Goal: Information Seeking & Learning: Learn about a topic

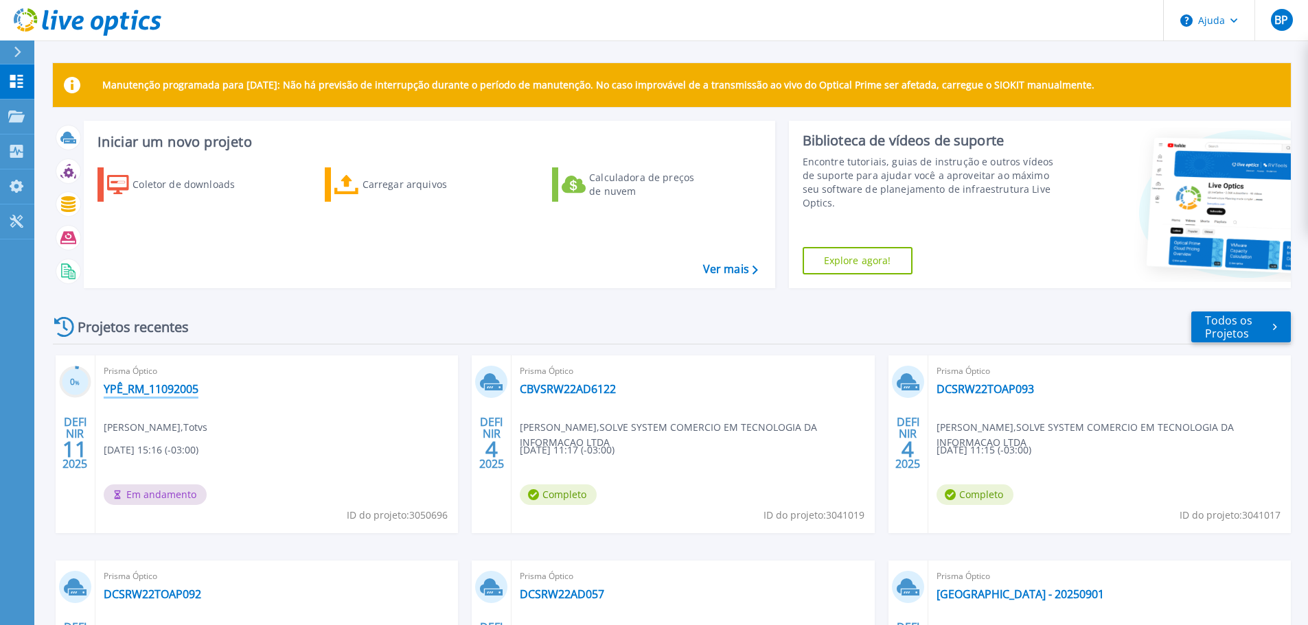
click at [161, 391] on font "YPÊ_RM_11092005" at bounding box center [151, 389] width 95 height 15
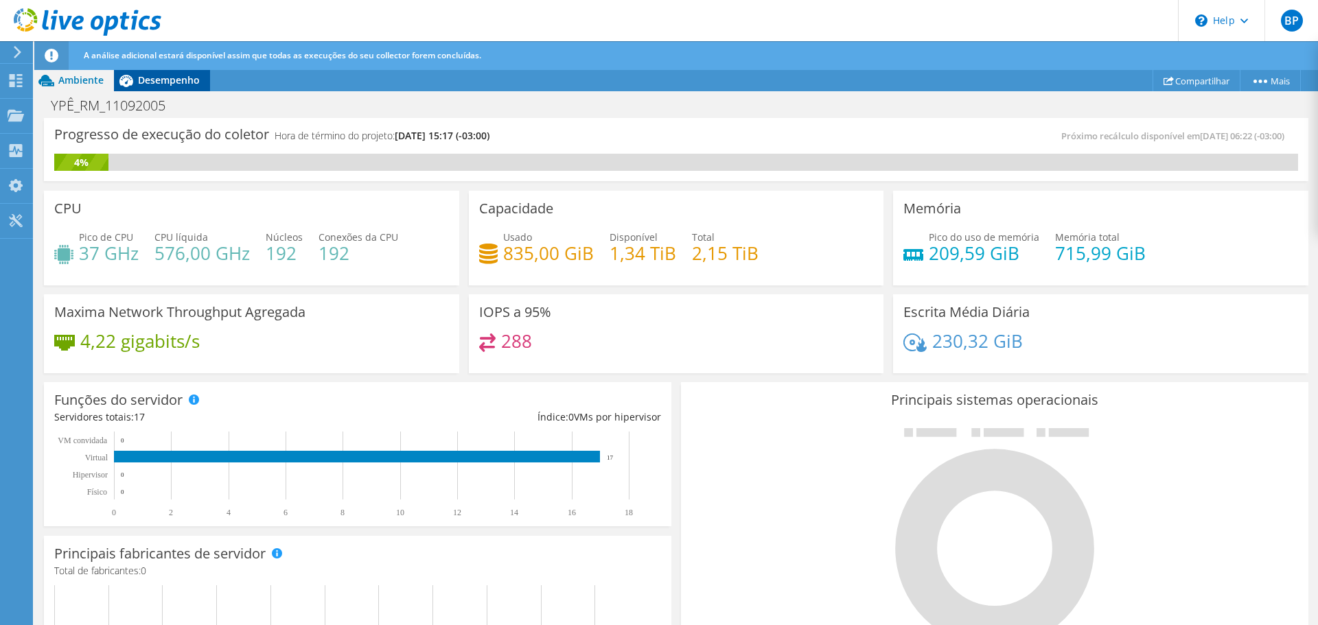
click at [157, 89] on div "Desempenho" at bounding box center [162, 80] width 96 height 22
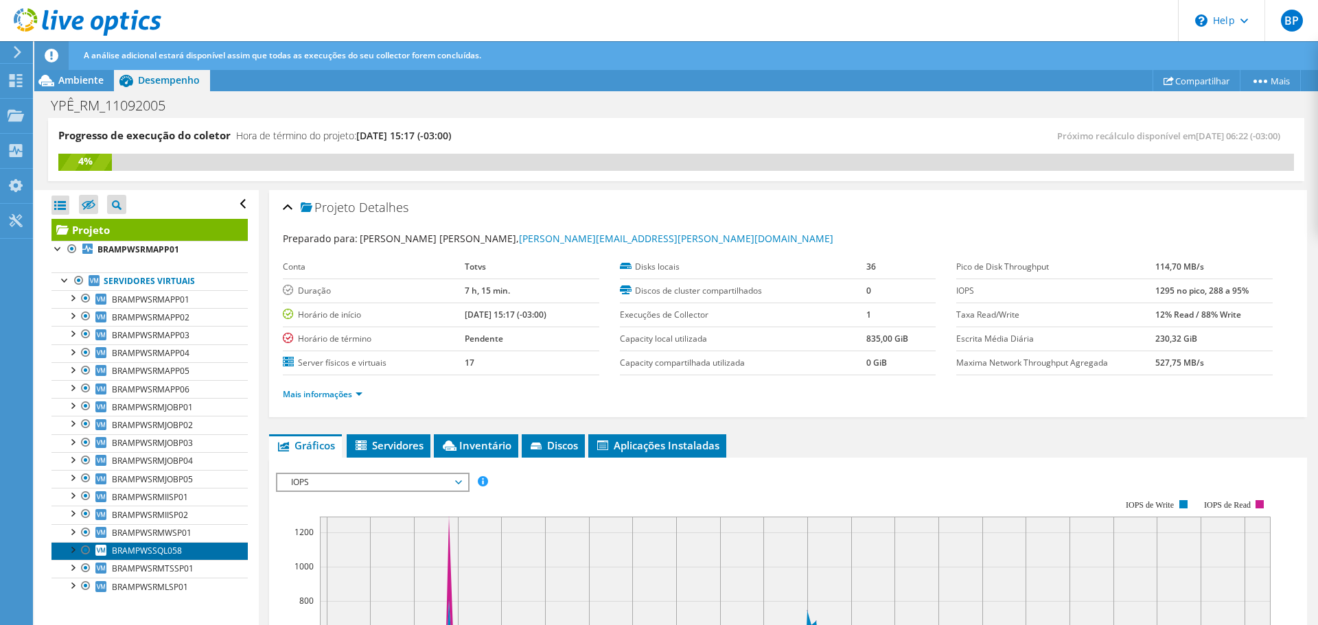
click at [161, 549] on span "BRAMPWSSQL058" at bounding box center [147, 551] width 70 height 12
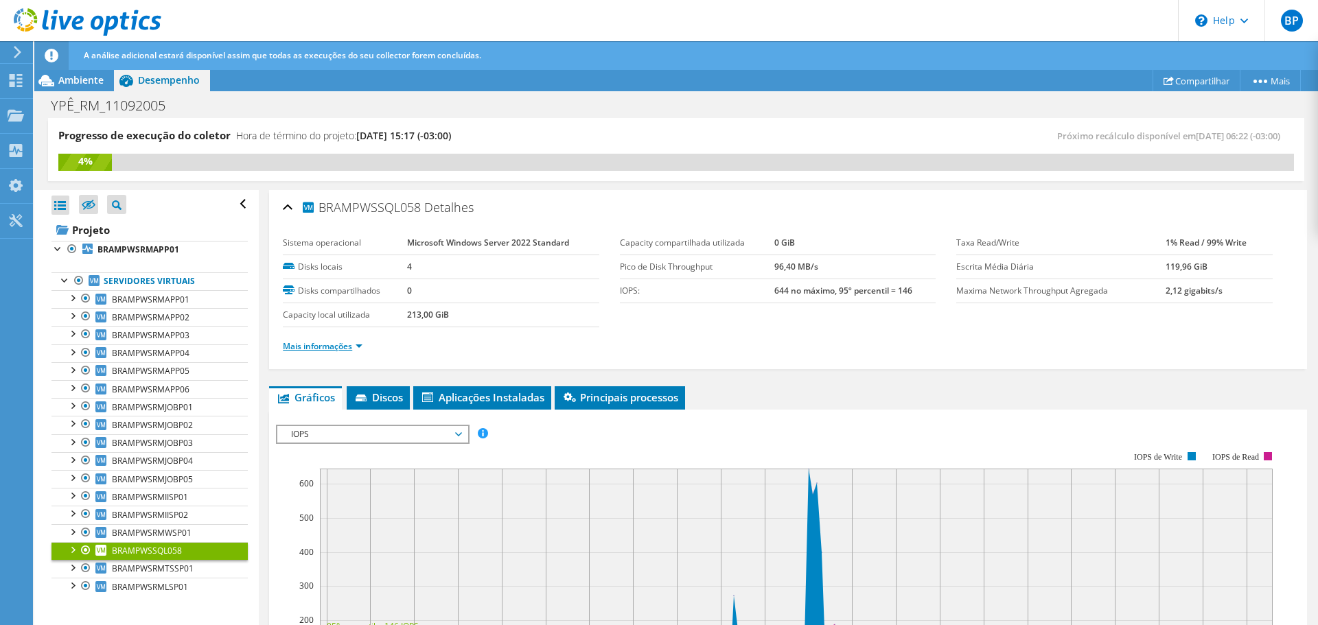
click at [338, 345] on link "Mais informações" at bounding box center [323, 346] width 80 height 12
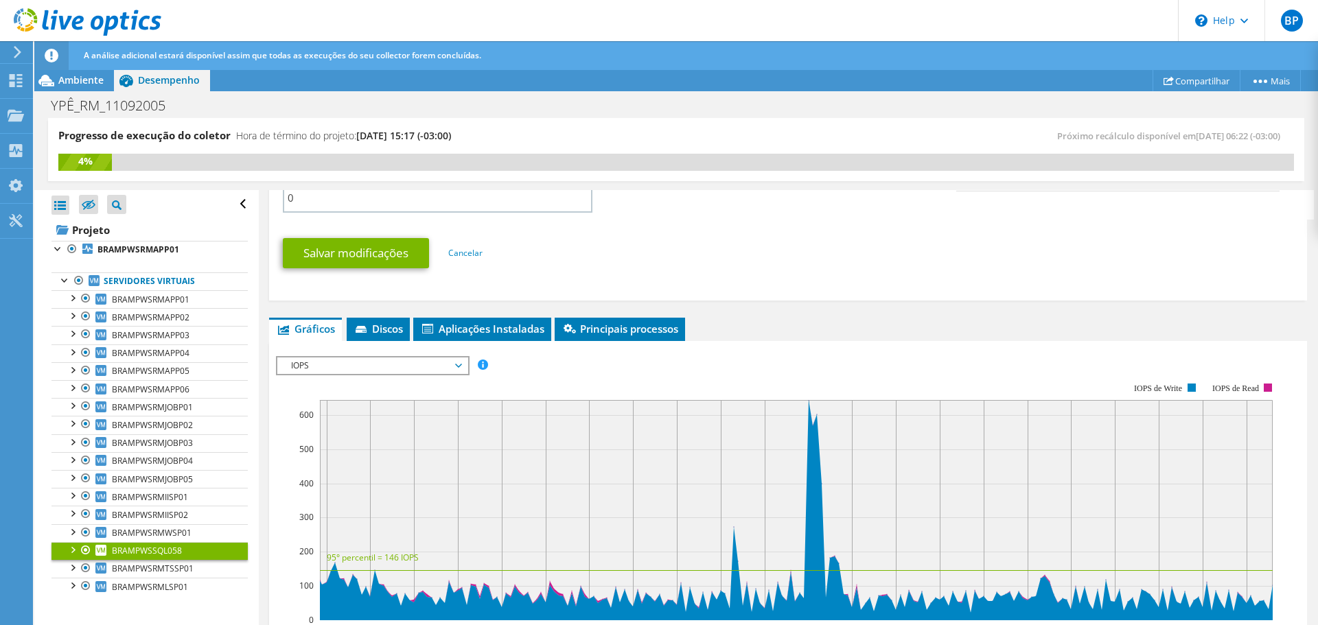
scroll to position [686, 0]
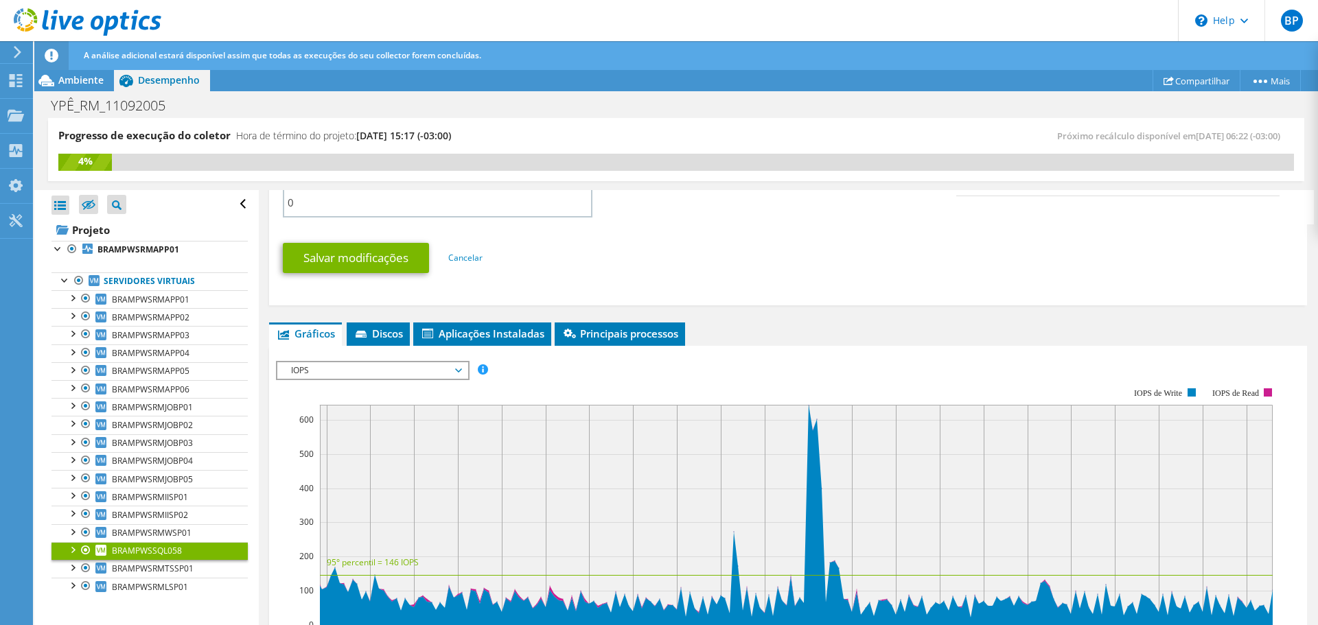
click at [297, 373] on span "IOPS" at bounding box center [372, 370] width 176 height 16
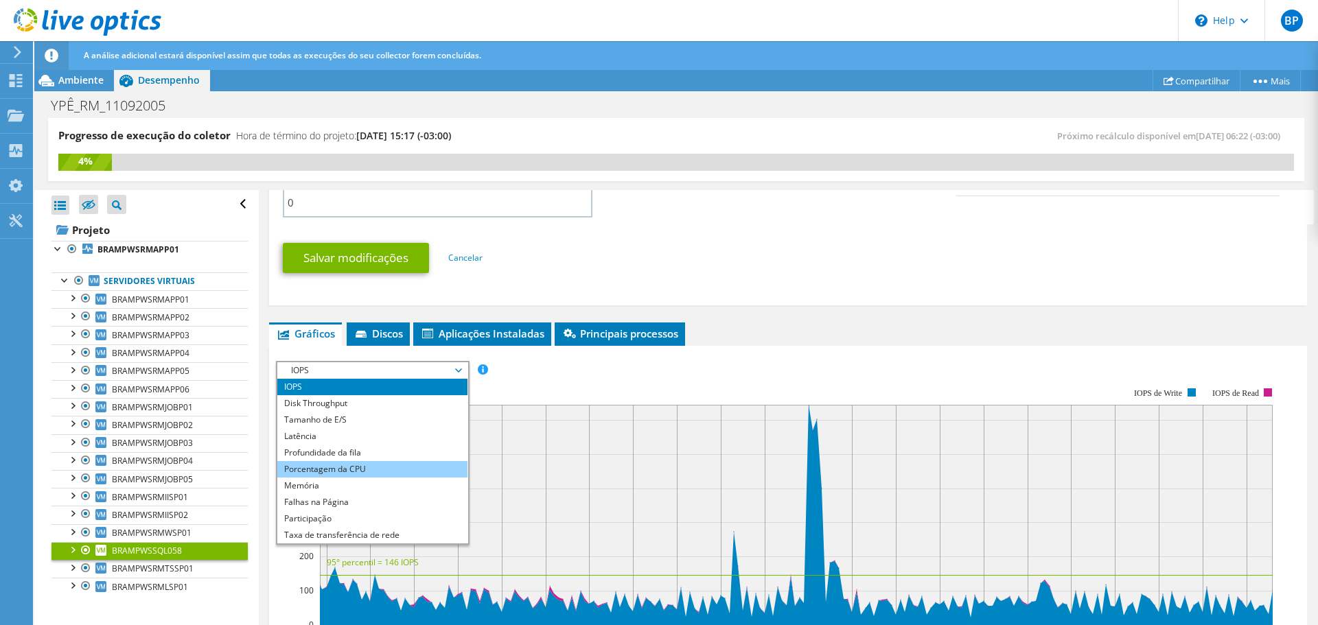
click at [277, 468] on div "IOPS IOPS Disk Throughput Tamanho de E/S Latência Profundidade da fila Porcenta…" at bounding box center [373, 453] width 194 height 184
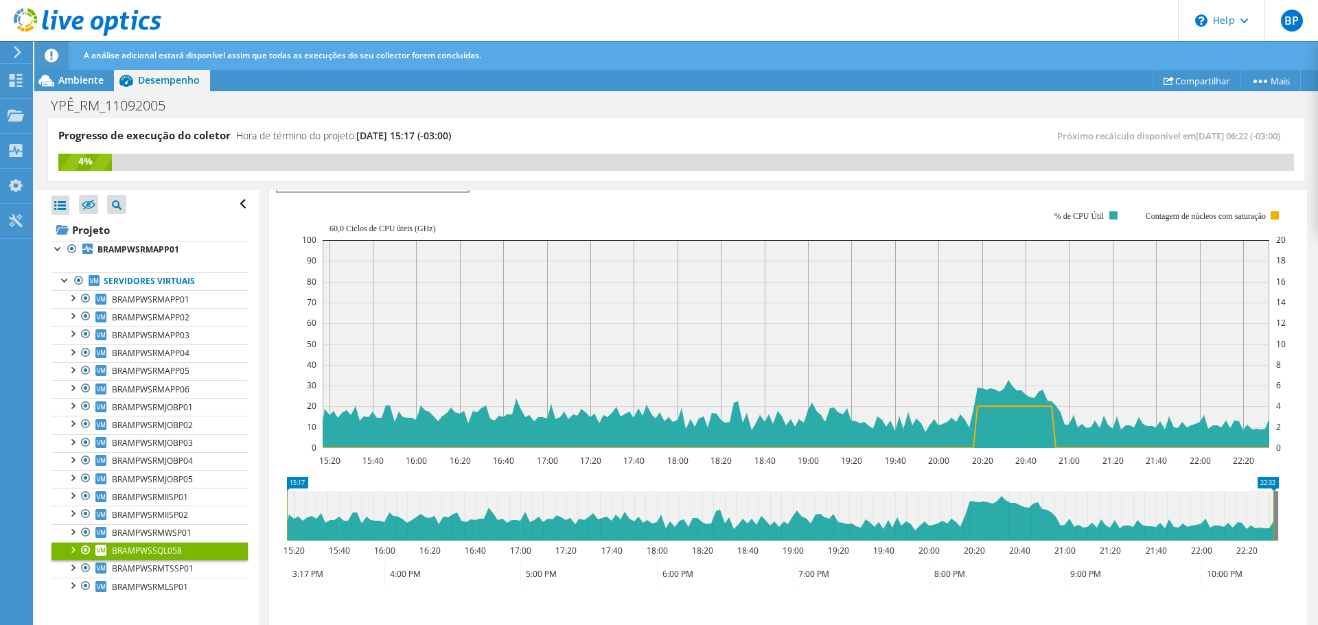
scroll to position [892, 0]
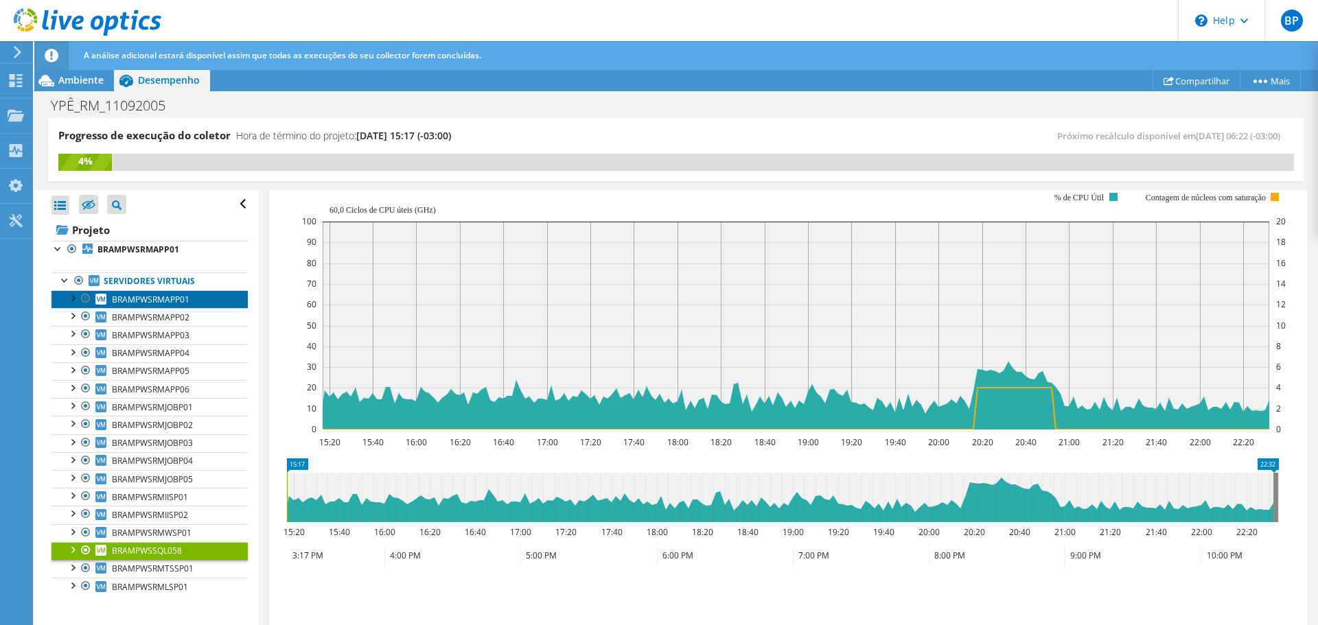
click at [168, 296] on span "BRAMPWSRMAPP01" at bounding box center [151, 300] width 78 height 12
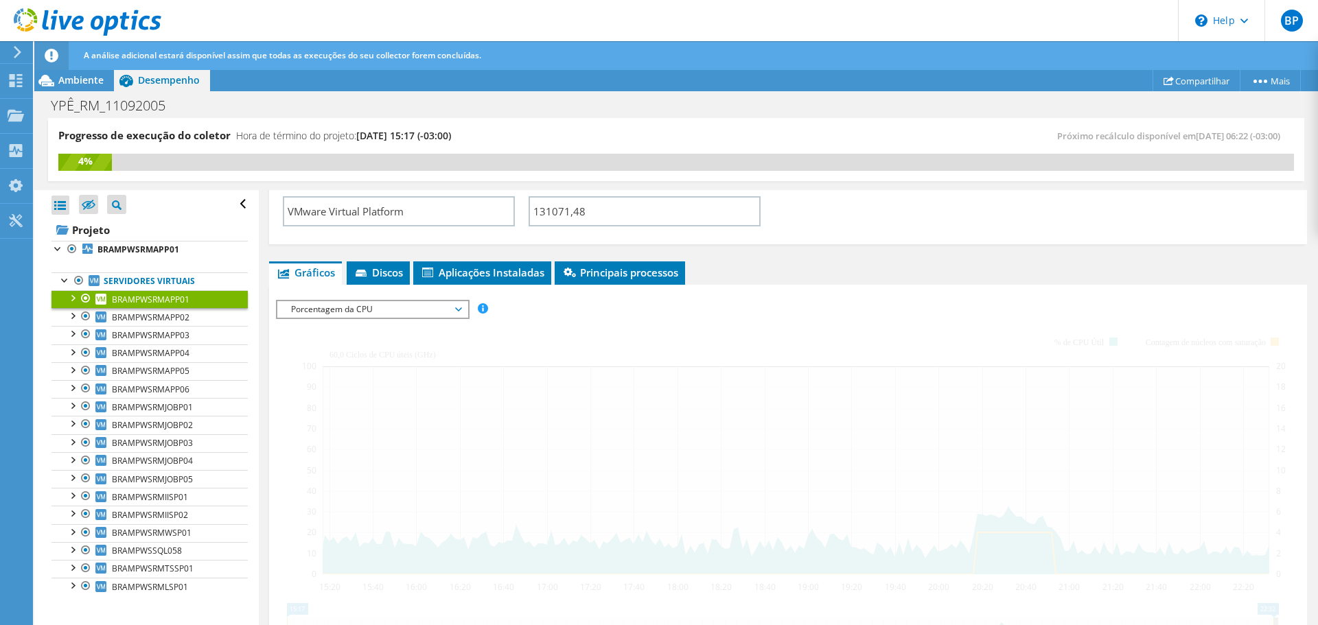
scroll to position [270, 0]
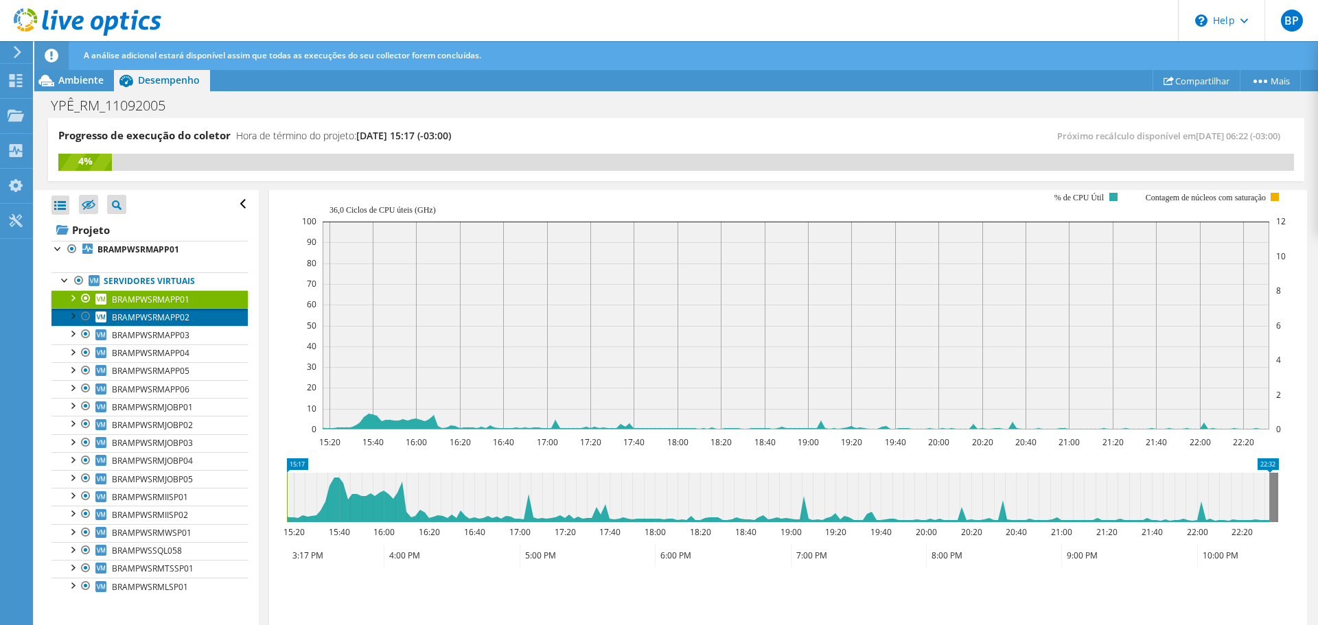
click at [166, 314] on span "BRAMPWSRMAPP02" at bounding box center [151, 318] width 78 height 12
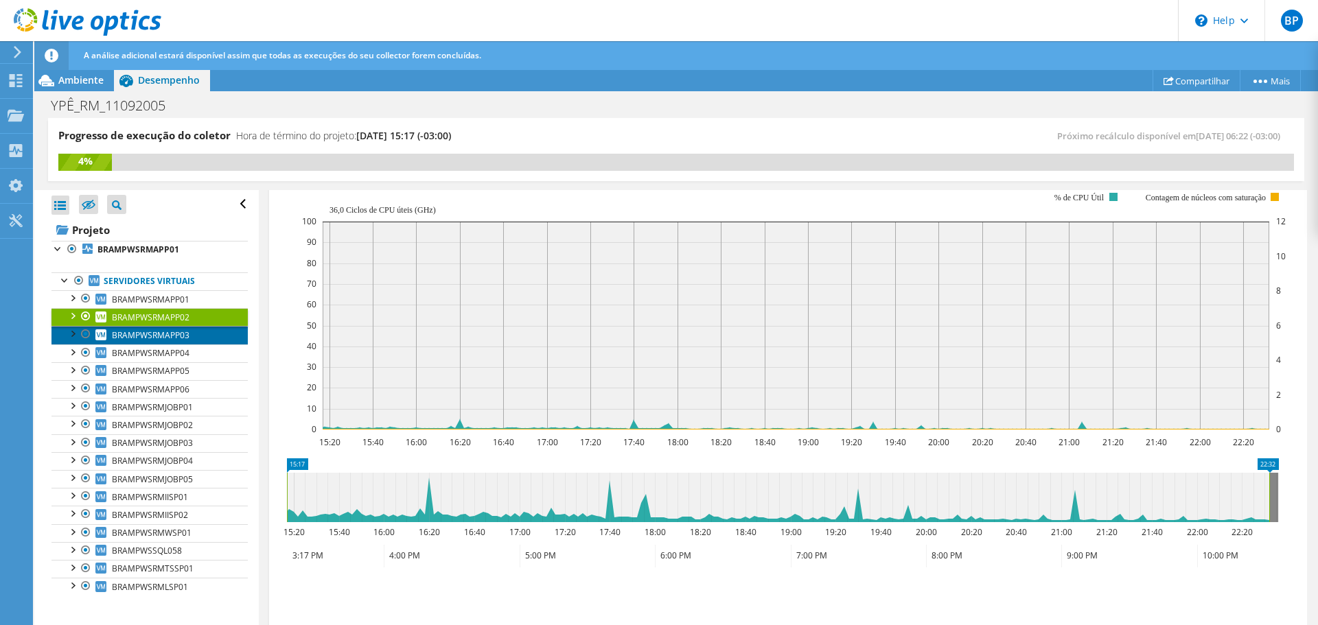
click at [170, 328] on link "BRAMPWSRMAPP03" at bounding box center [149, 335] width 196 height 18
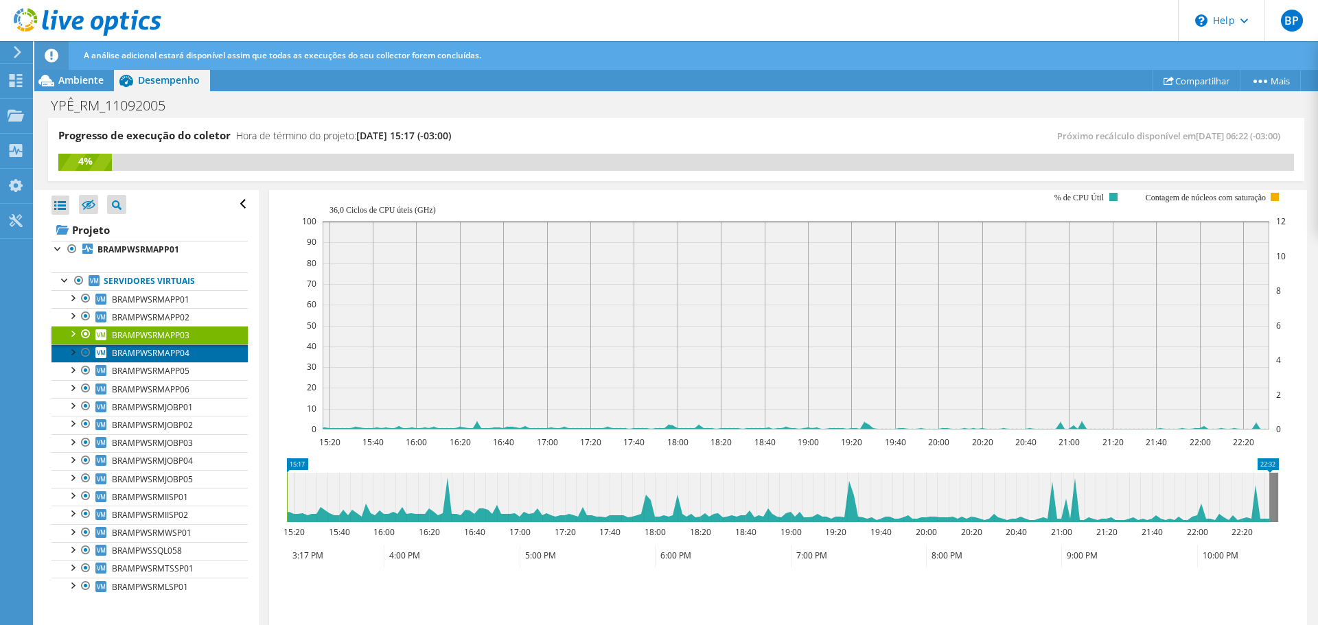
click at [172, 351] on span "BRAMPWSRMAPP04" at bounding box center [151, 353] width 78 height 12
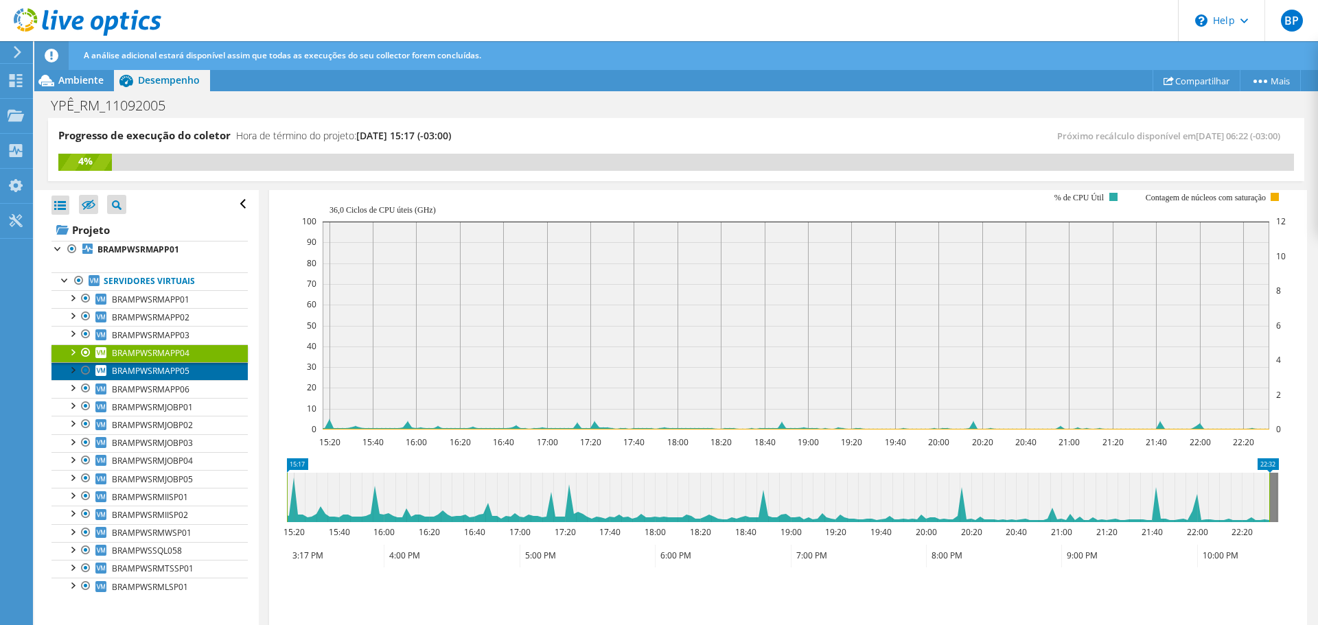
click at [167, 369] on span "BRAMPWSRMAPP05" at bounding box center [151, 371] width 78 height 12
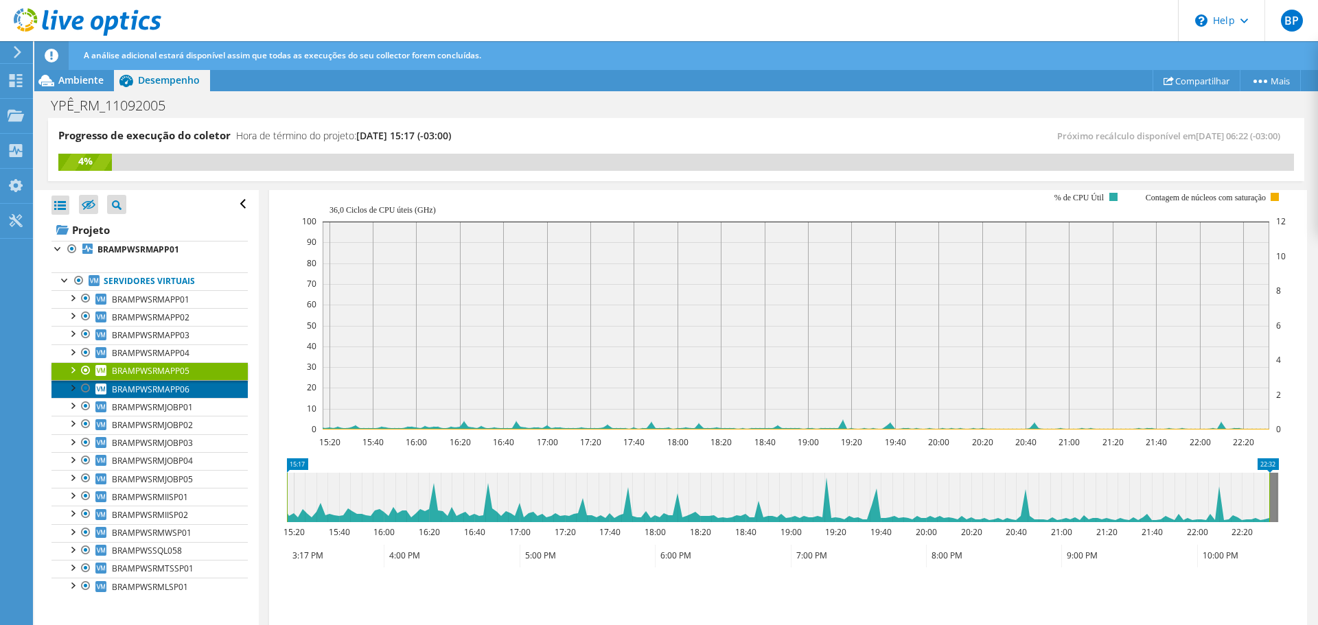
click at [160, 386] on span "BRAMPWSRMAPP06" at bounding box center [151, 390] width 78 height 12
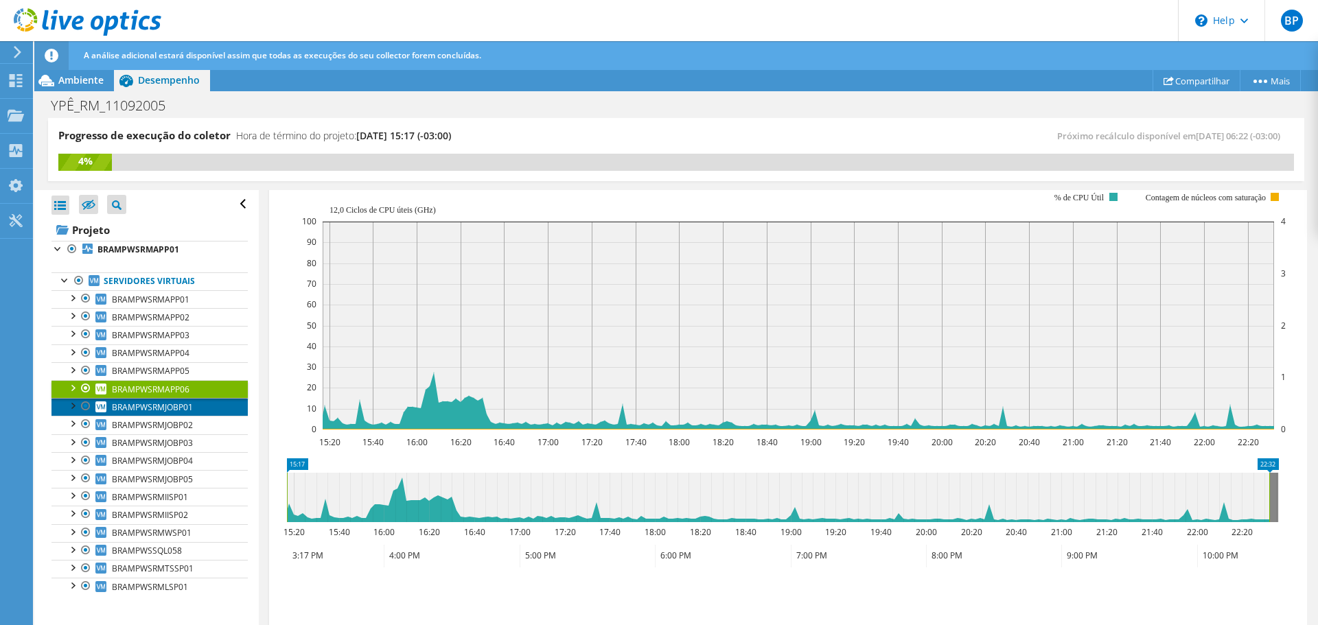
click at [170, 408] on span "BRAMPWSRMJOBP01" at bounding box center [152, 408] width 81 height 12
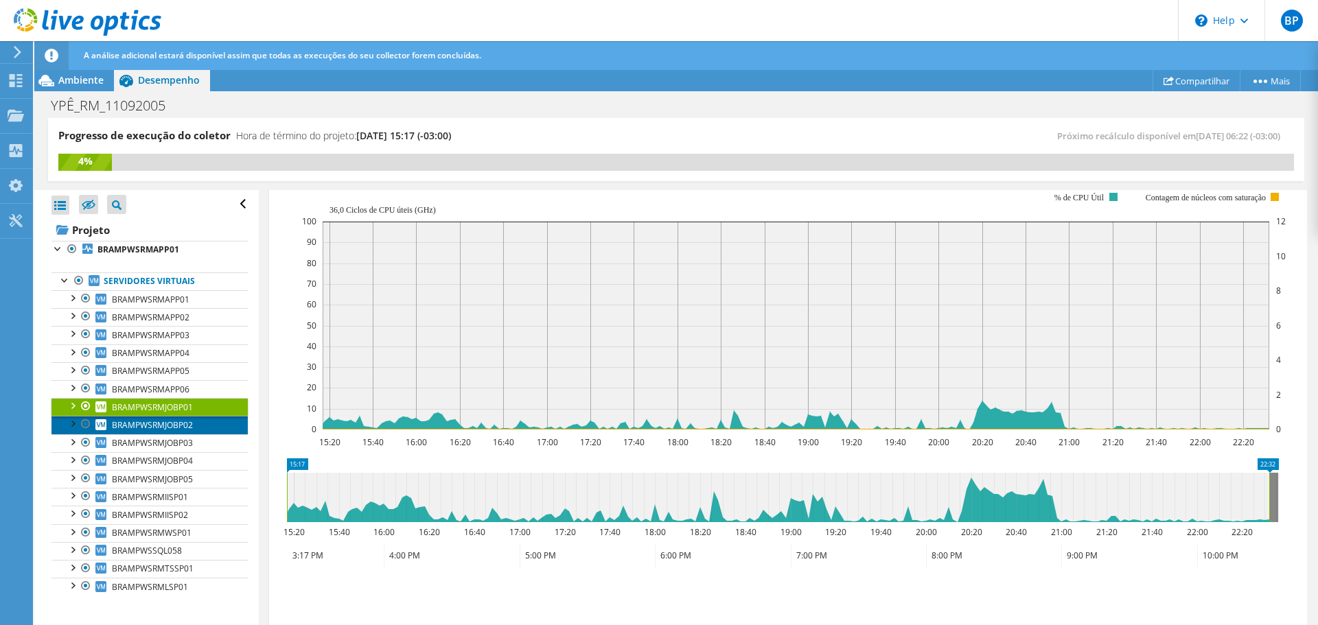
click at [174, 427] on span "BRAMPWSRMJOBP02" at bounding box center [152, 425] width 81 height 12
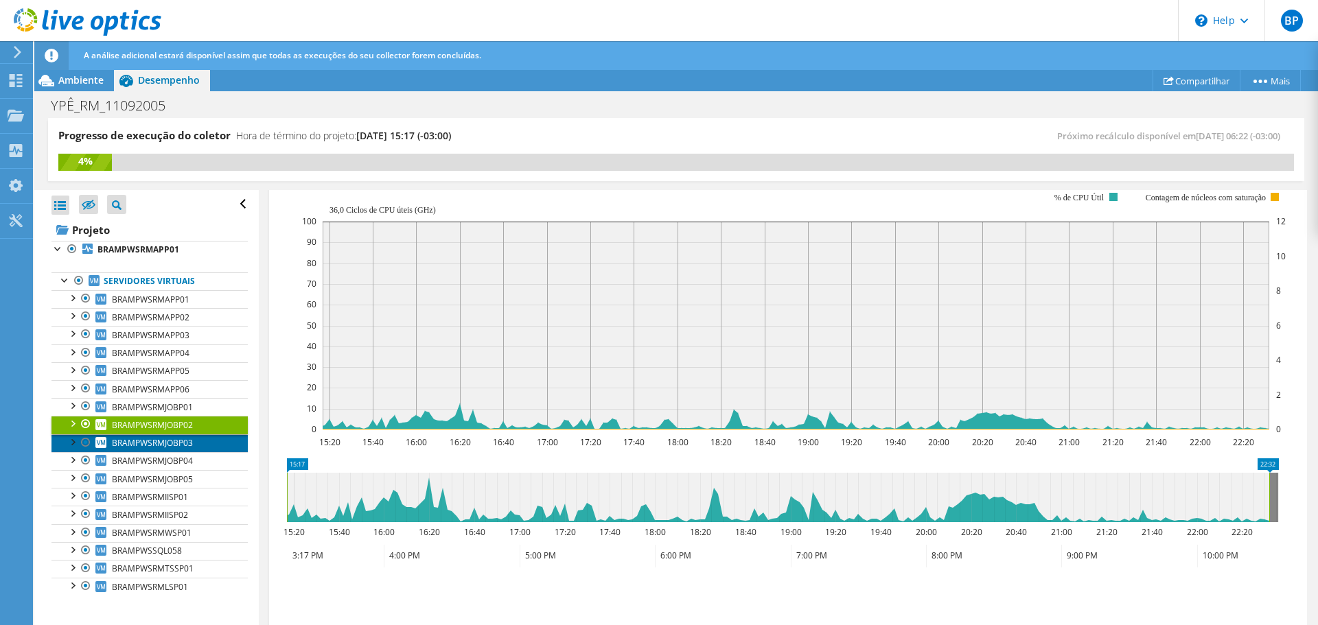
click at [176, 445] on span "BRAMPWSRMJOBP03" at bounding box center [152, 443] width 81 height 12
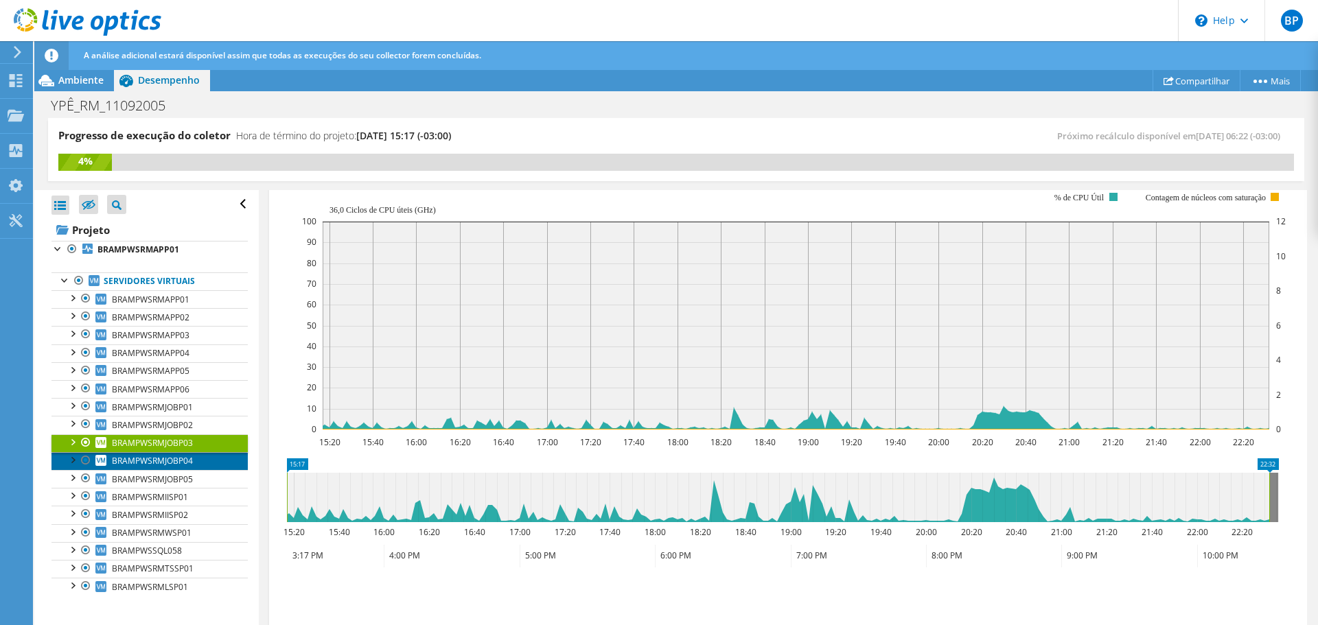
click at [177, 458] on span "BRAMPWSRMJOBP04" at bounding box center [152, 461] width 81 height 12
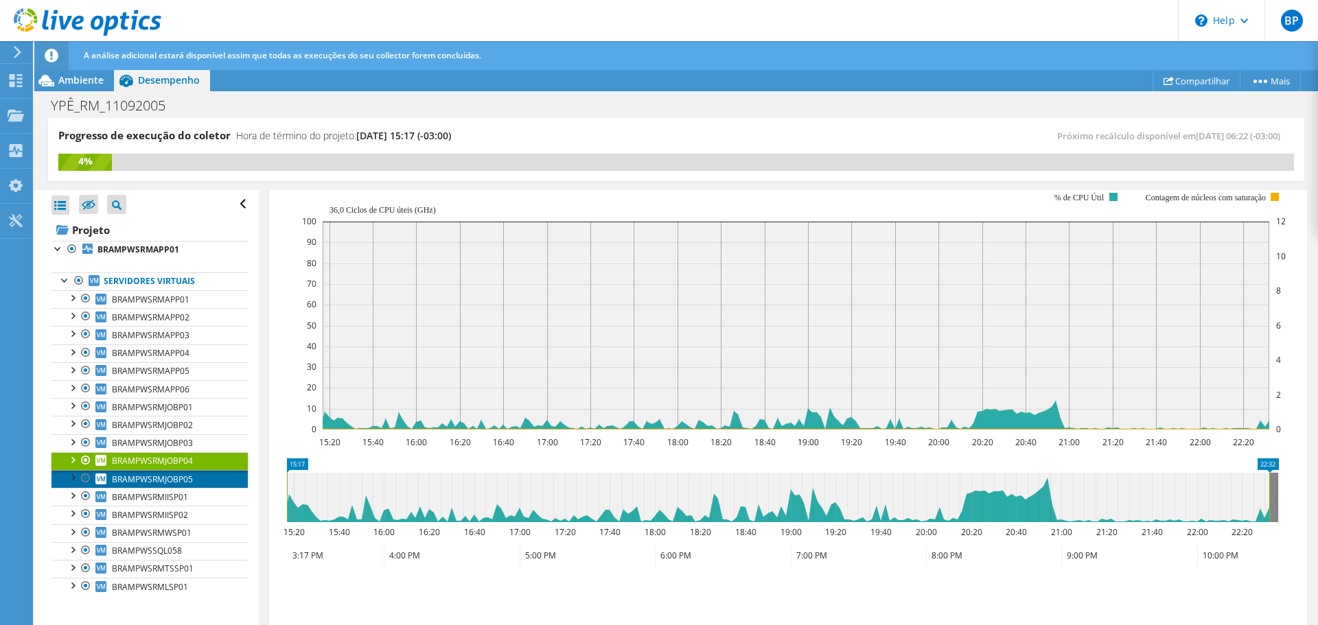
click at [178, 476] on span "BRAMPWSRMJOBP05" at bounding box center [152, 480] width 81 height 12
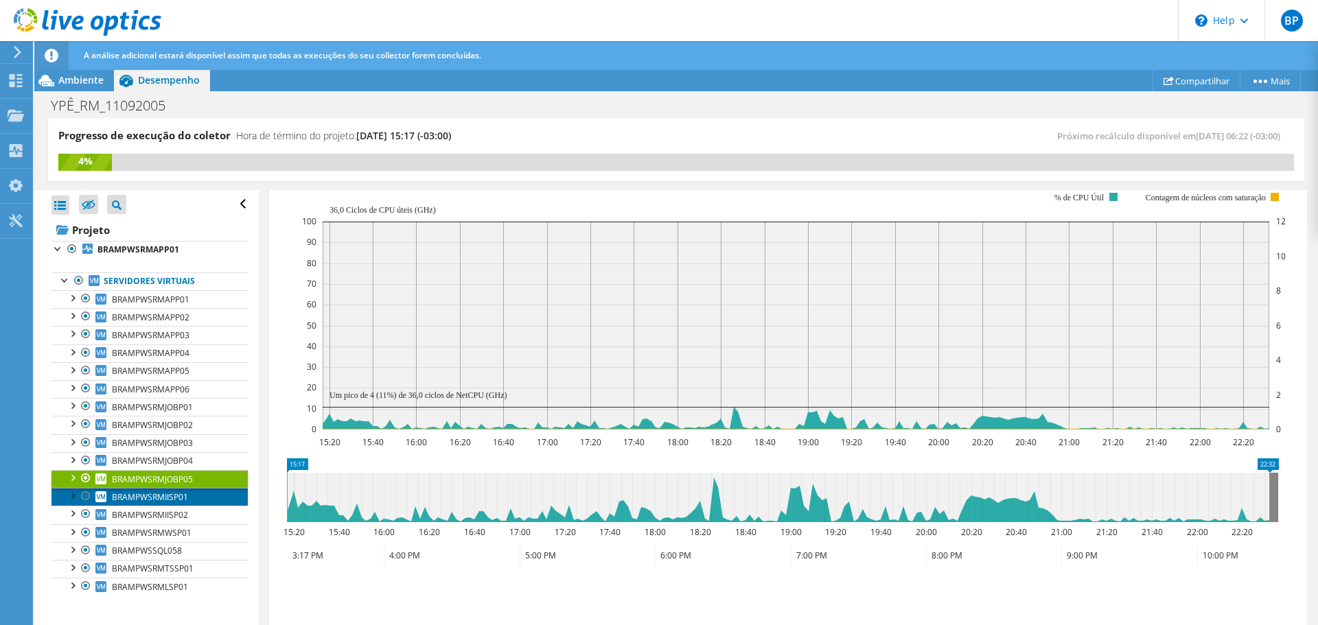
click at [170, 500] on span "BRAMPWSRMIISP01" at bounding box center [150, 497] width 76 height 12
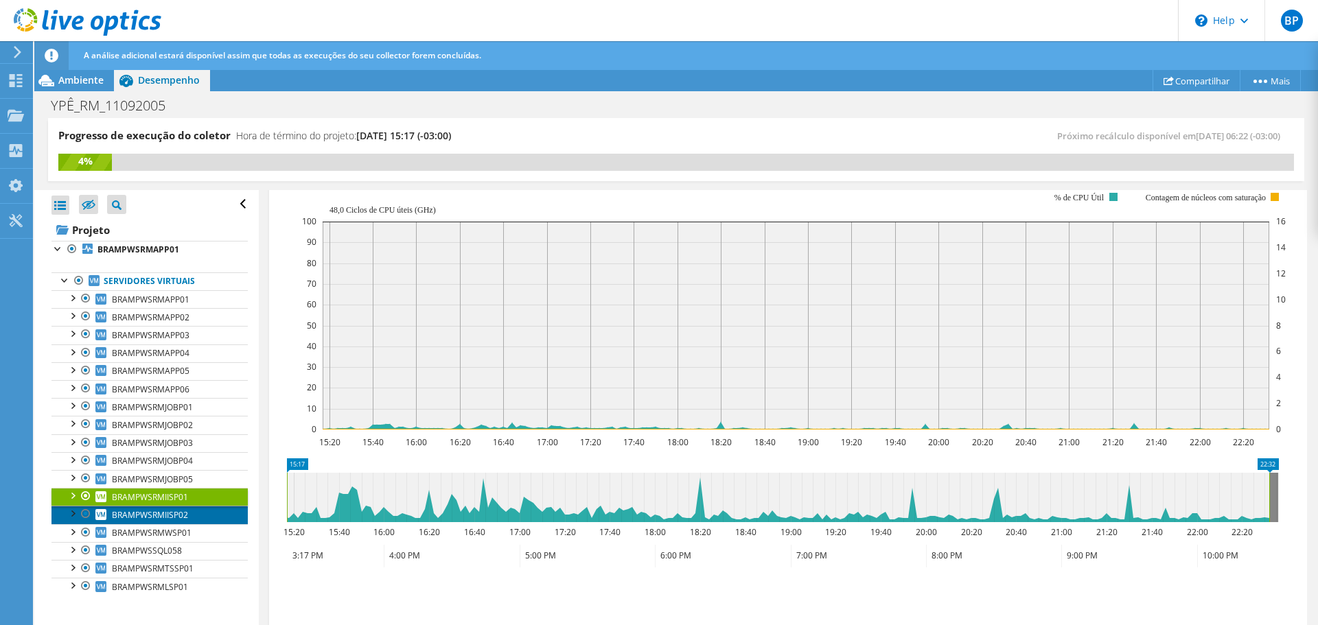
click at [168, 513] on span "BRAMPWSRMIISP02" at bounding box center [150, 515] width 76 height 12
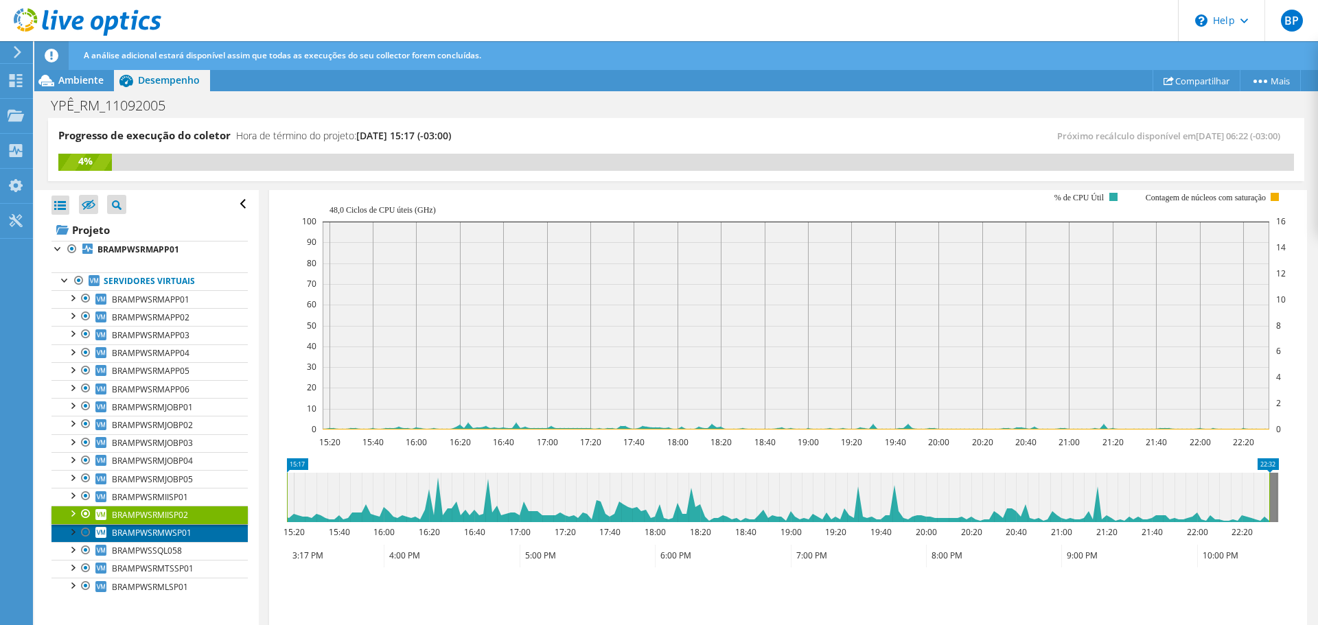
click at [172, 530] on span "BRAMPWSRMWSP01" at bounding box center [152, 533] width 80 height 12
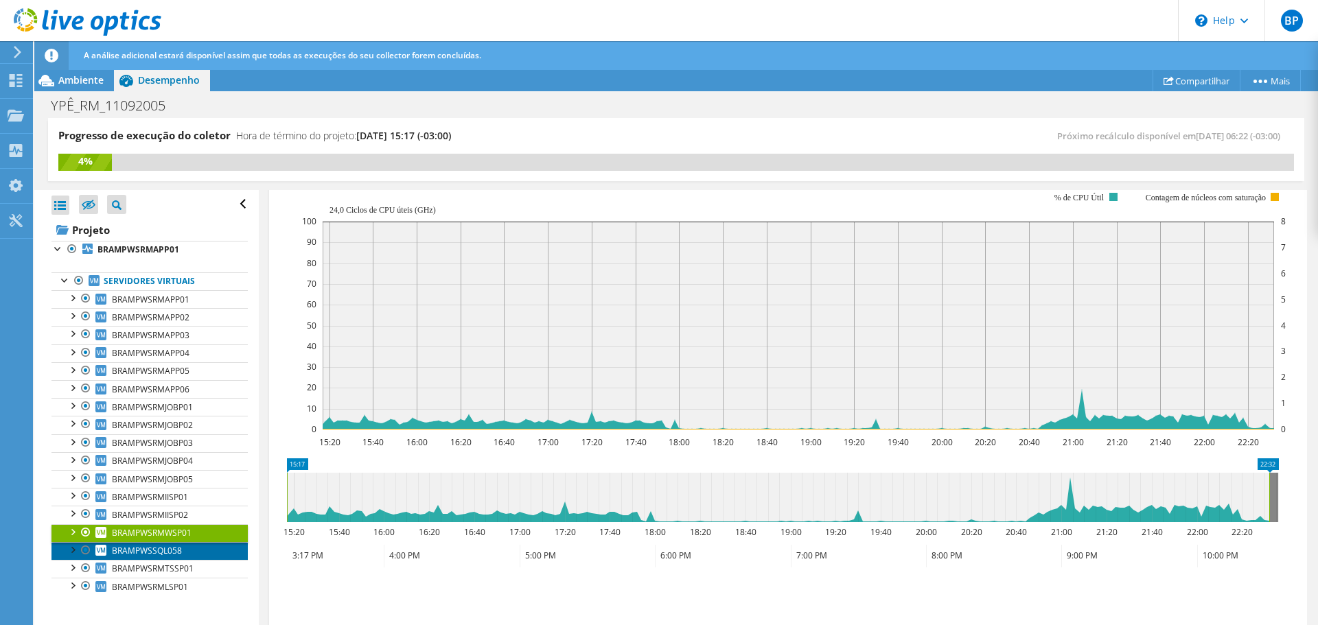
click at [165, 549] on span "BRAMPWSSQL058" at bounding box center [147, 551] width 70 height 12
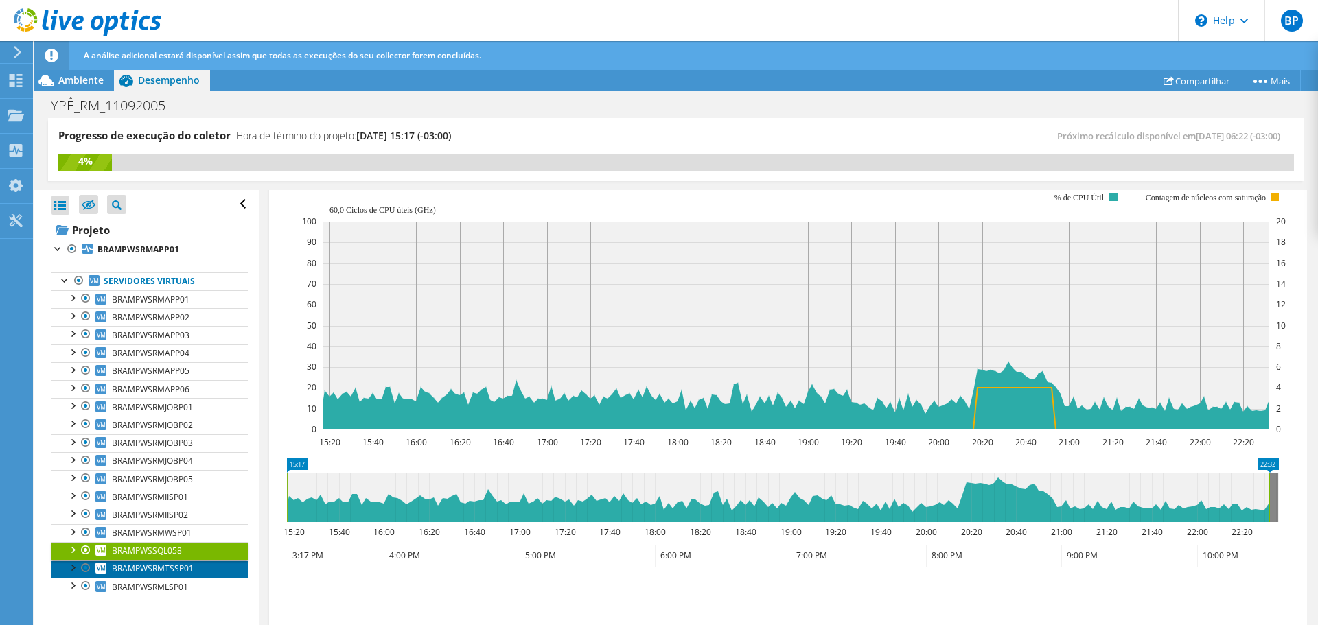
click at [163, 561] on link "BRAMPWSRMTSSP01" at bounding box center [149, 569] width 196 height 18
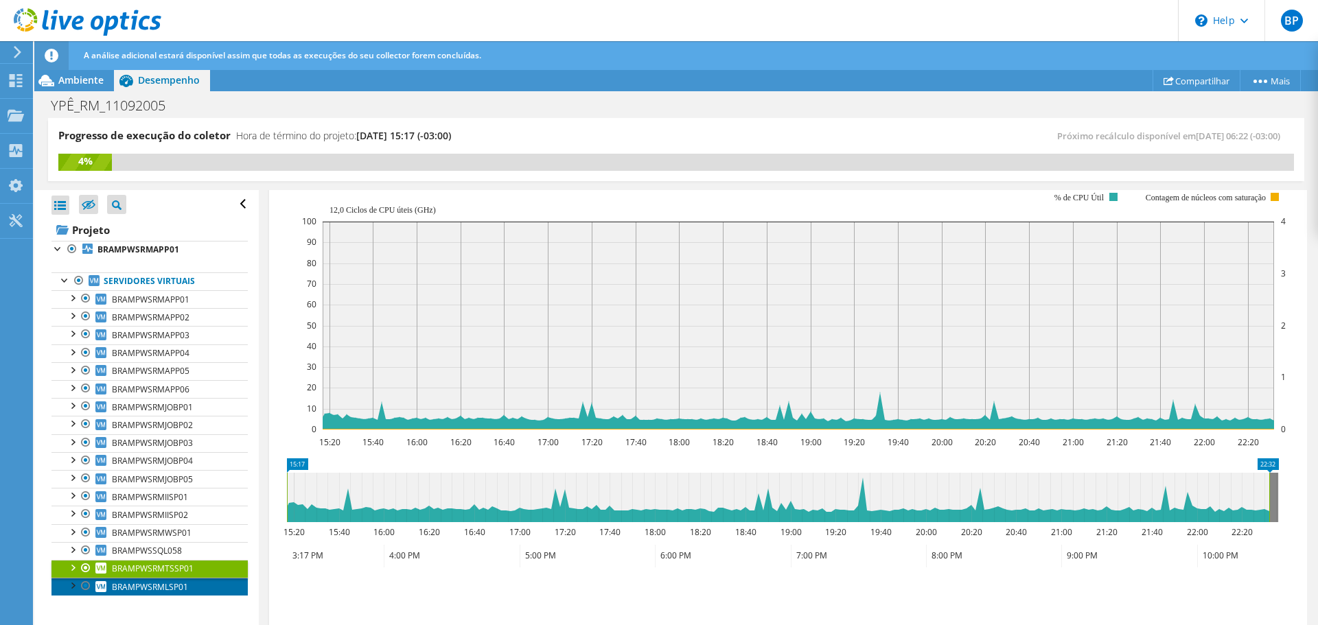
click at [159, 583] on span "BRAMPWSRMLSP01" at bounding box center [150, 587] width 76 height 12
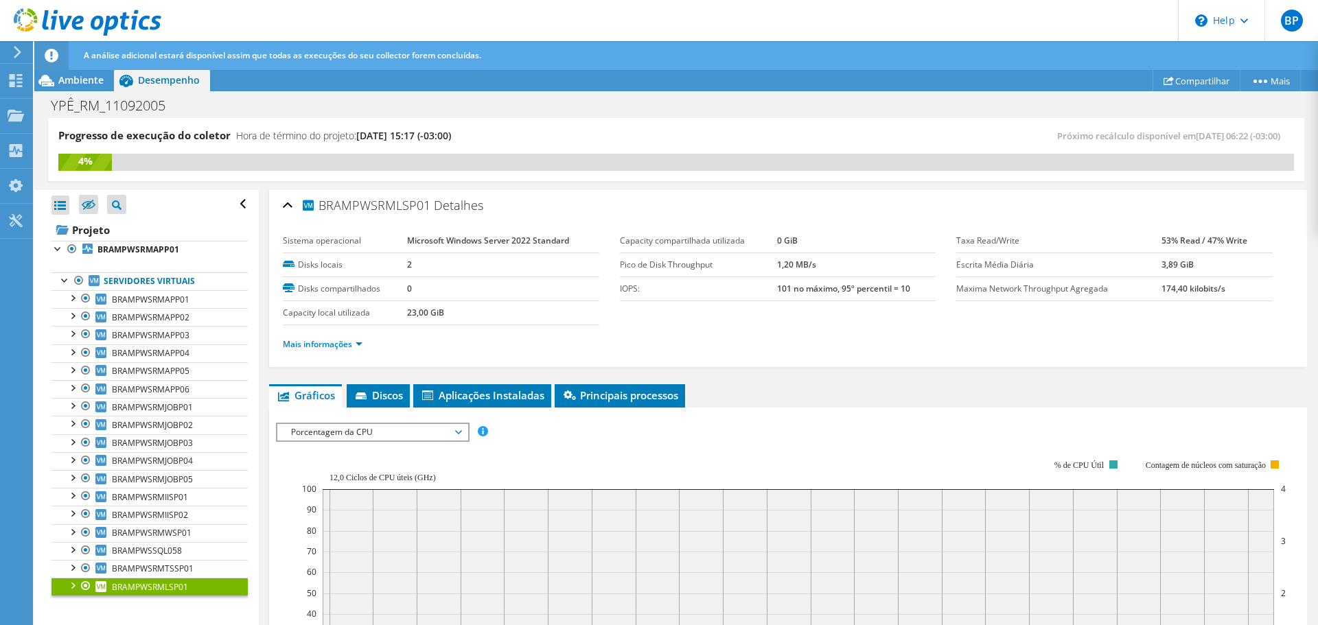
scroll to position [0, 0]
click at [312, 342] on link "Mais informações" at bounding box center [323, 346] width 80 height 12
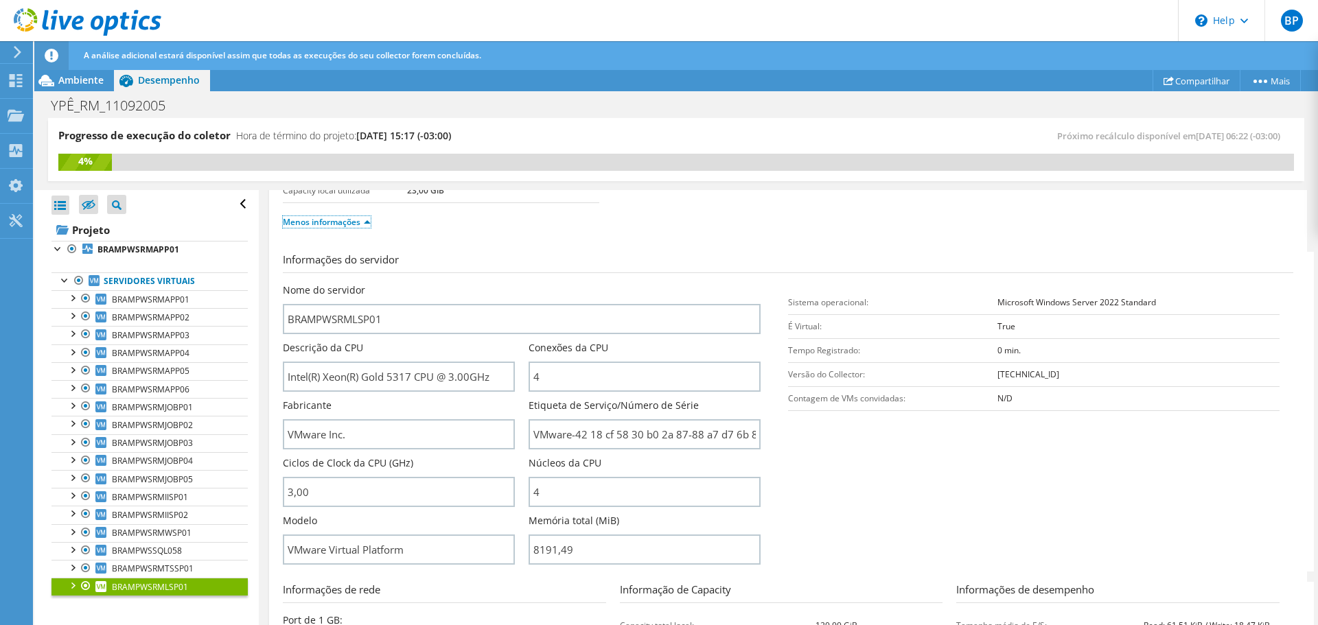
scroll to position [137, 0]
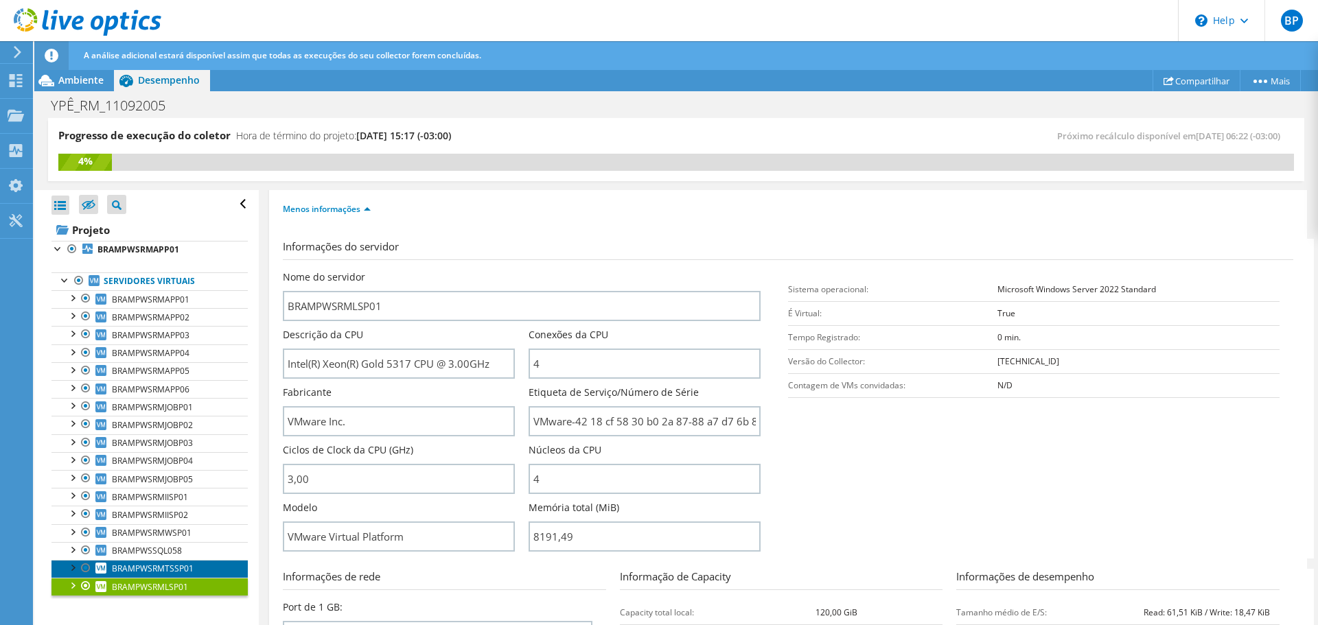
click at [142, 566] on span "BRAMPWSRMTSSP01" at bounding box center [153, 569] width 82 height 12
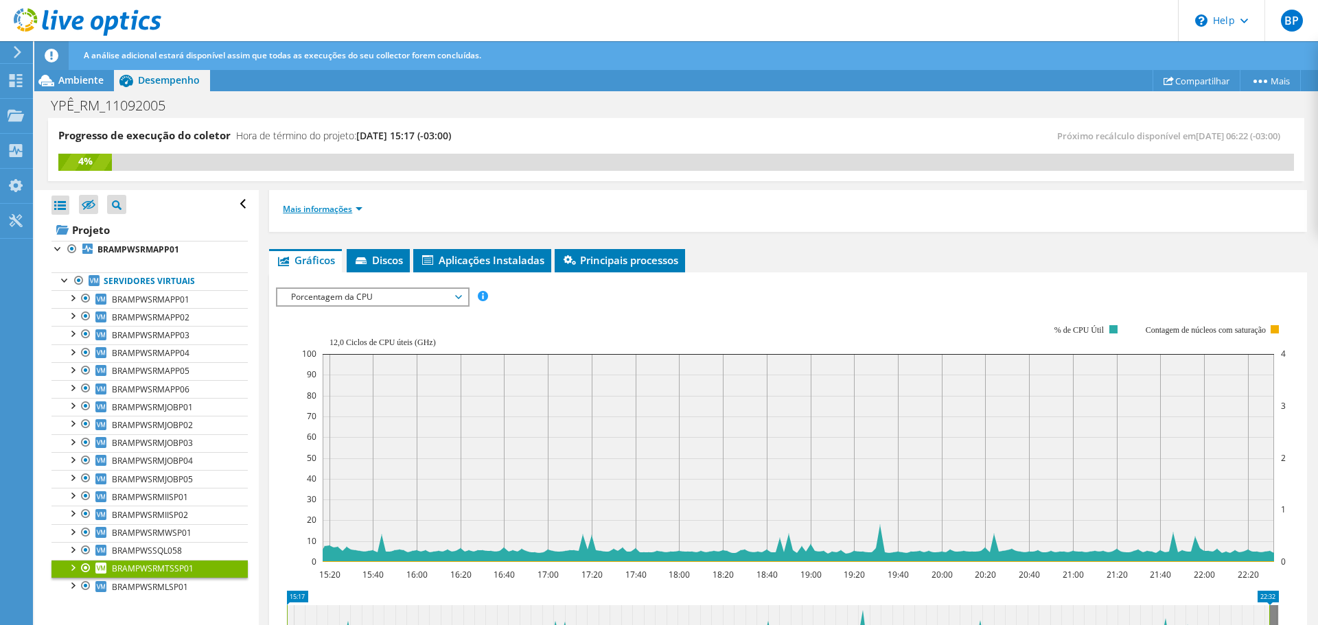
click at [327, 214] on li "Mais informações" at bounding box center [327, 209] width 88 height 15
click at [327, 214] on link "Mais informações" at bounding box center [323, 209] width 80 height 12
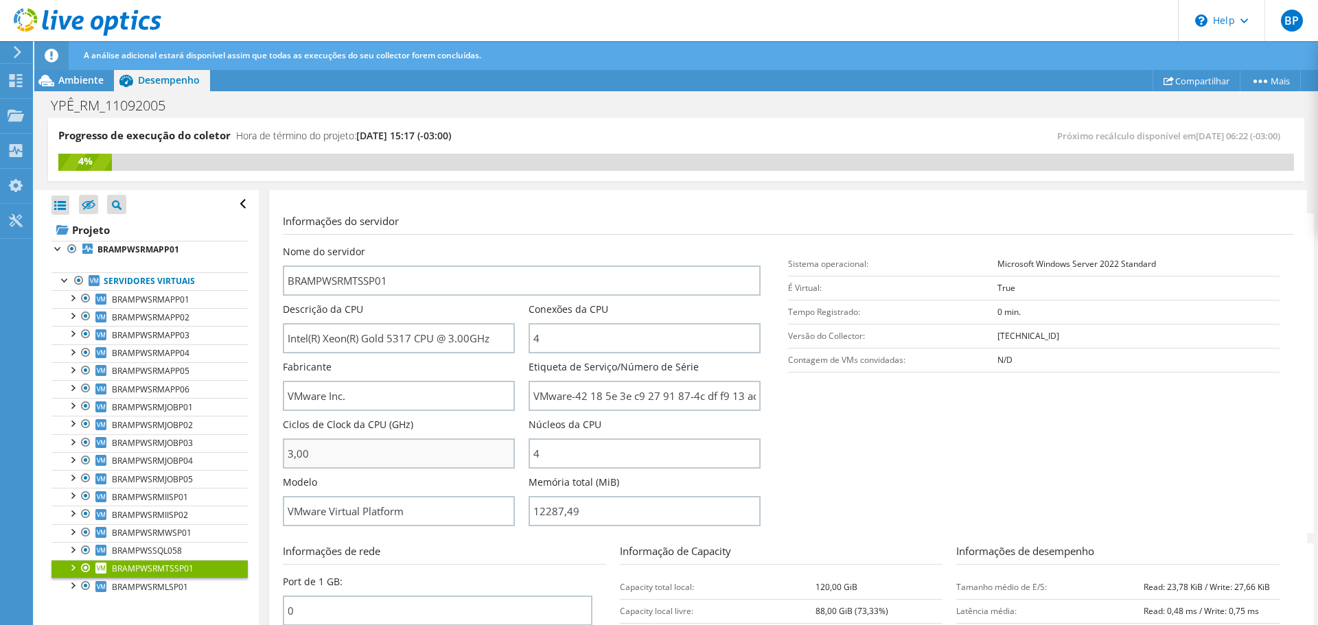
scroll to position [275, 0]
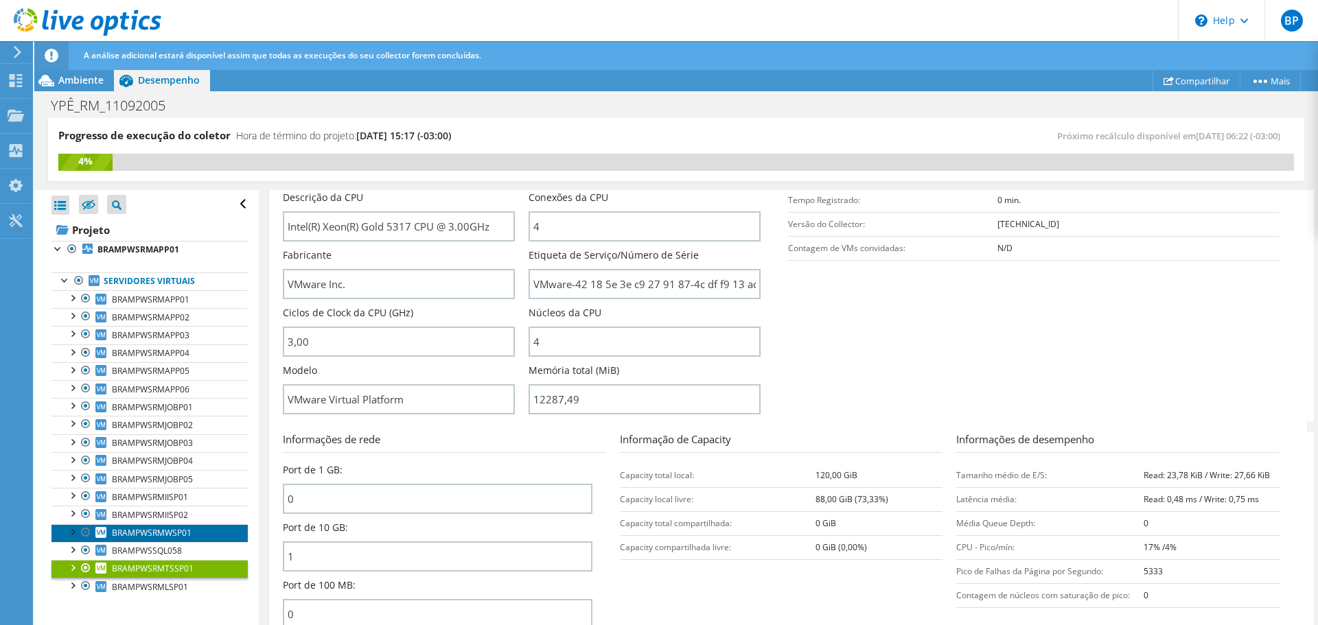
click at [183, 533] on span "BRAMPWSRMWSP01" at bounding box center [152, 533] width 80 height 12
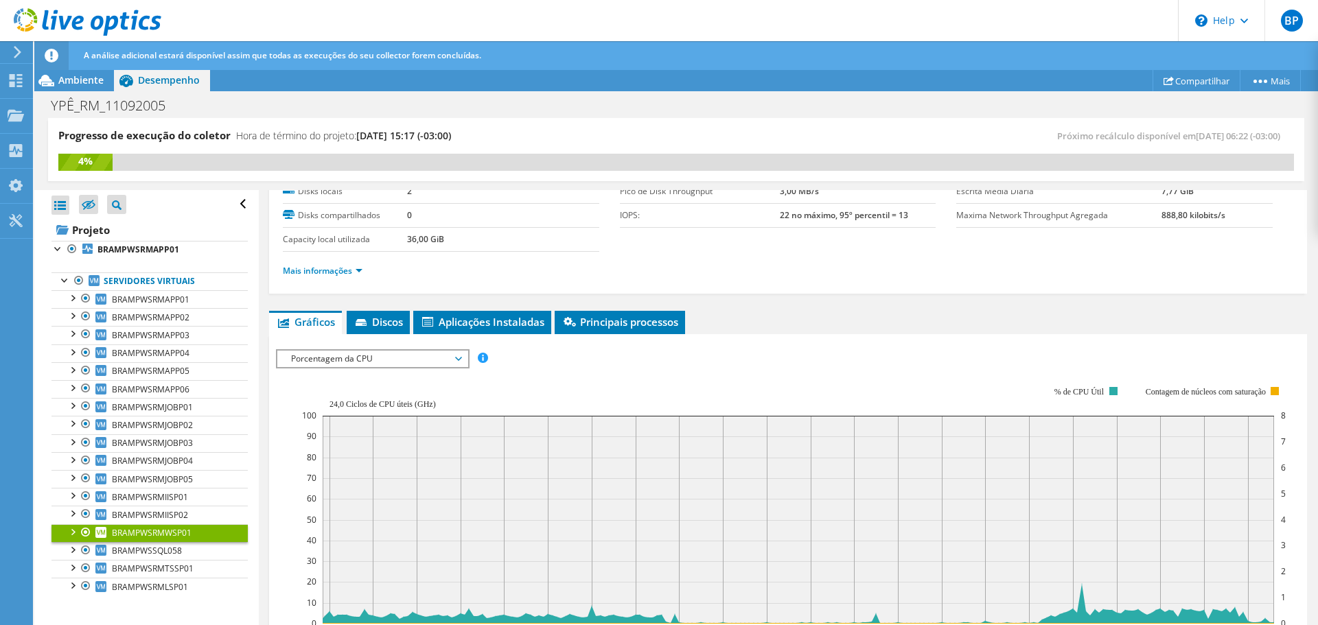
scroll to position [64, 0]
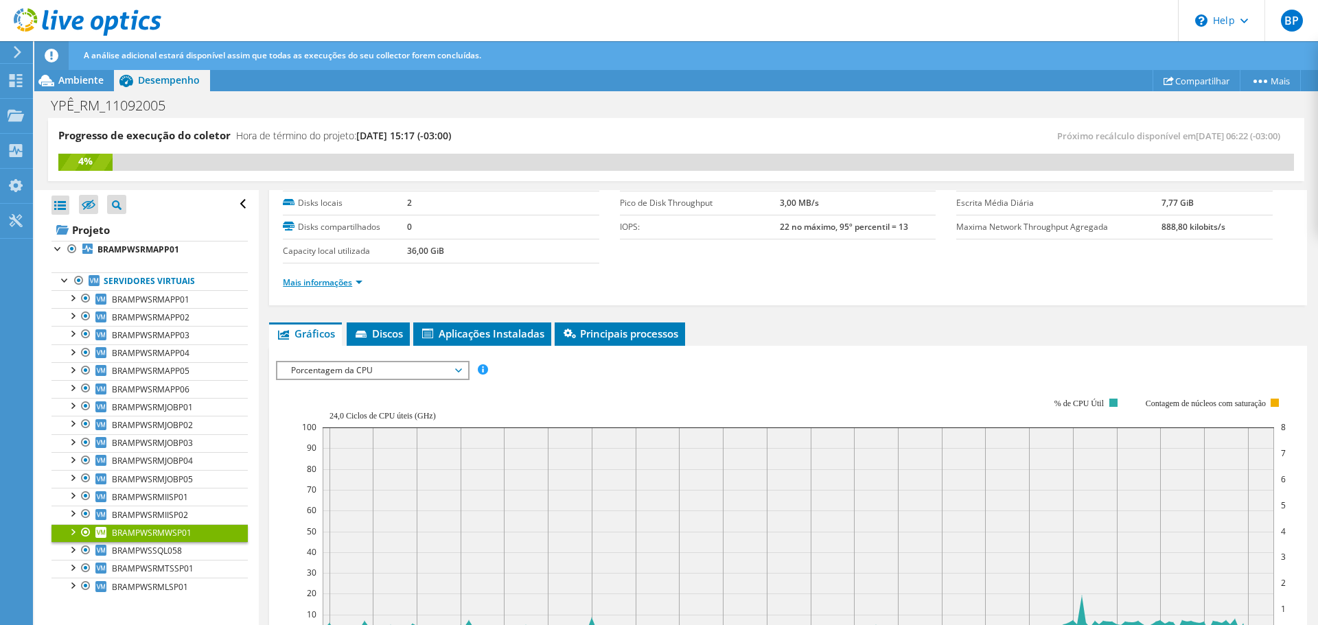
click at [334, 288] on link "Mais informações" at bounding box center [323, 283] width 80 height 12
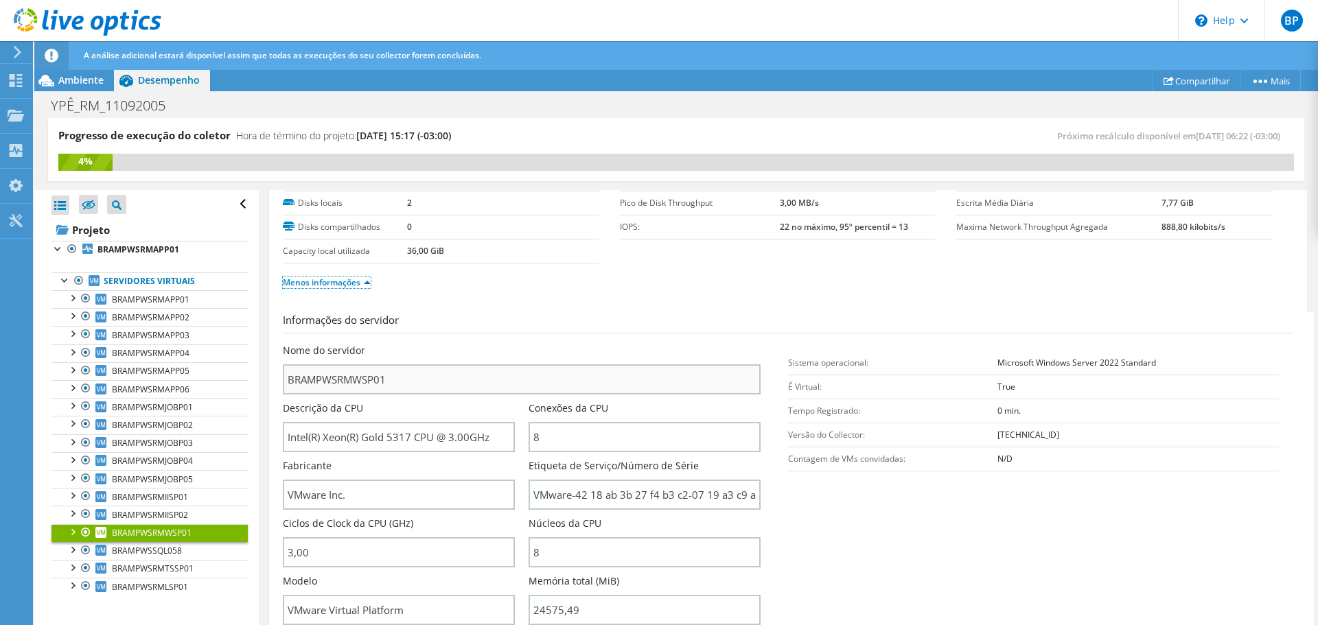
scroll to position [201, 0]
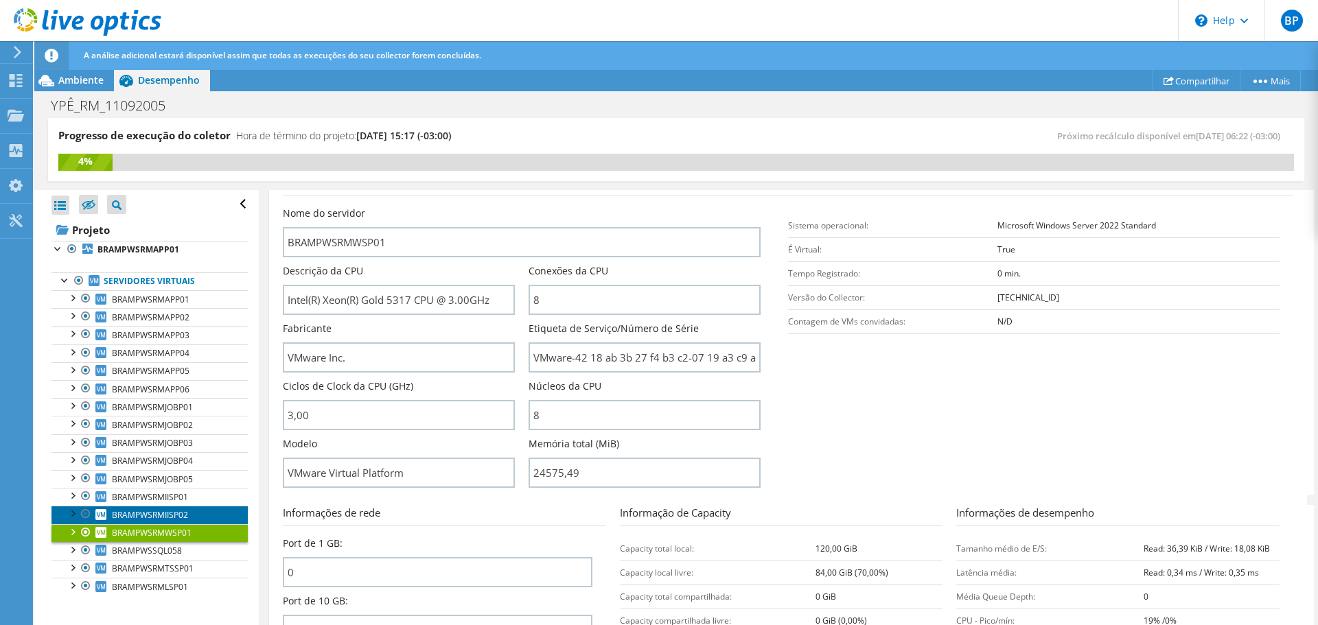
click at [171, 521] on link "BRAMPWSRMIISP02" at bounding box center [149, 515] width 196 height 18
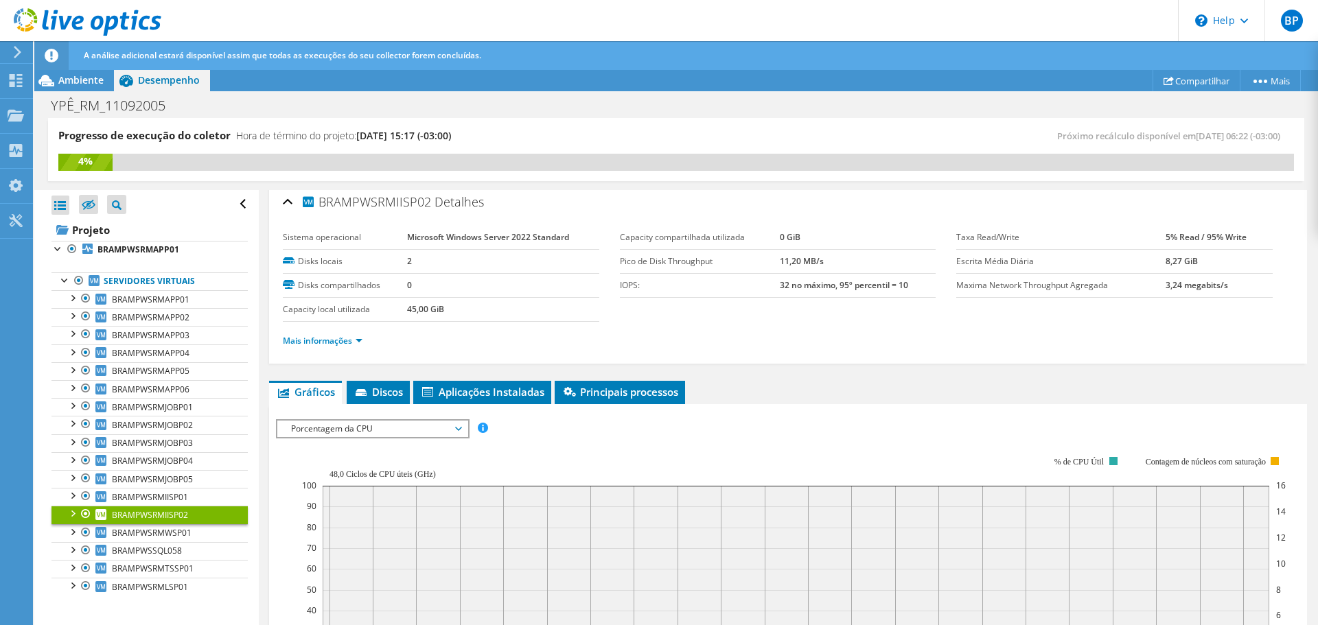
scroll to position [0, 0]
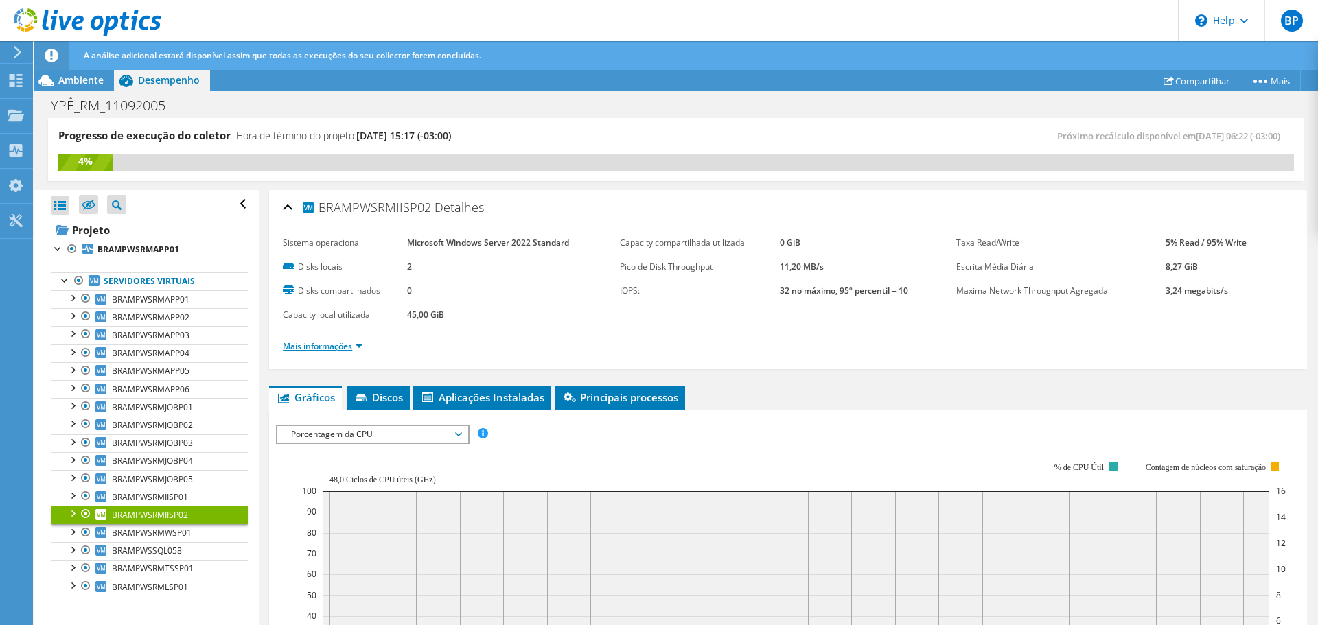
click at [342, 350] on link "Mais informações" at bounding box center [323, 346] width 80 height 12
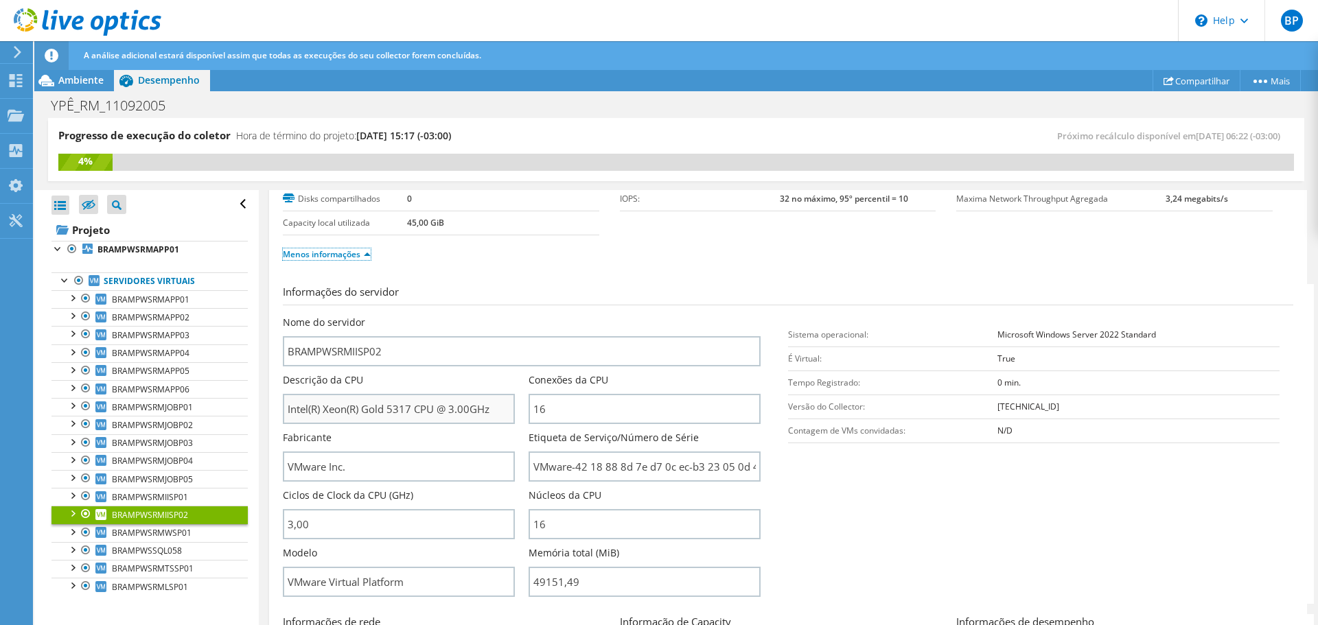
scroll to position [137, 0]
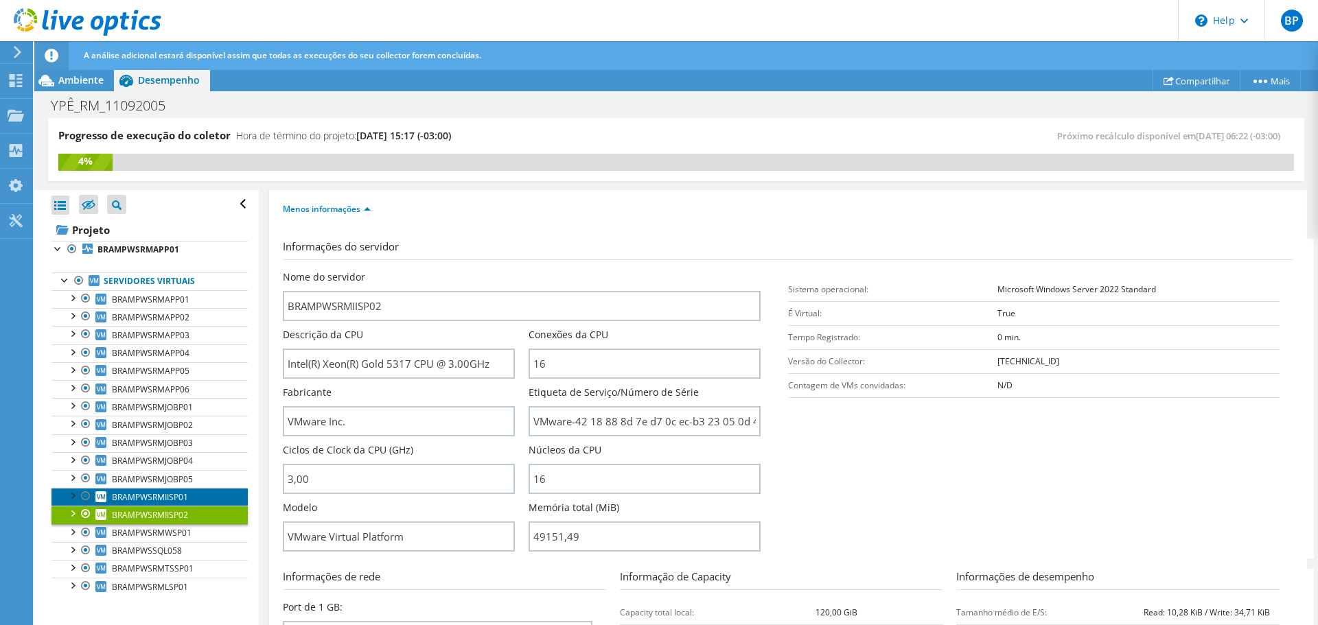
click at [145, 494] on span "BRAMPWSRMIISP01" at bounding box center [150, 497] width 76 height 12
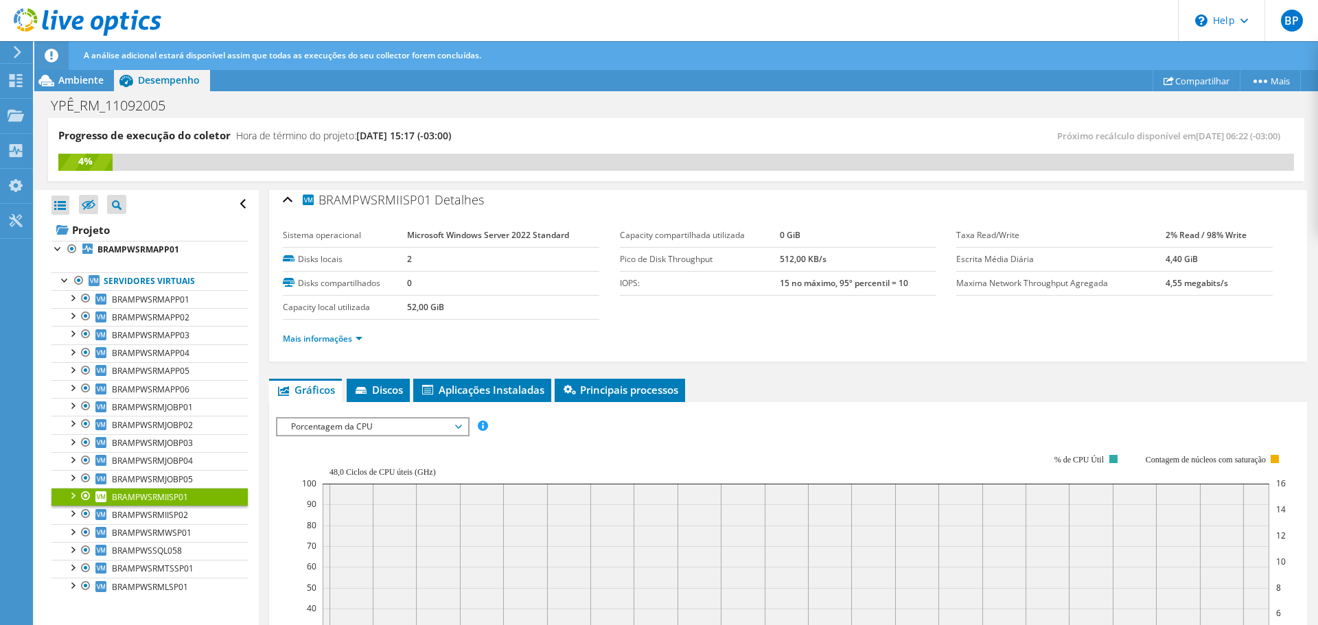
scroll to position [0, 0]
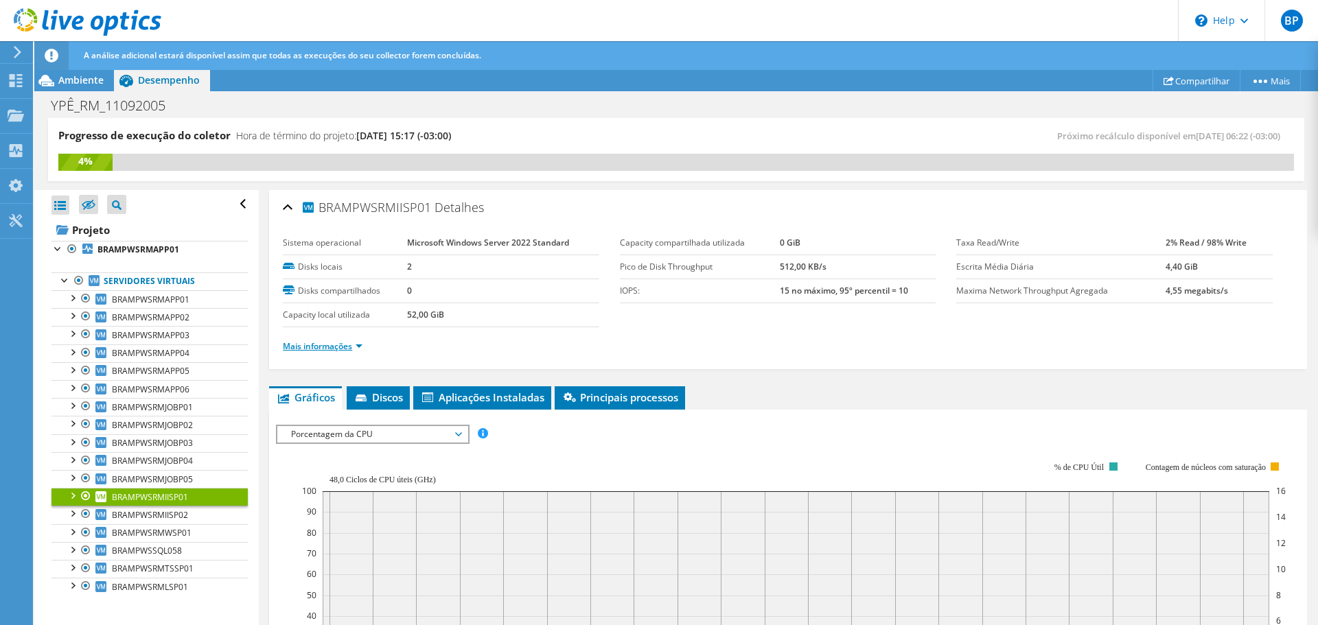
click at [337, 347] on link "Mais informações" at bounding box center [323, 346] width 80 height 12
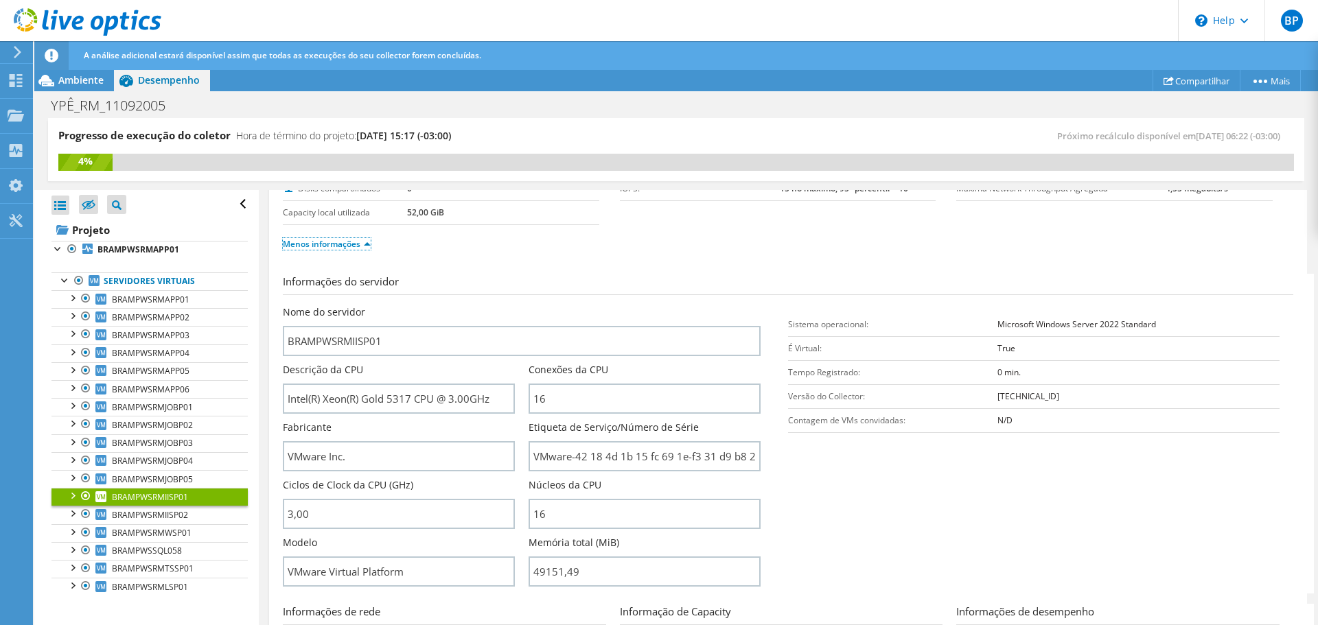
scroll to position [206, 0]
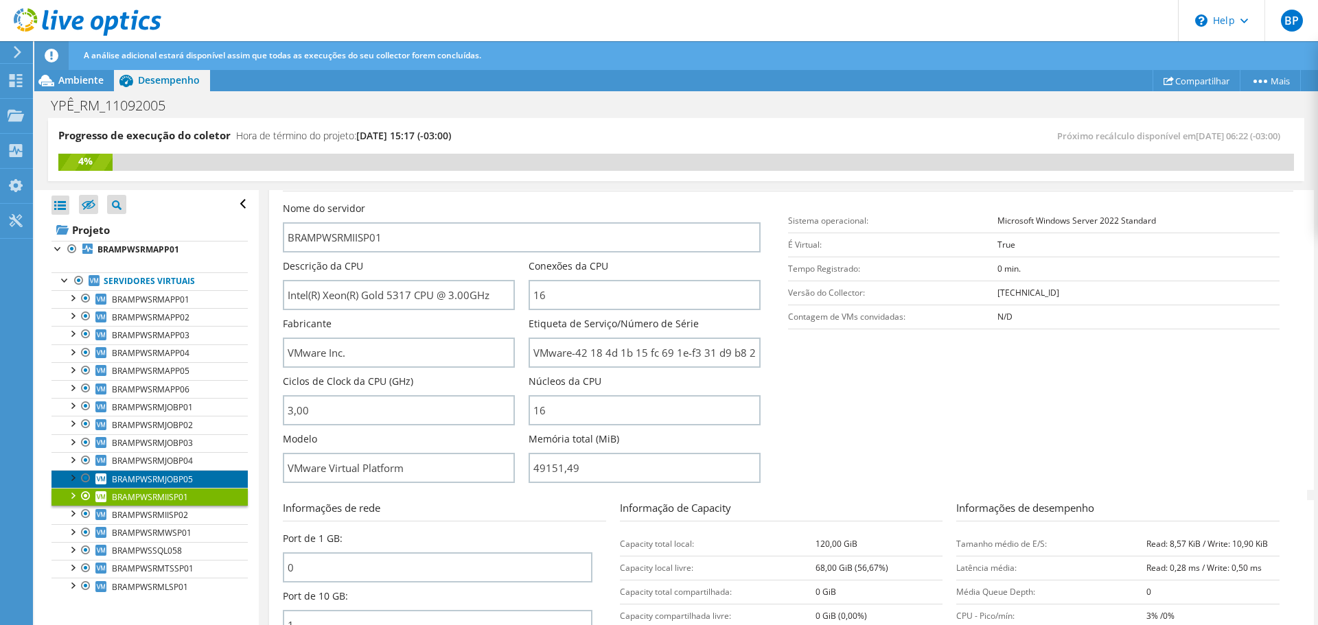
click at [164, 483] on span "BRAMPWSRMJOBP05" at bounding box center [152, 480] width 81 height 12
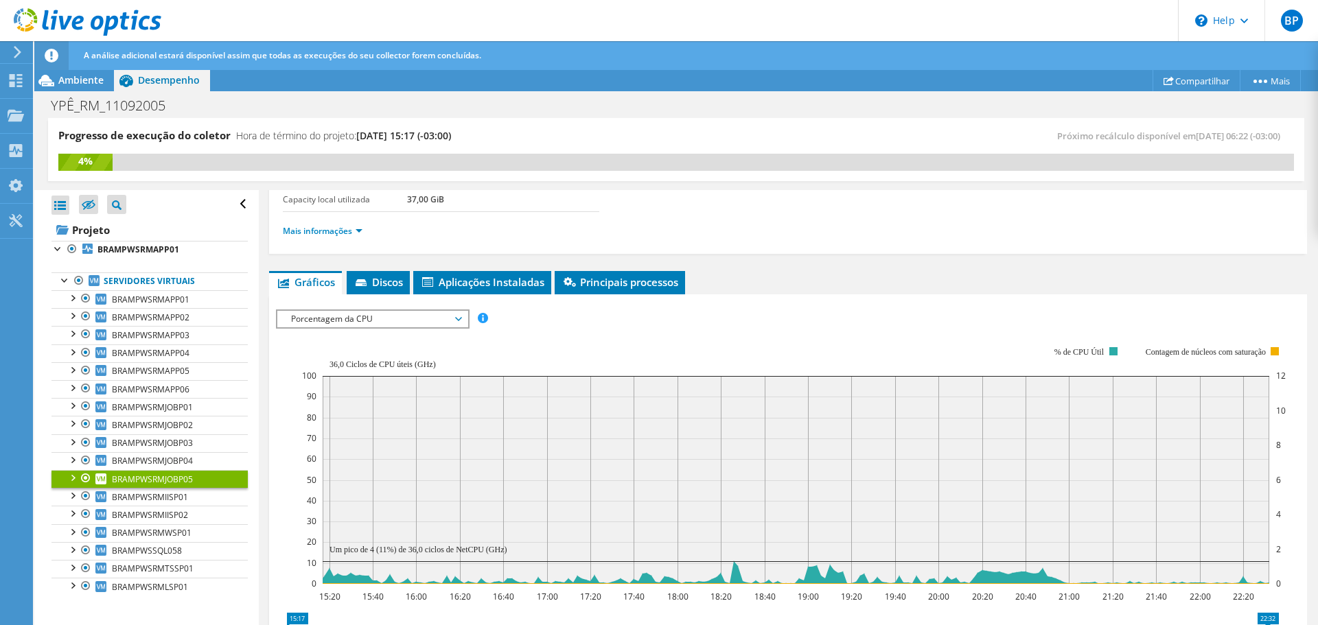
scroll to position [65, 0]
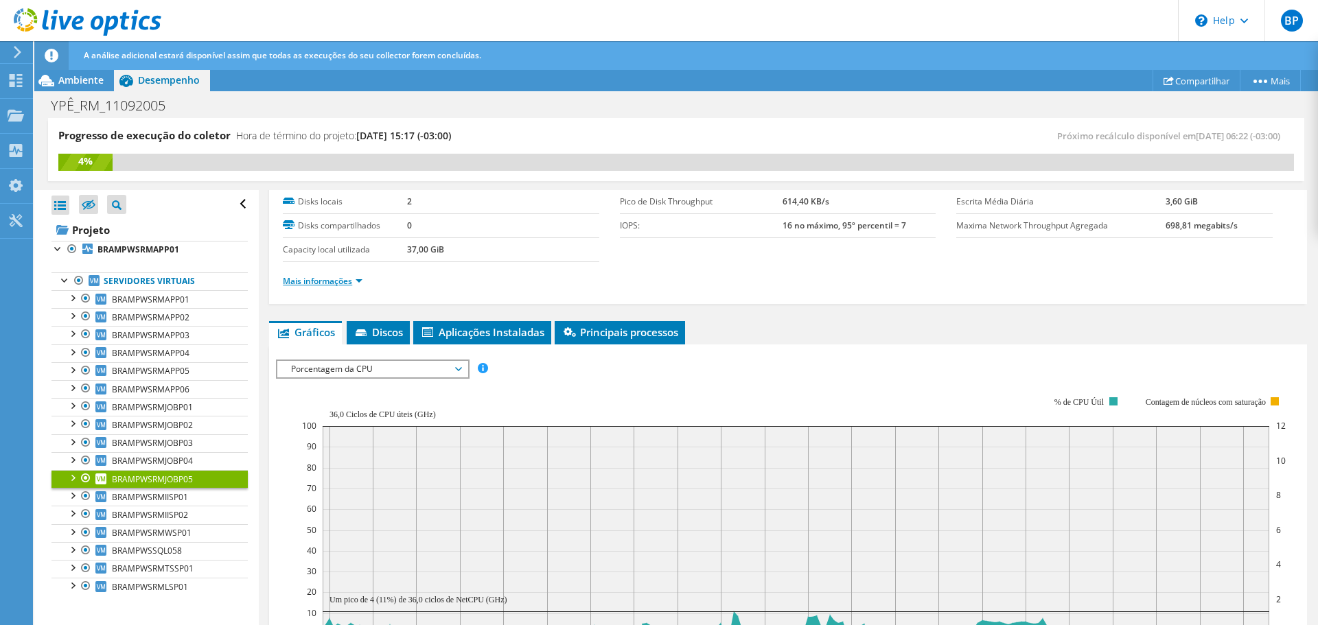
click at [320, 278] on link "Mais informações" at bounding box center [323, 281] width 80 height 12
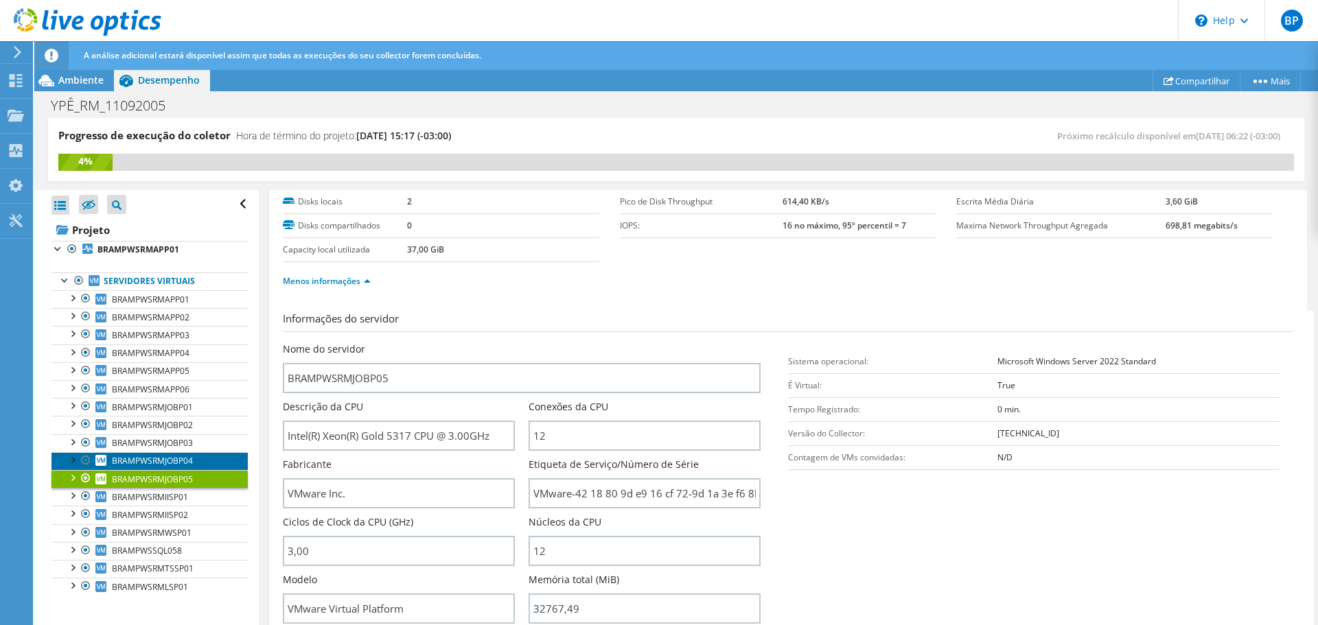
click at [189, 463] on span "BRAMPWSRMJOBP04" at bounding box center [152, 461] width 81 height 12
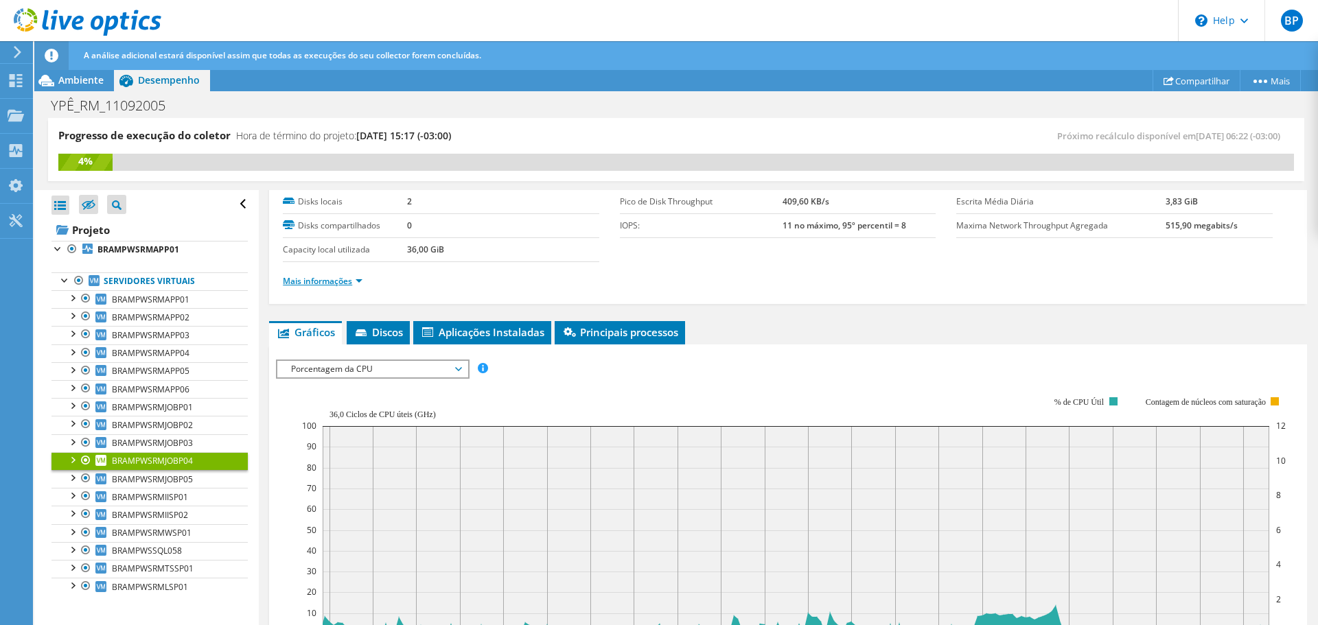
click at [345, 281] on link "Mais informações" at bounding box center [323, 281] width 80 height 12
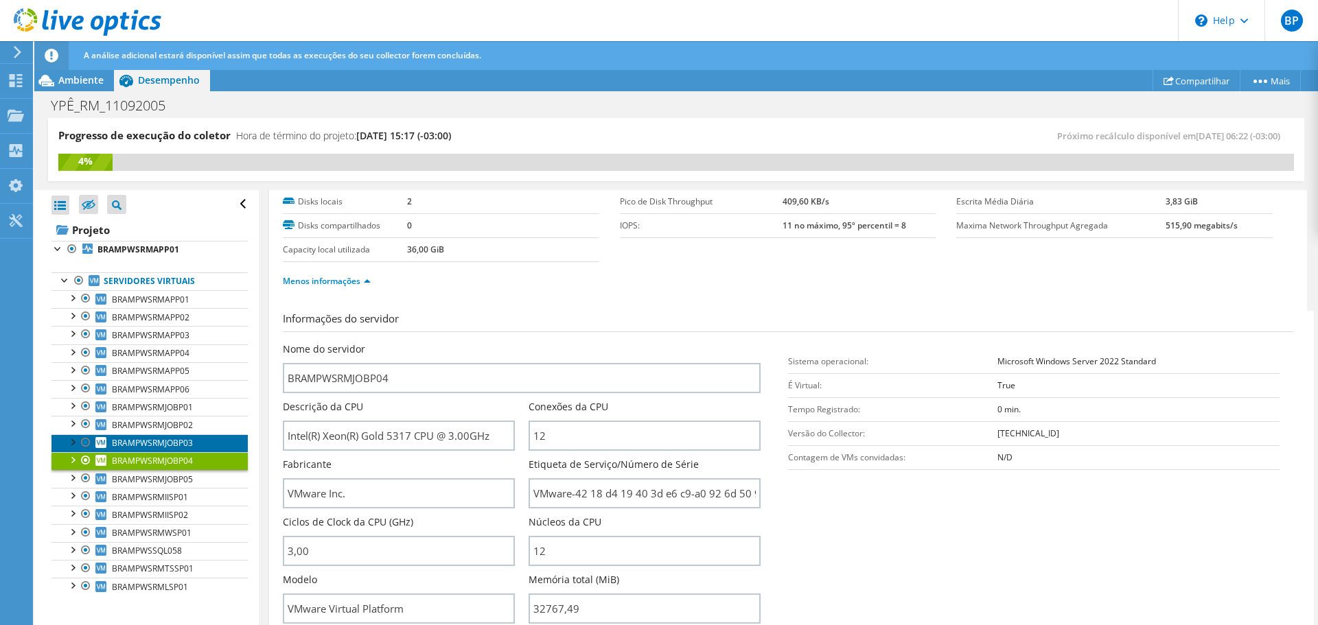
click at [156, 441] on span "BRAMPWSRMJOBP03" at bounding box center [152, 443] width 81 height 12
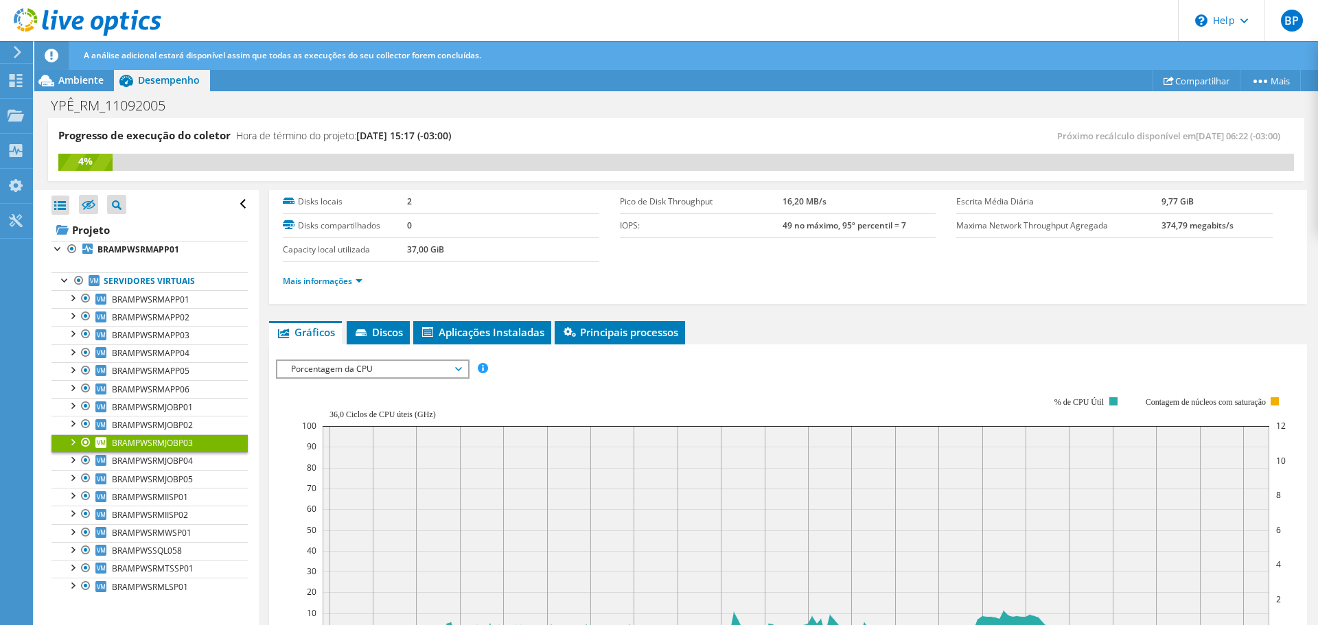
scroll to position [0, 0]
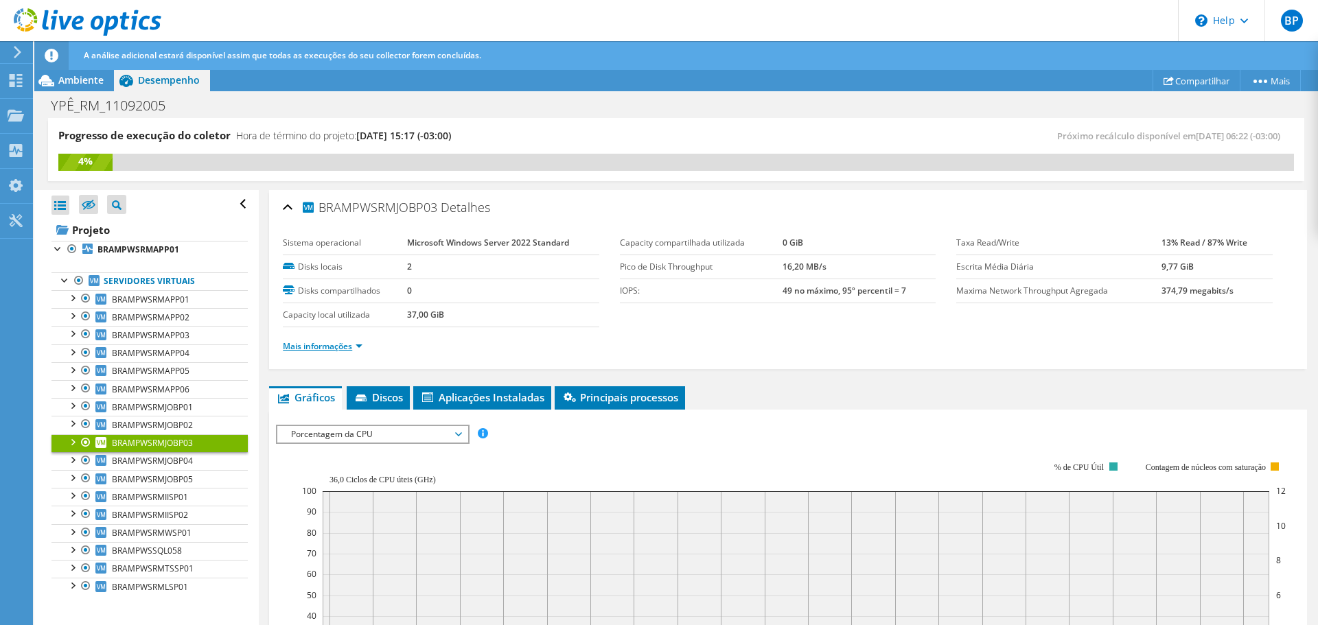
click at [331, 347] on link "Mais informações" at bounding box center [323, 346] width 80 height 12
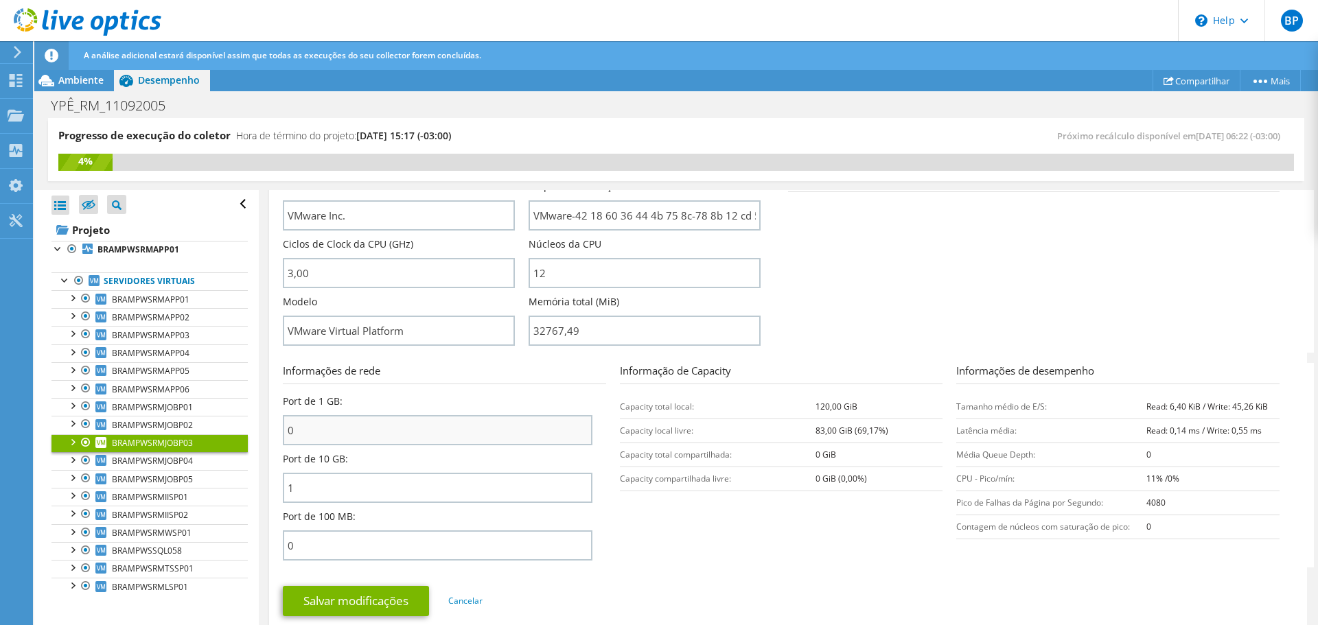
scroll to position [412, 0]
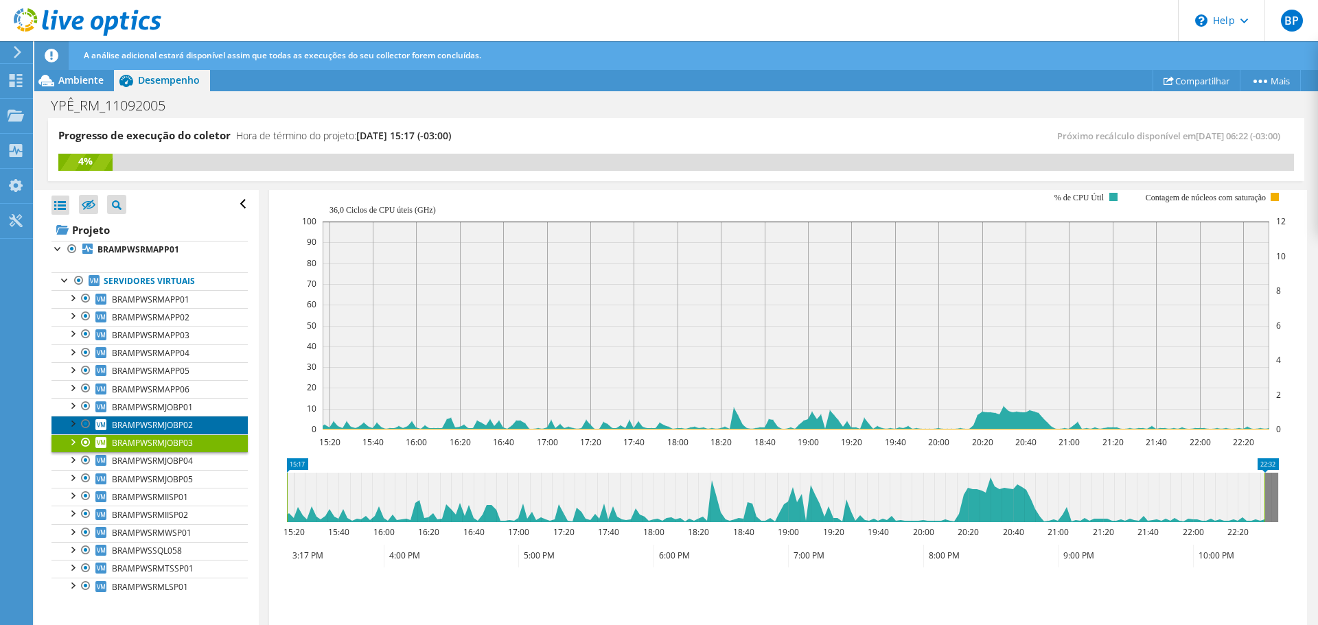
click at [183, 423] on span "BRAMPWSRMJOBP02" at bounding box center [152, 425] width 81 height 12
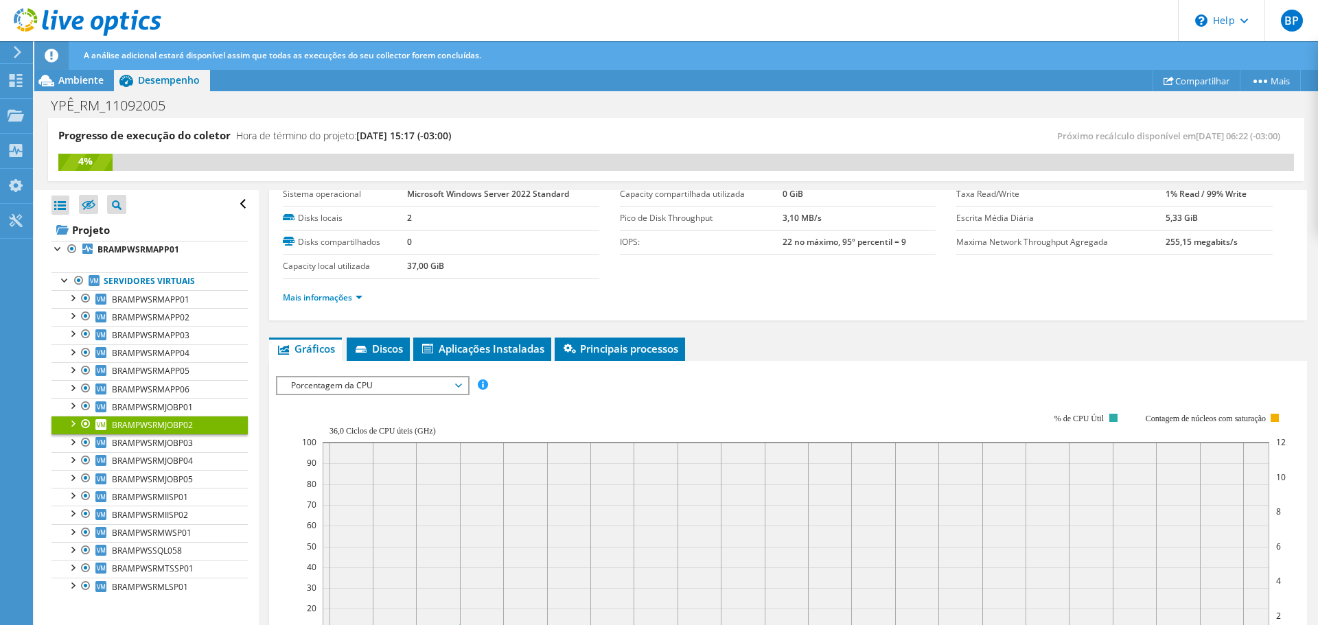
scroll to position [0, 0]
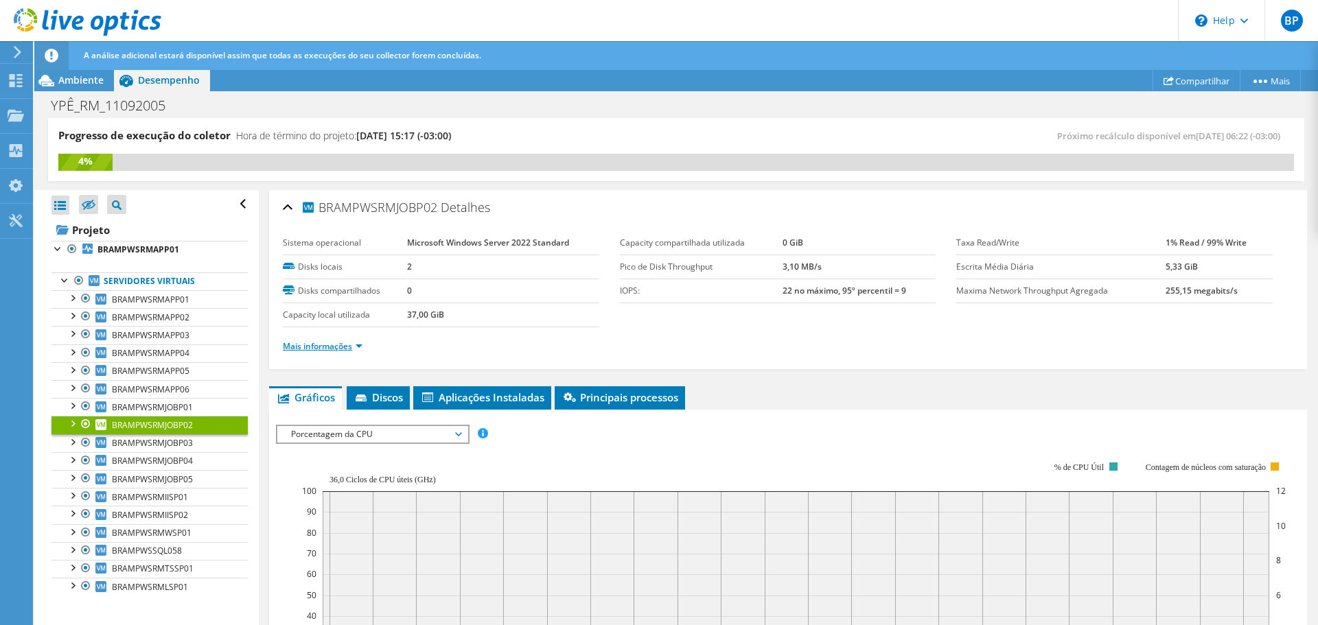
click at [321, 346] on link "Mais informações" at bounding box center [323, 346] width 80 height 12
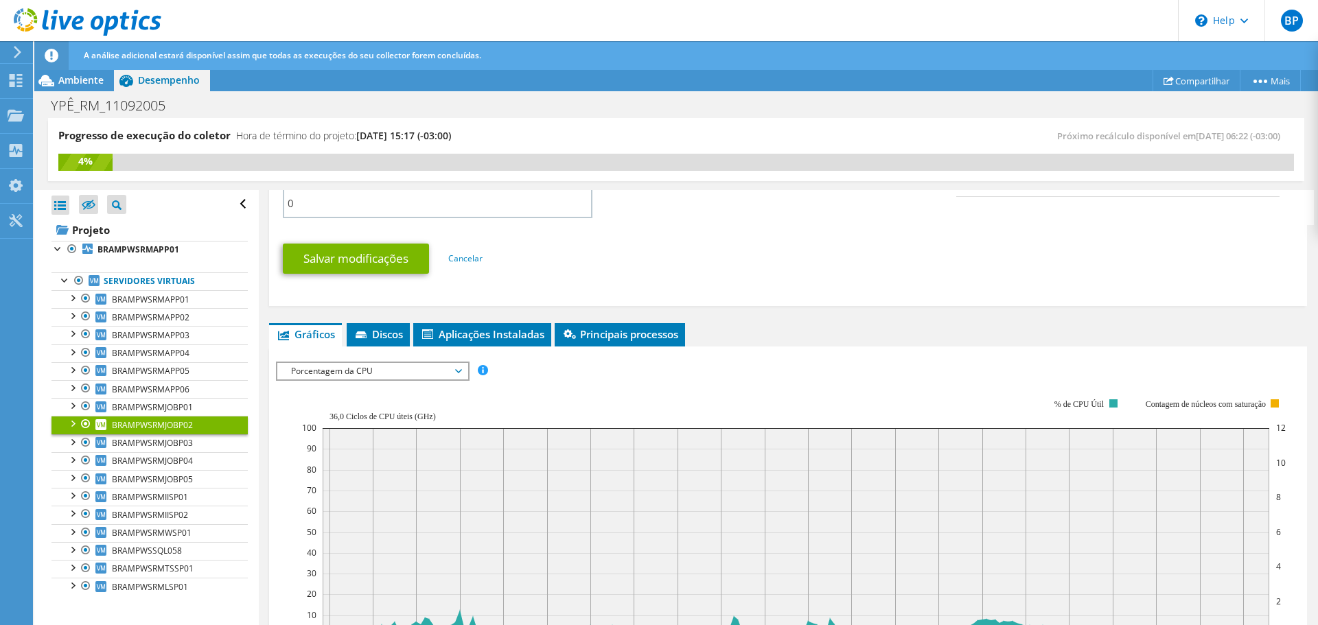
scroll to position [686, 0]
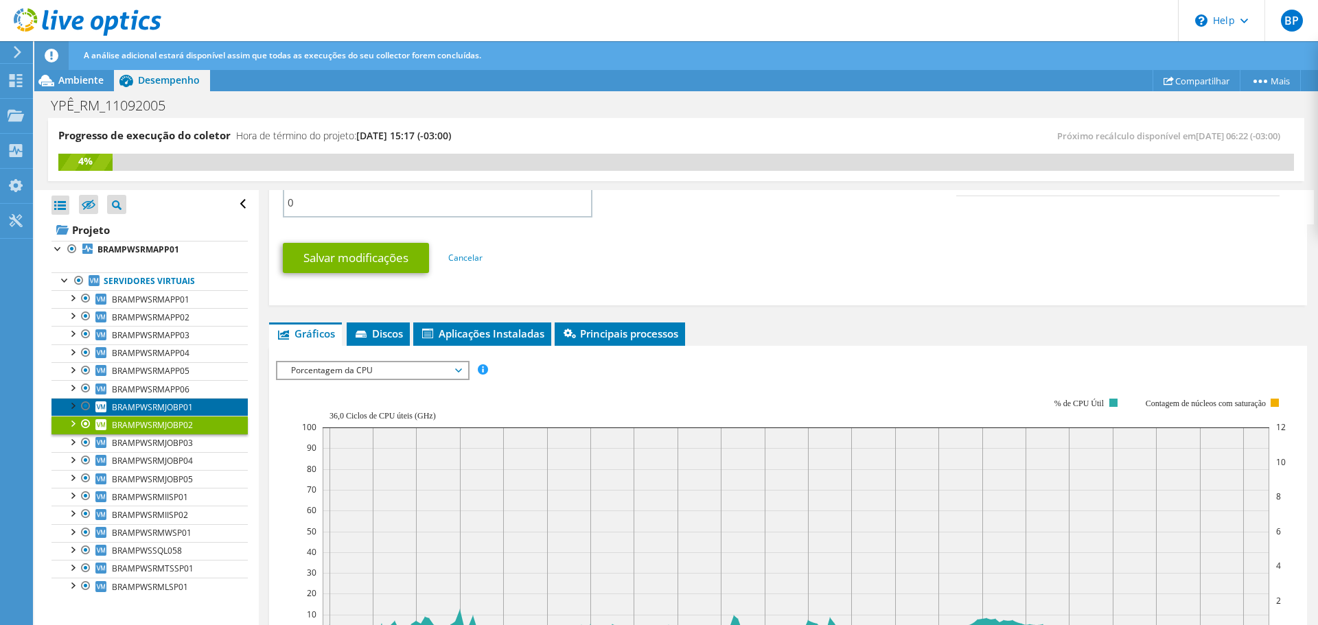
click at [163, 403] on span "BRAMPWSRMJOBP01" at bounding box center [152, 408] width 81 height 12
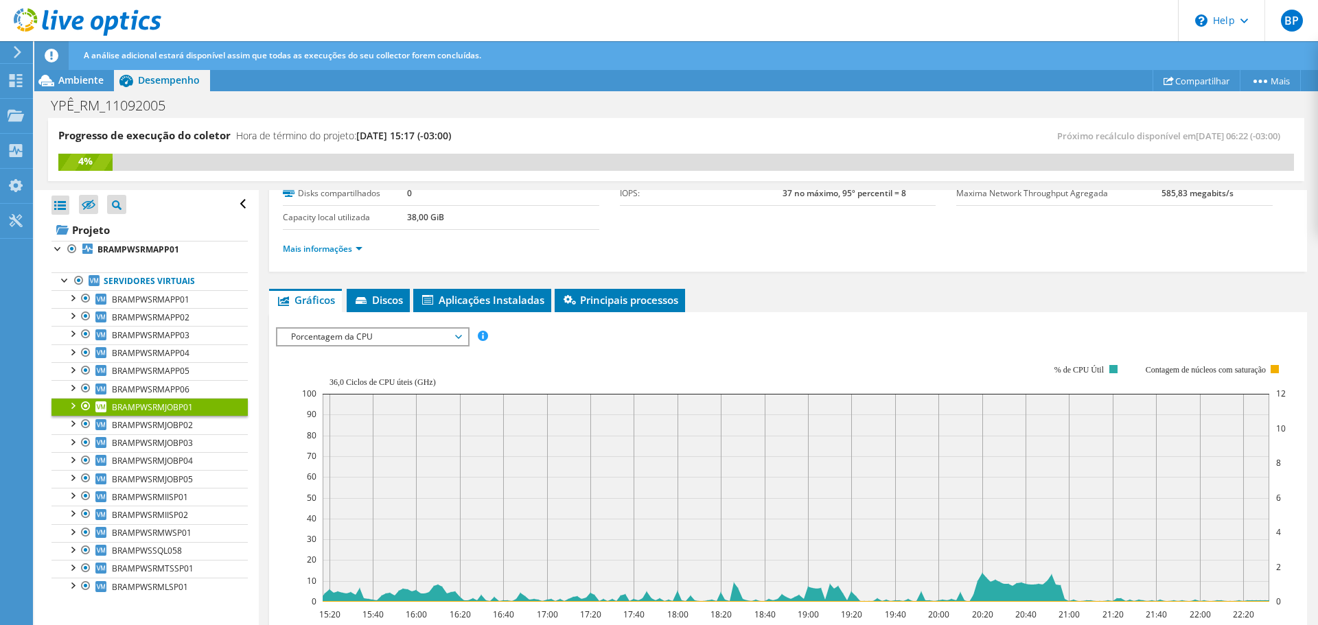
scroll to position [29, 0]
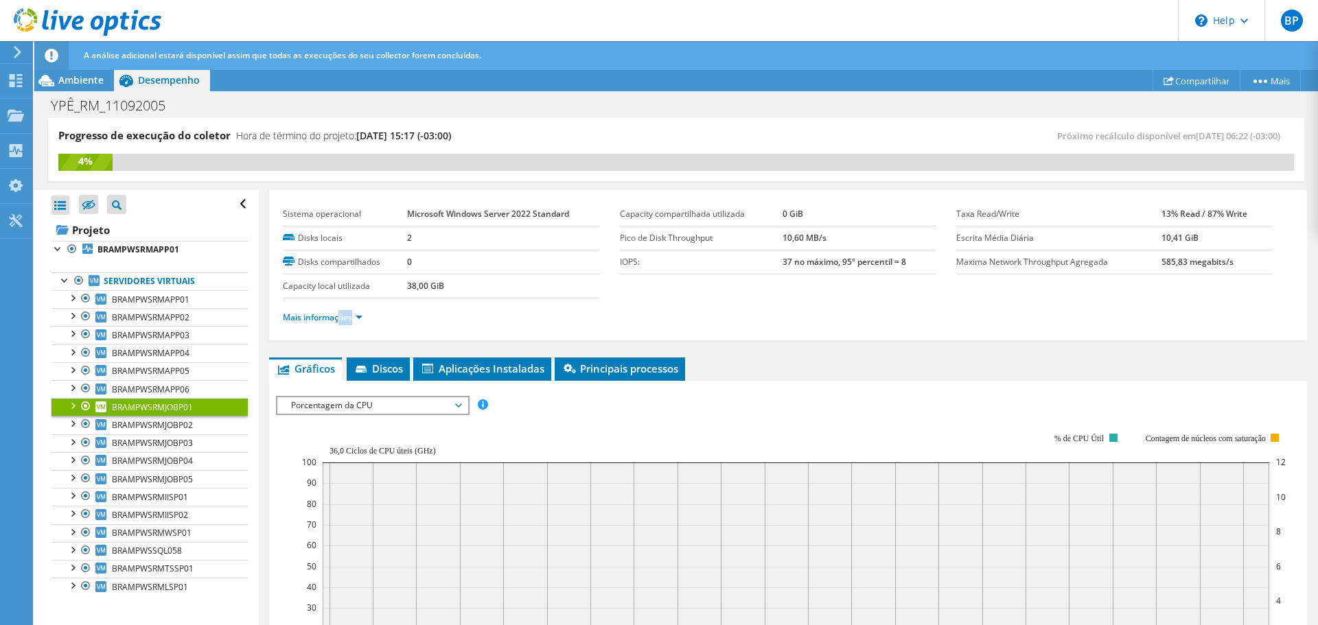
click at [342, 324] on div "Mais informações" at bounding box center [788, 318] width 1010 height 38
click at [341, 324] on li "Mais informações" at bounding box center [327, 317] width 88 height 15
click at [336, 323] on li "Mais informações" at bounding box center [327, 317] width 88 height 15
click at [334, 321] on link "Mais informações" at bounding box center [323, 318] width 80 height 12
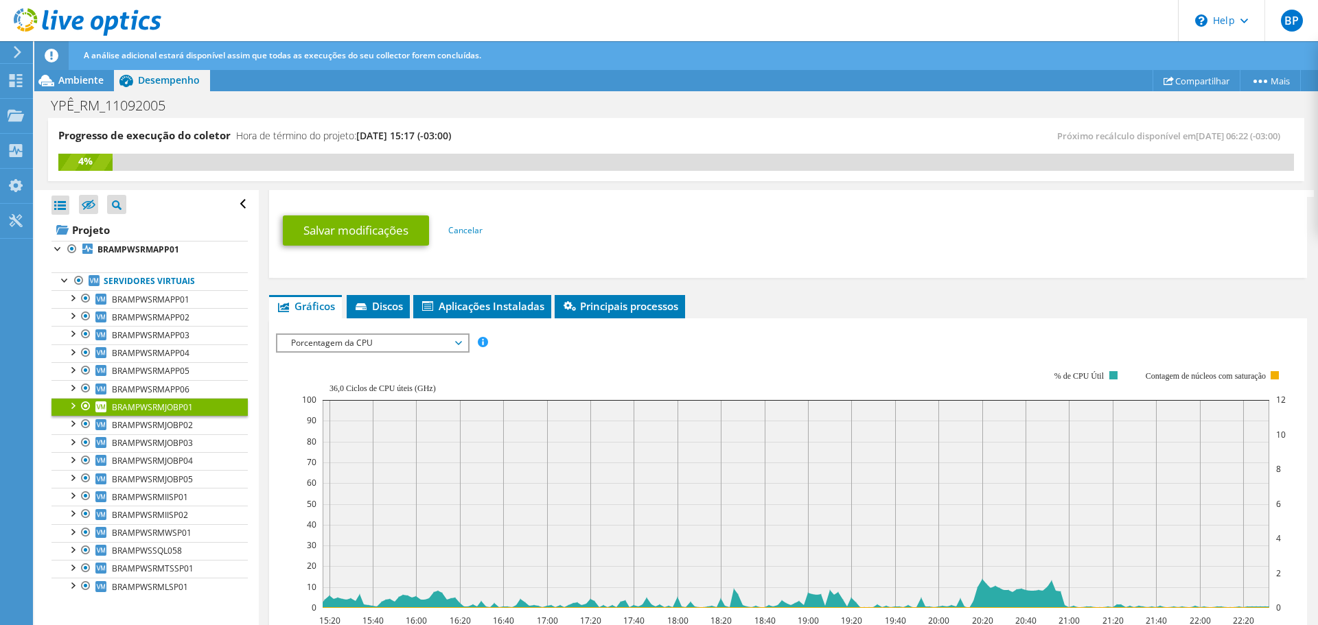
scroll to position [715, 0]
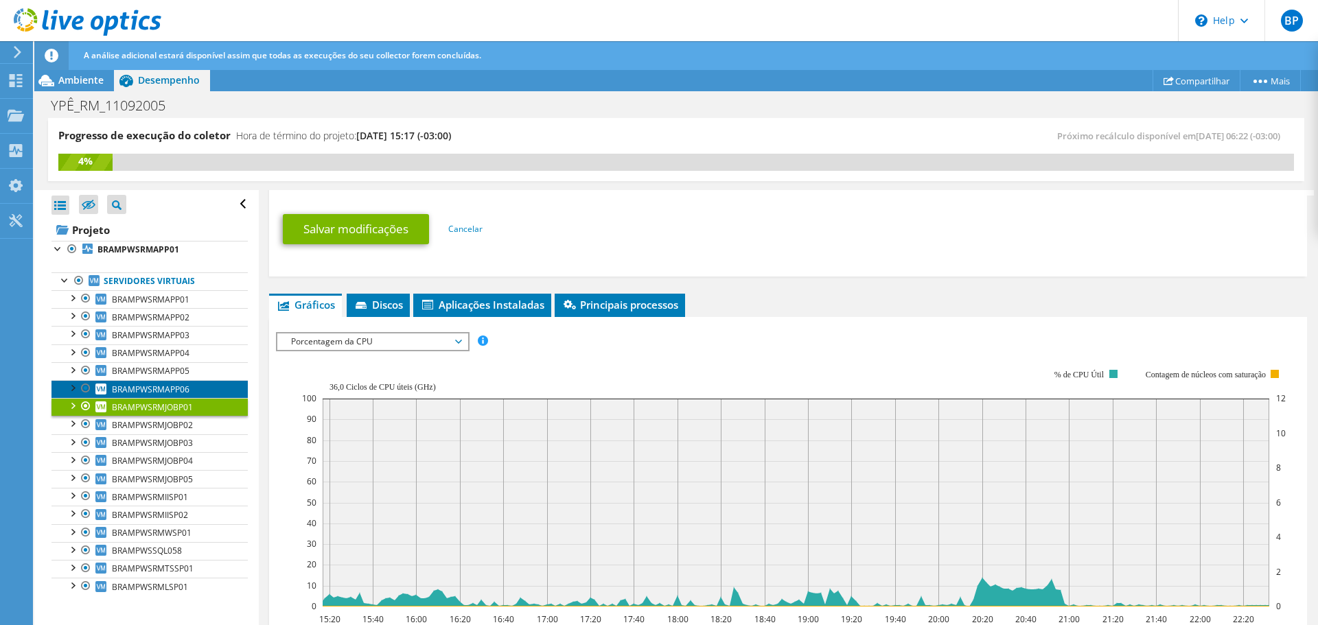
click at [177, 384] on span "BRAMPWSRMAPP06" at bounding box center [151, 390] width 78 height 12
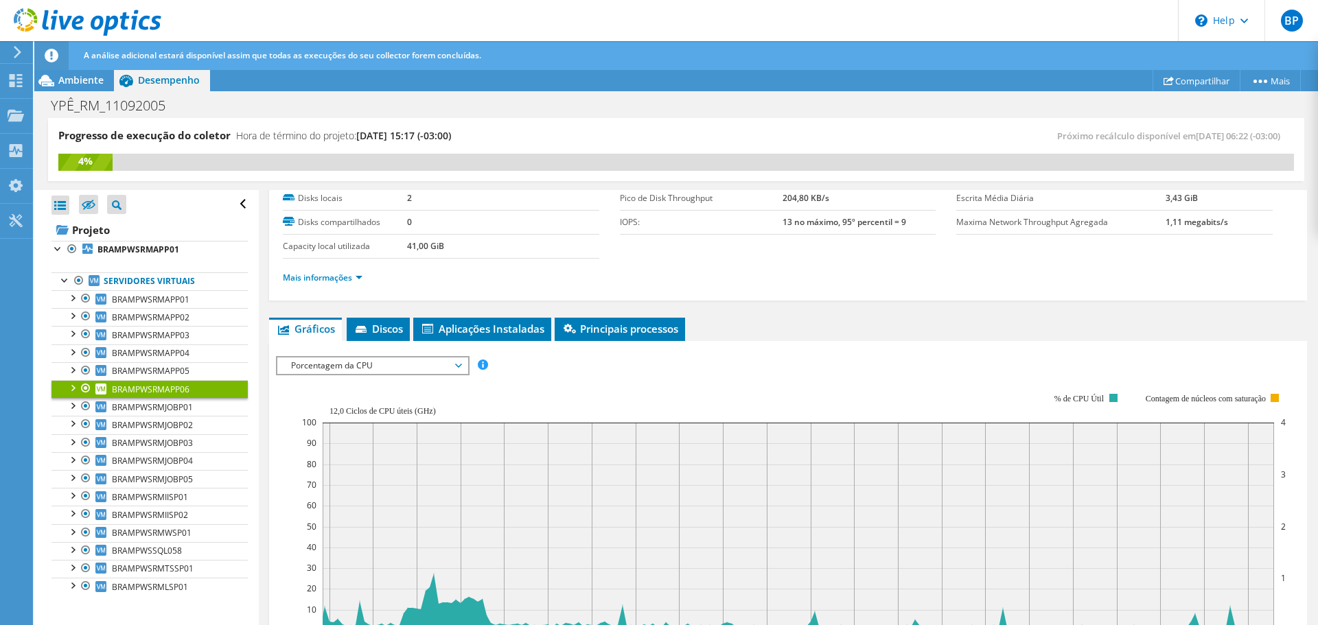
scroll to position [29, 0]
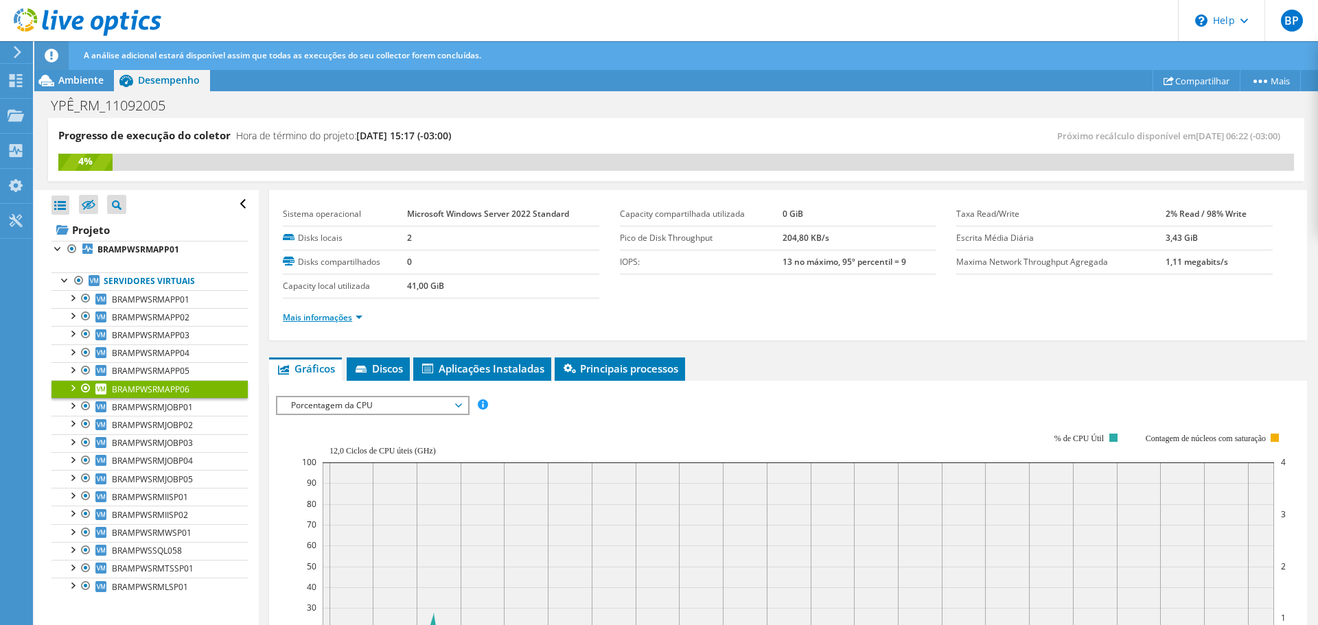
click at [346, 318] on link "Mais informações" at bounding box center [323, 318] width 80 height 12
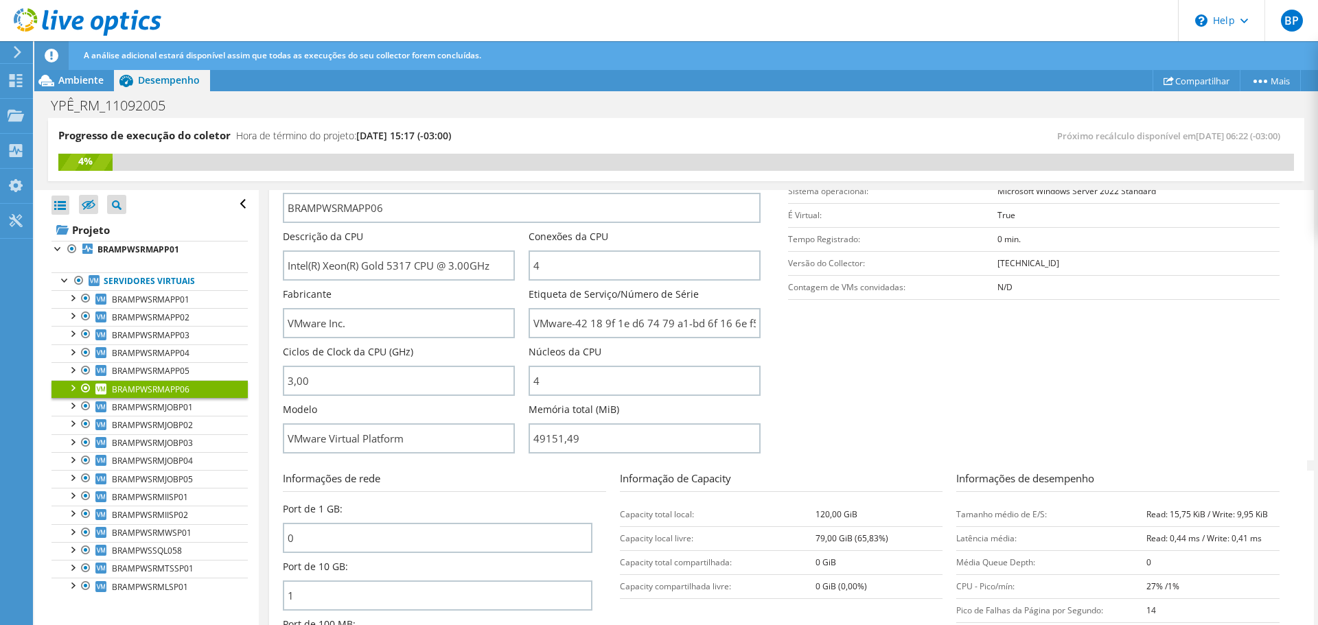
scroll to position [235, 0]
click at [157, 375] on span "BRAMPWSRMAPP05" at bounding box center [151, 371] width 78 height 12
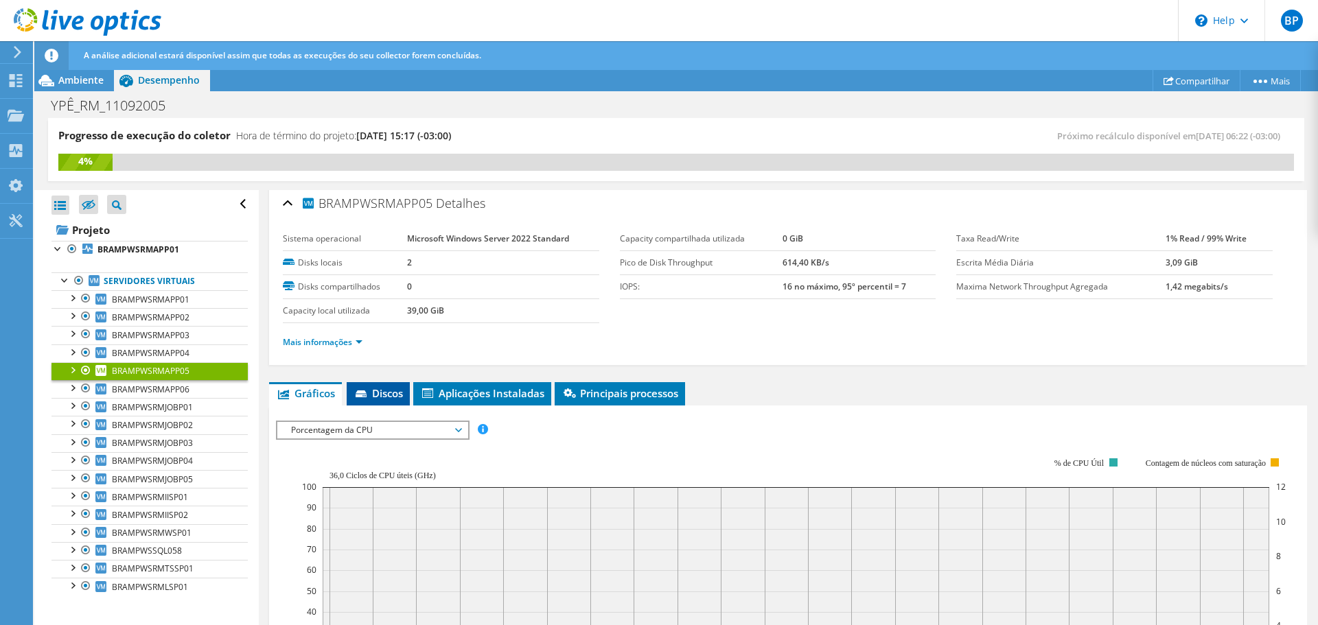
scroll to position [0, 0]
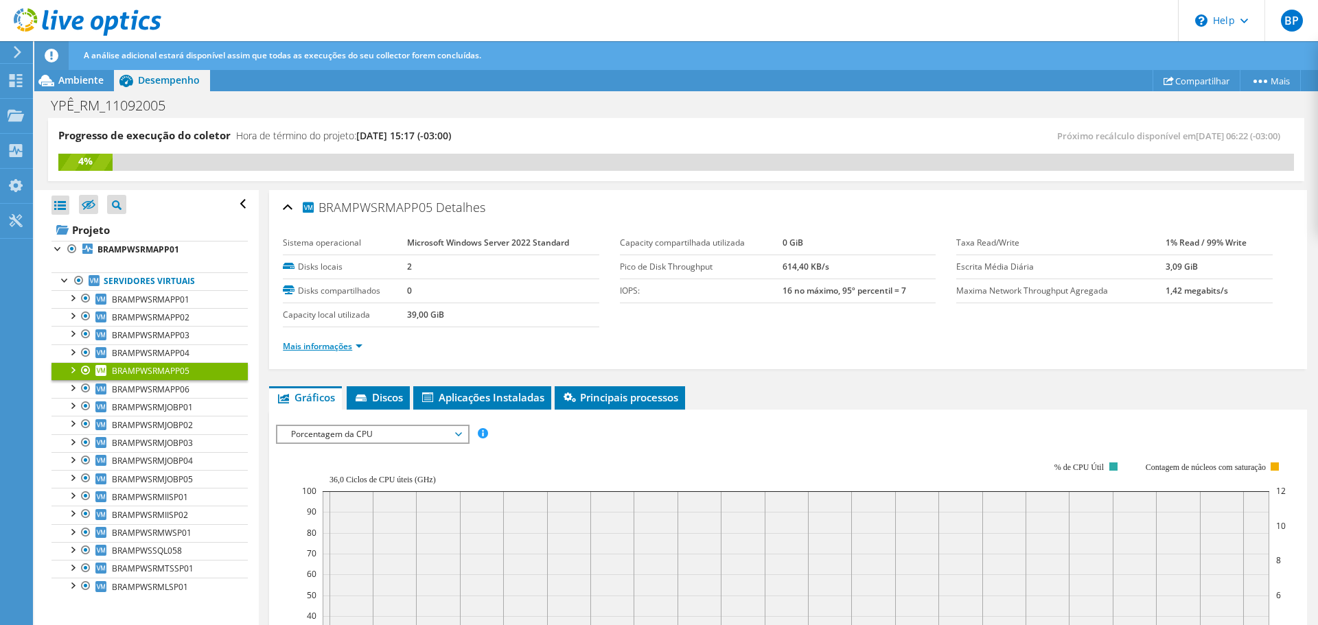
click at [344, 349] on link "Mais informações" at bounding box center [323, 346] width 80 height 12
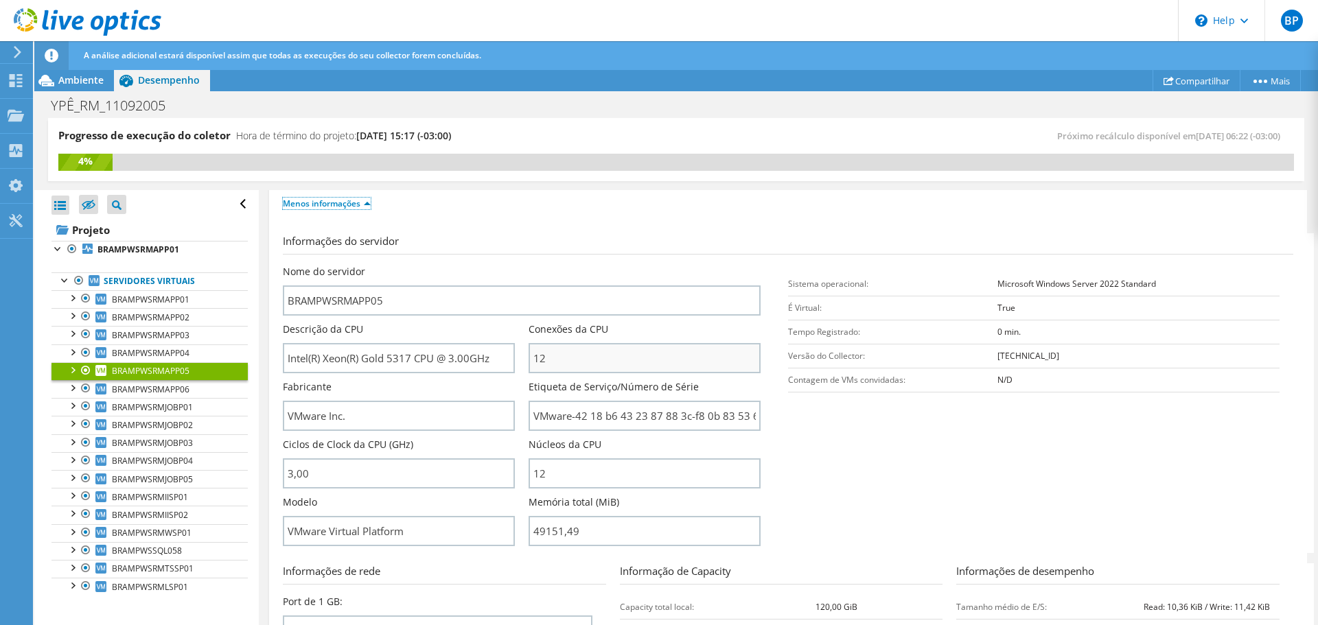
scroll to position [206, 0]
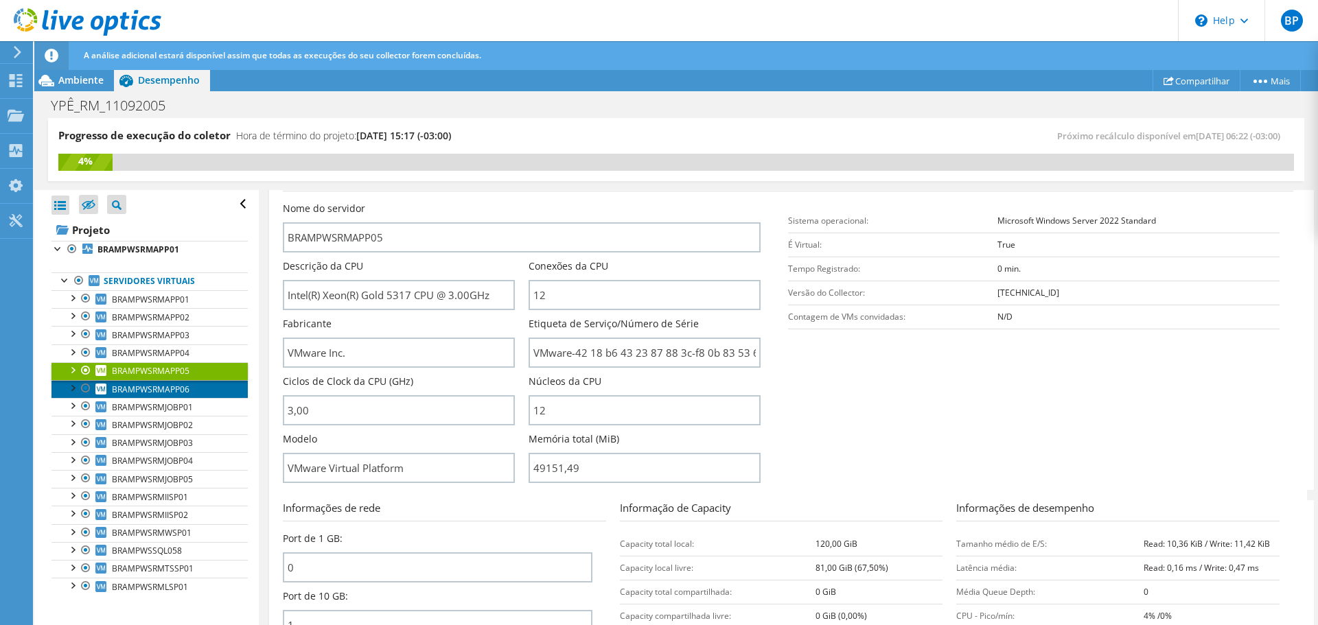
click at [171, 392] on span "BRAMPWSRMAPP06" at bounding box center [151, 390] width 78 height 12
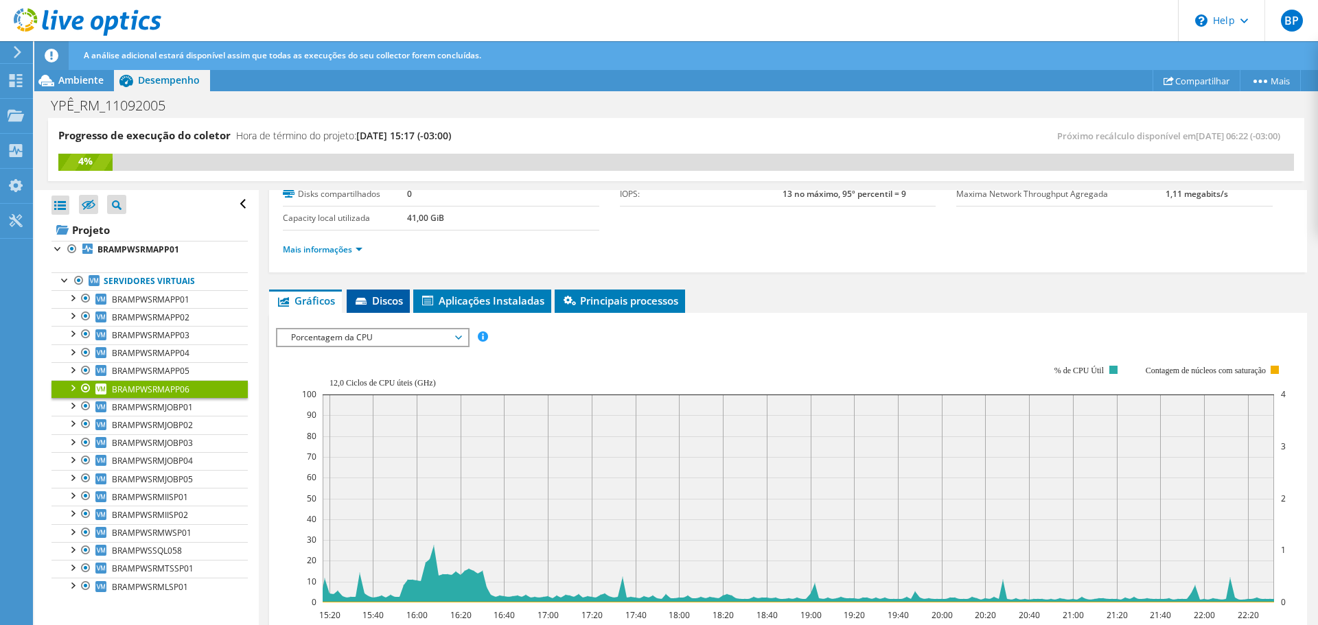
scroll to position [62, 0]
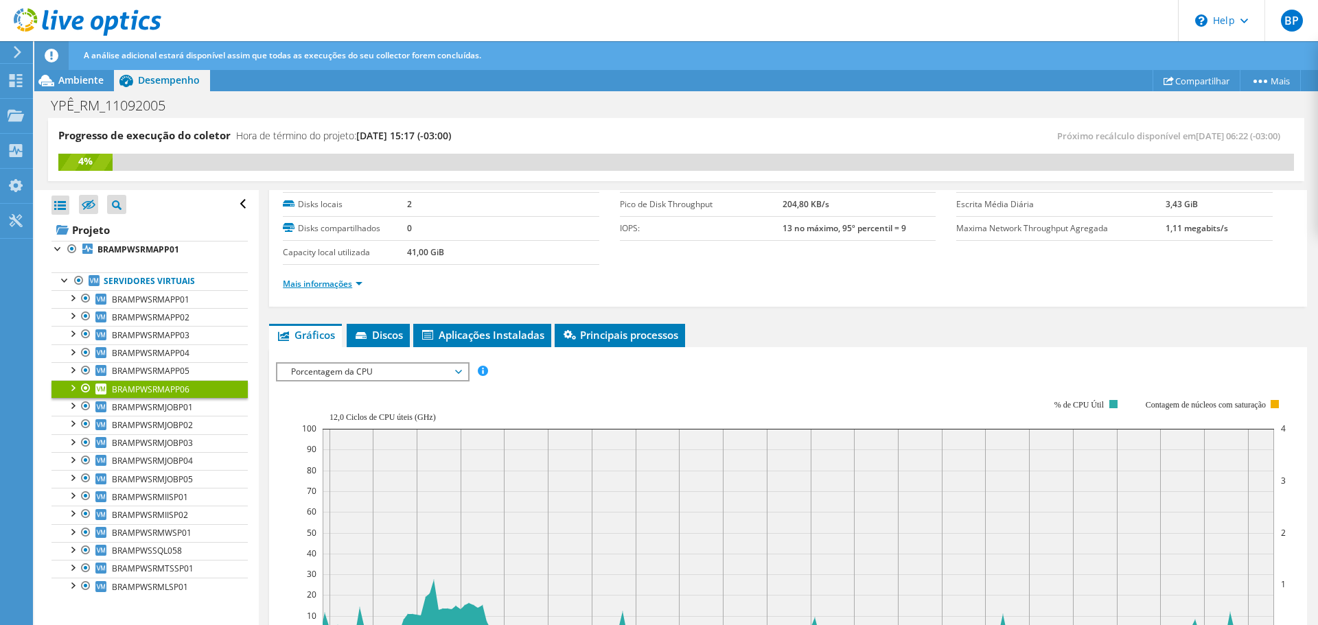
click at [324, 284] on link "Mais informações" at bounding box center [323, 284] width 80 height 12
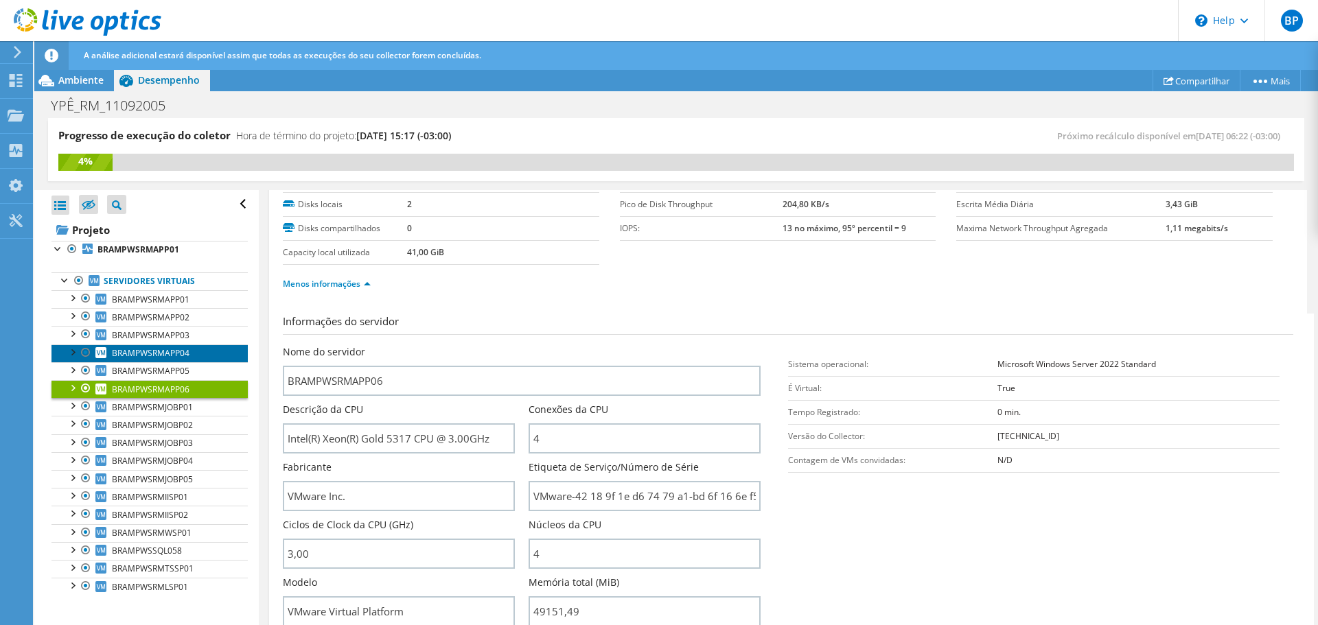
click at [178, 350] on span "BRAMPWSRMAPP04" at bounding box center [151, 353] width 78 height 12
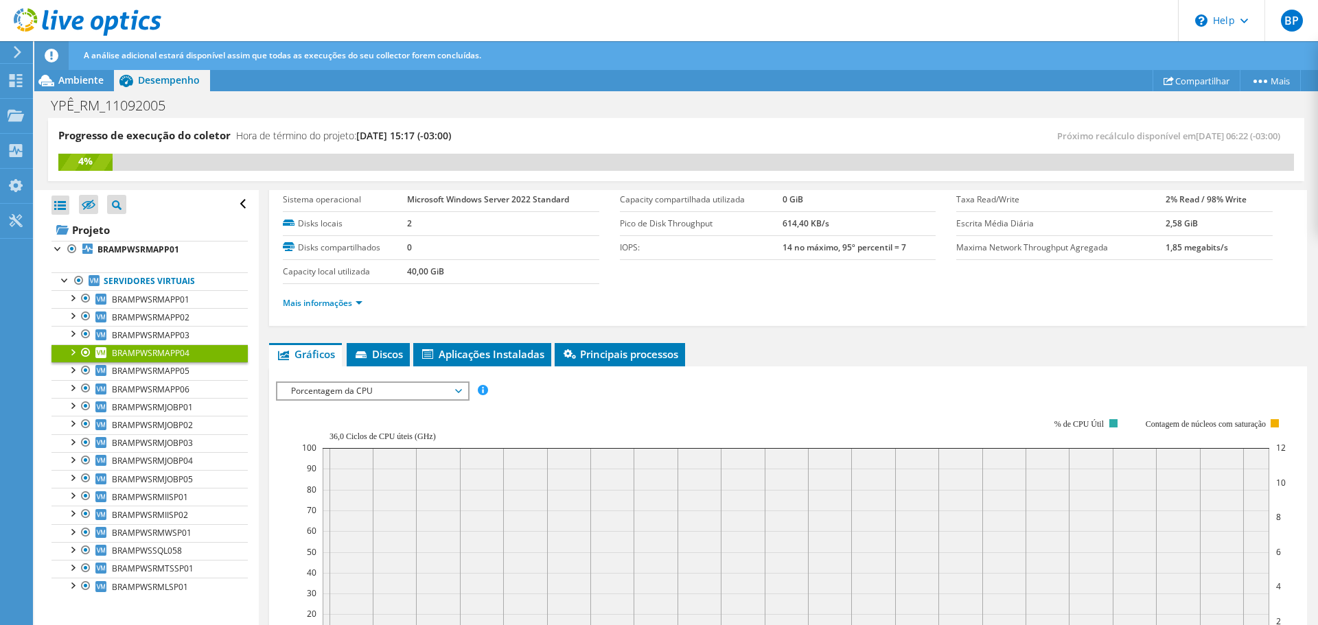
scroll to position [0, 0]
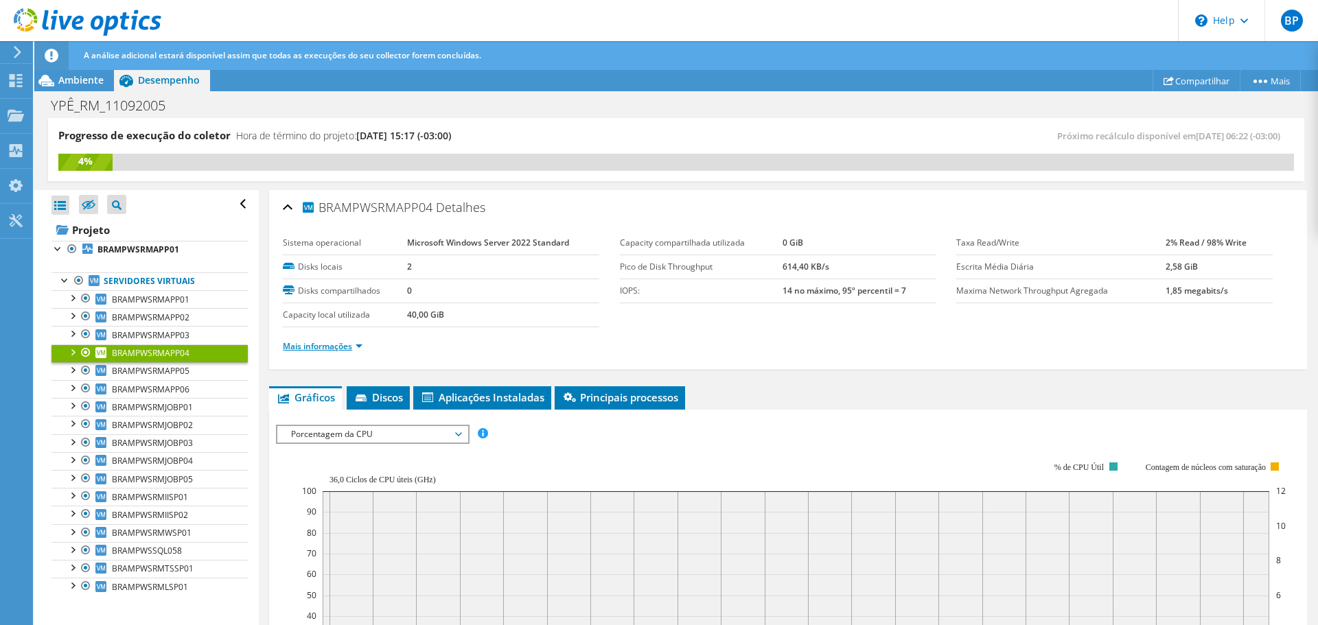
click at [334, 346] on link "Mais informações" at bounding box center [323, 346] width 80 height 12
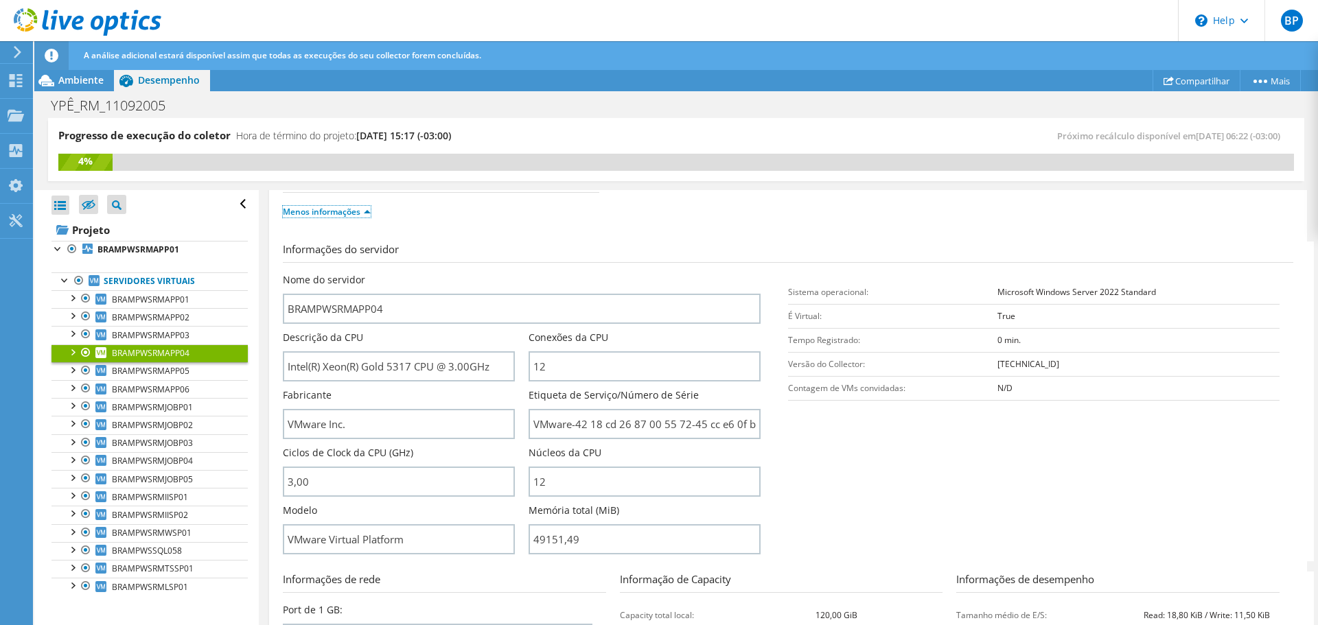
scroll to position [137, 0]
click at [178, 337] on span "BRAMPWSRMAPP03" at bounding box center [151, 335] width 78 height 12
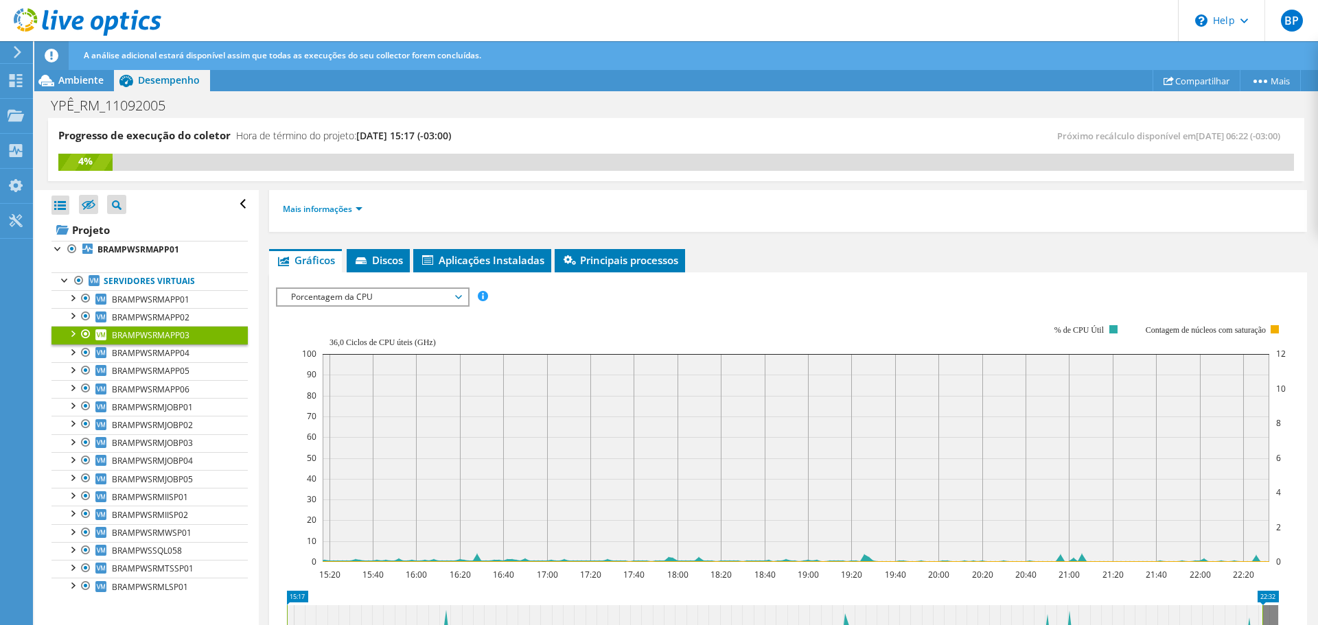
scroll to position [0, 0]
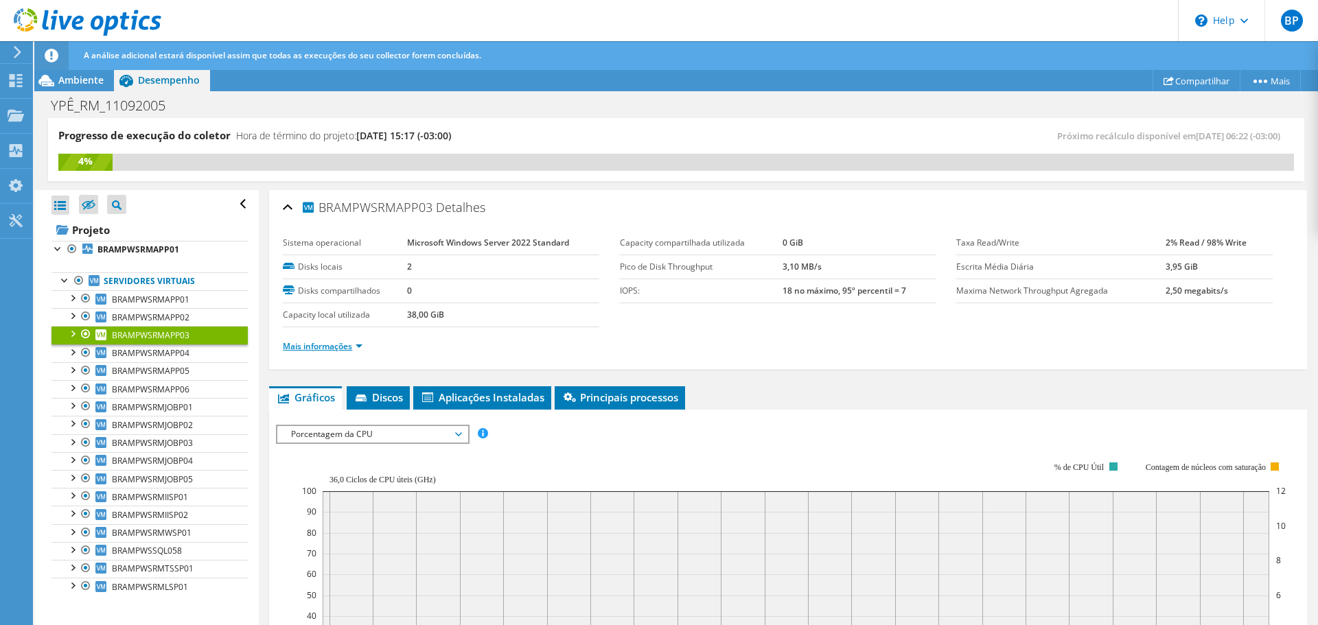
click at [348, 345] on link "Mais informações" at bounding box center [323, 346] width 80 height 12
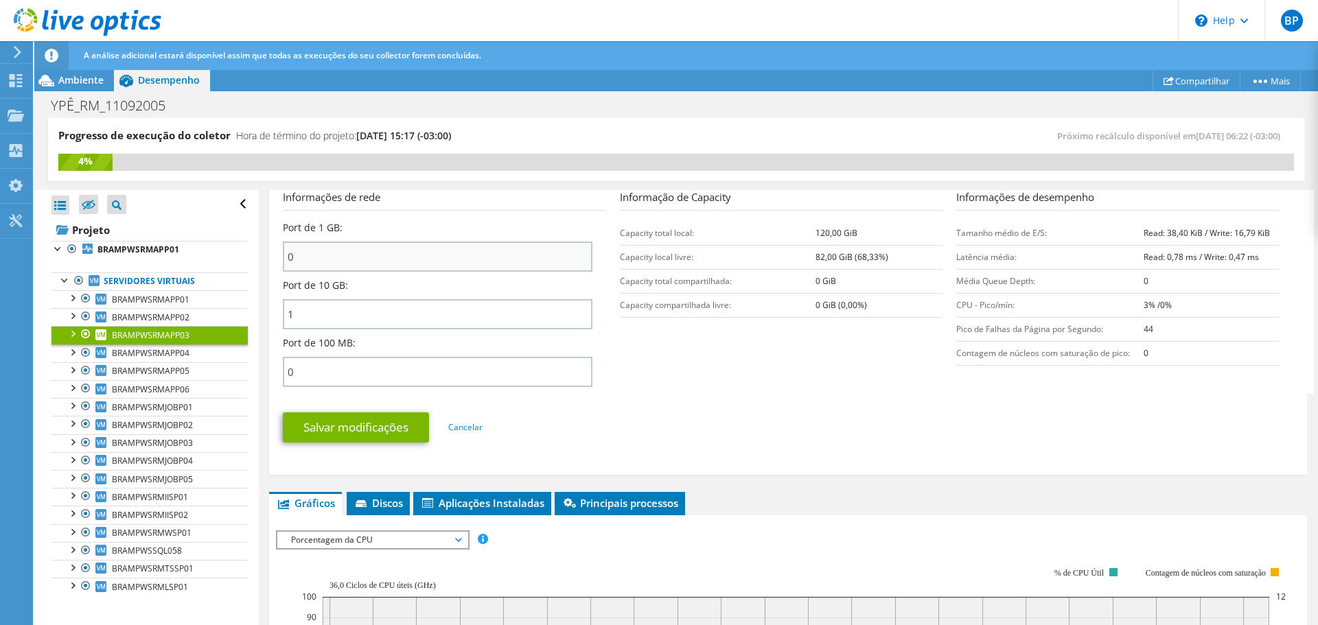
scroll to position [549, 0]
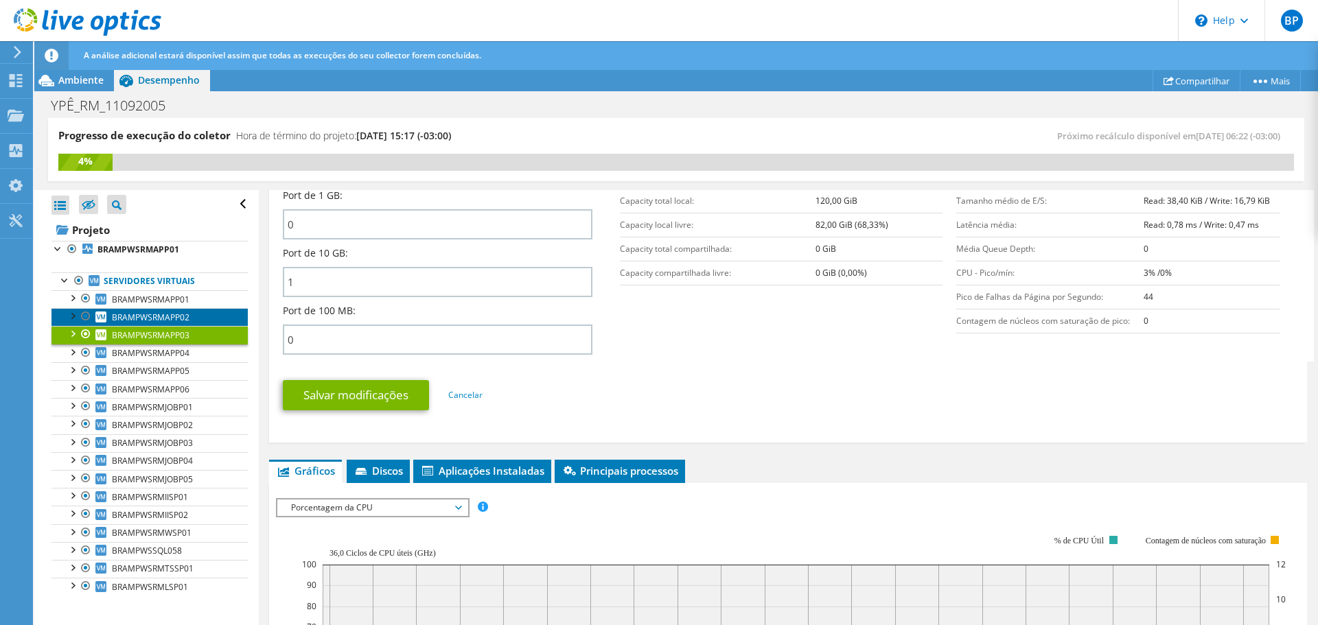
click at [135, 314] on span "BRAMPWSRMAPP02" at bounding box center [151, 318] width 78 height 12
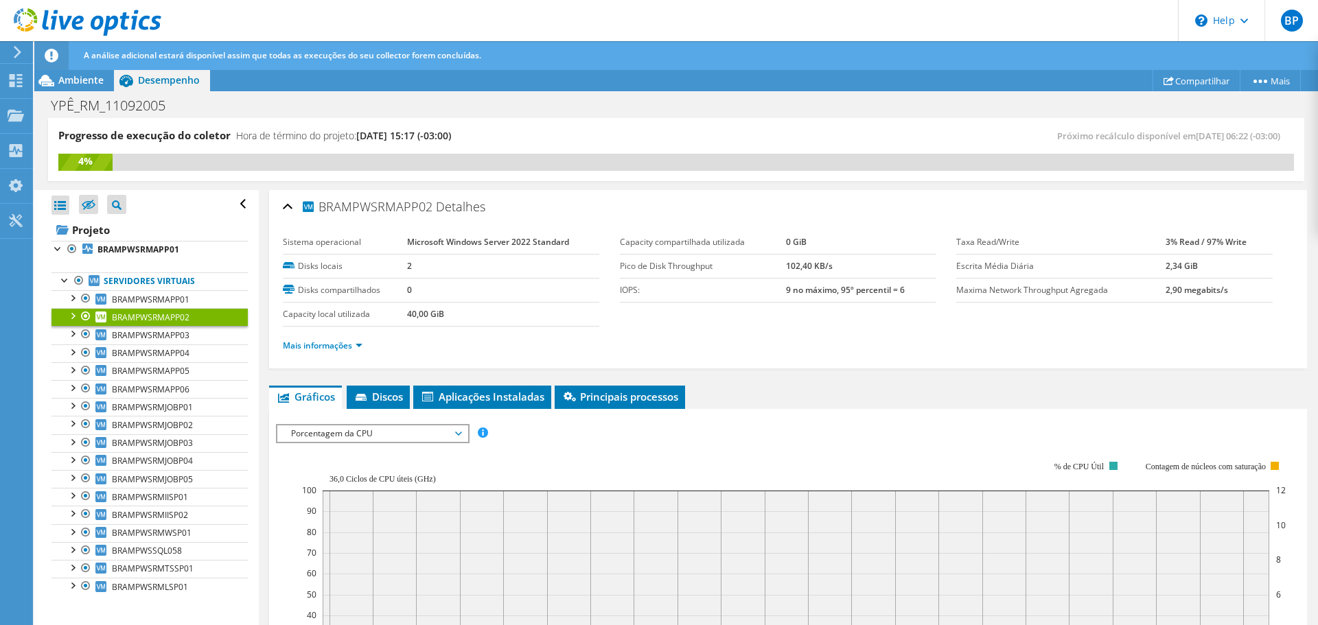
scroll to position [0, 0]
click at [342, 349] on link "Mais informações" at bounding box center [323, 346] width 80 height 12
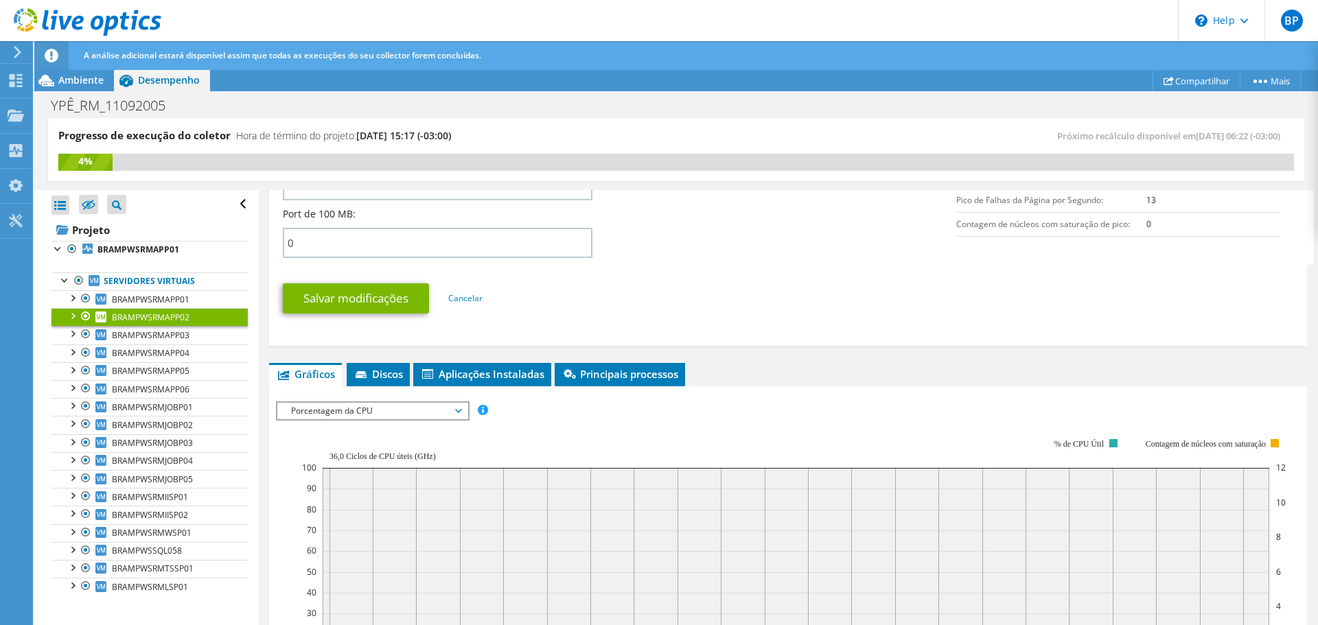
scroll to position [755, 0]
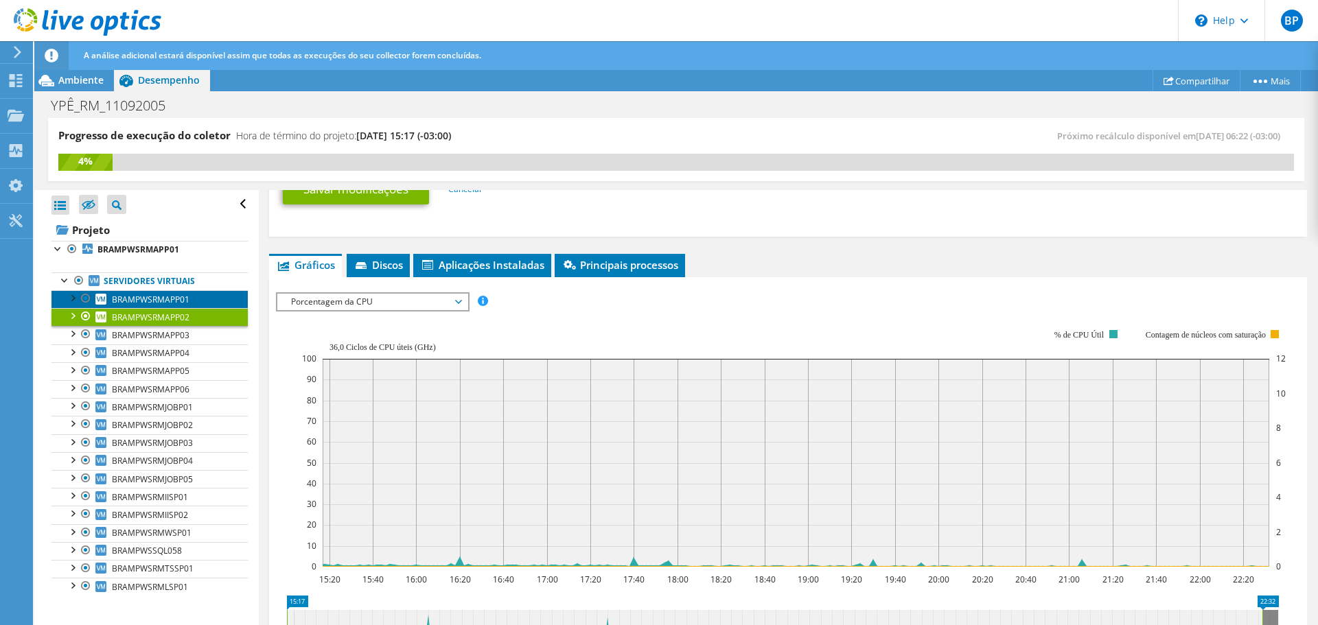
click at [170, 301] on span "BRAMPWSRMAPP01" at bounding box center [151, 300] width 78 height 12
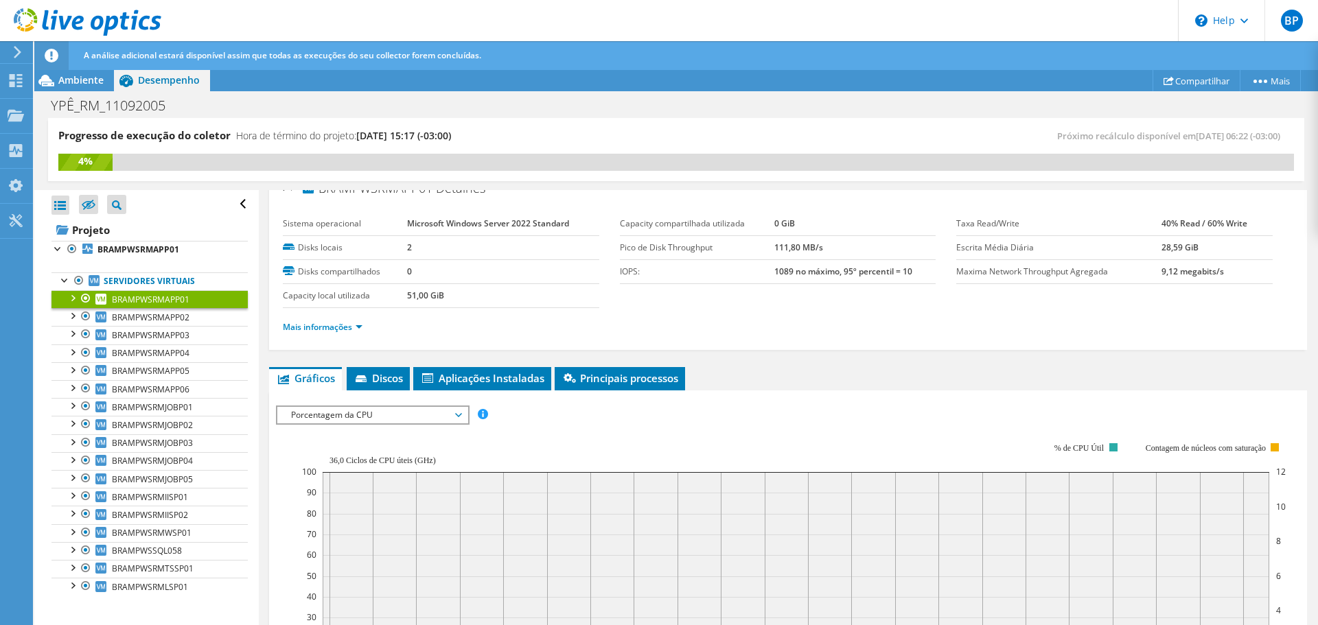
scroll to position [0, 0]
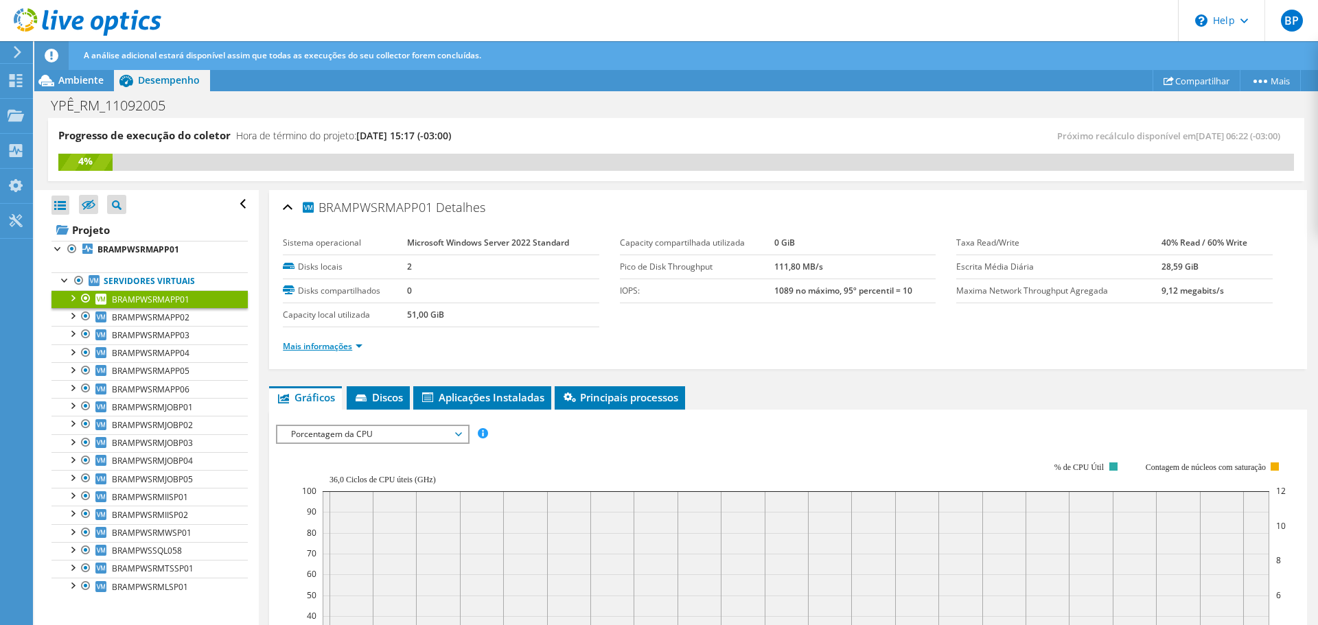
click at [350, 347] on link "Mais informações" at bounding box center [323, 346] width 80 height 12
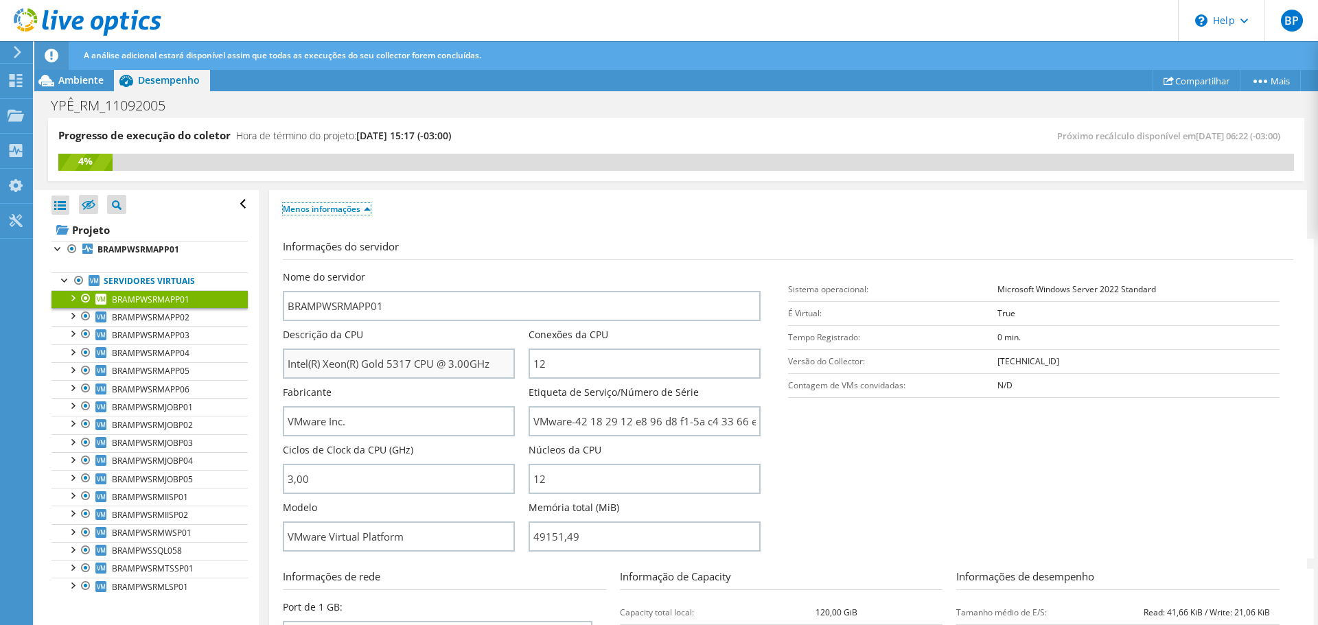
scroll to position [206, 0]
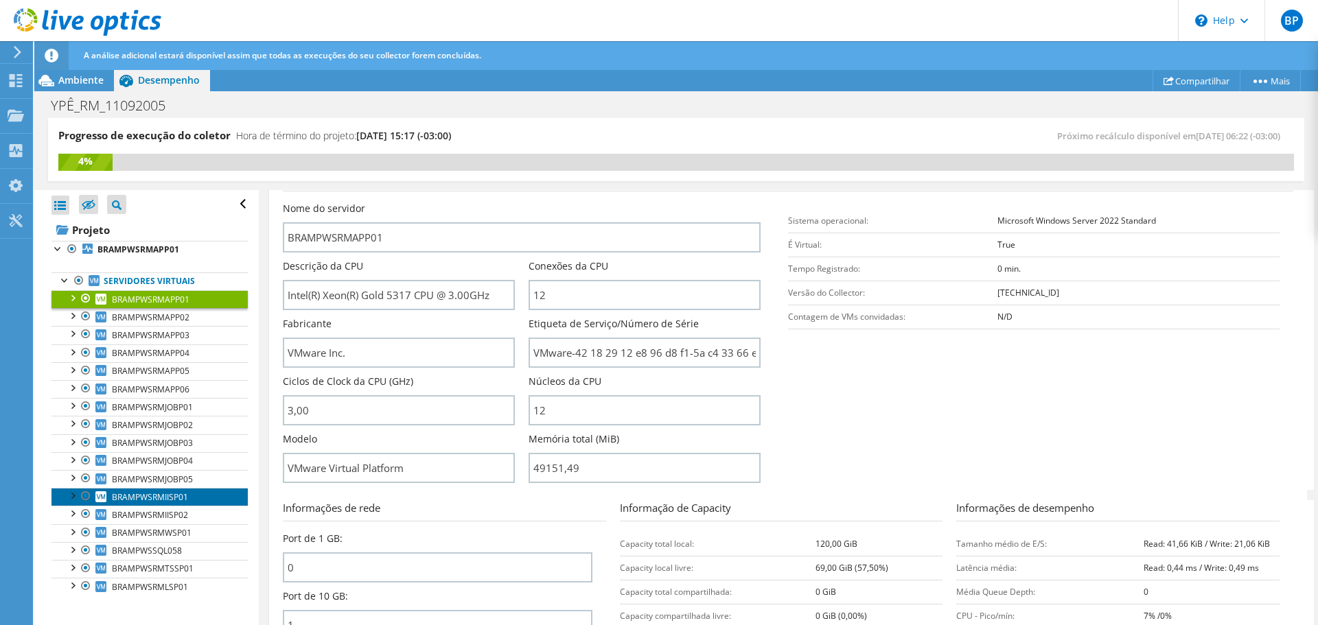
click at [189, 498] on link "BRAMPWSRMIISP01" at bounding box center [149, 497] width 196 height 18
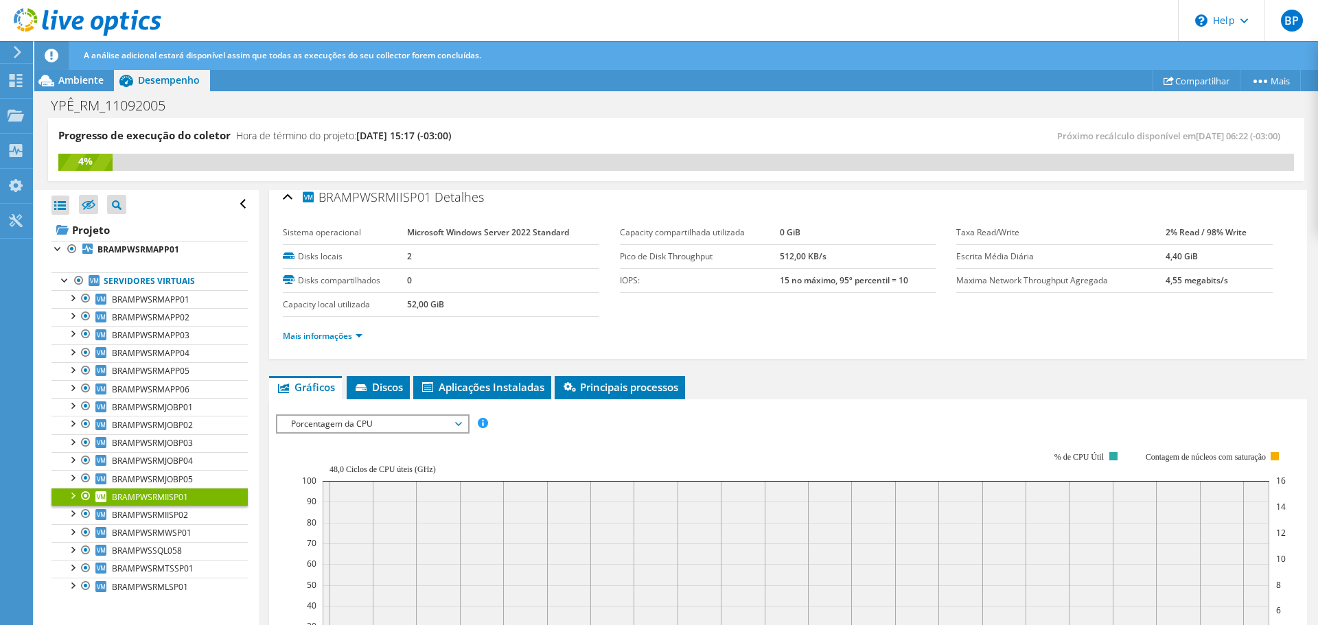
scroll to position [0, 0]
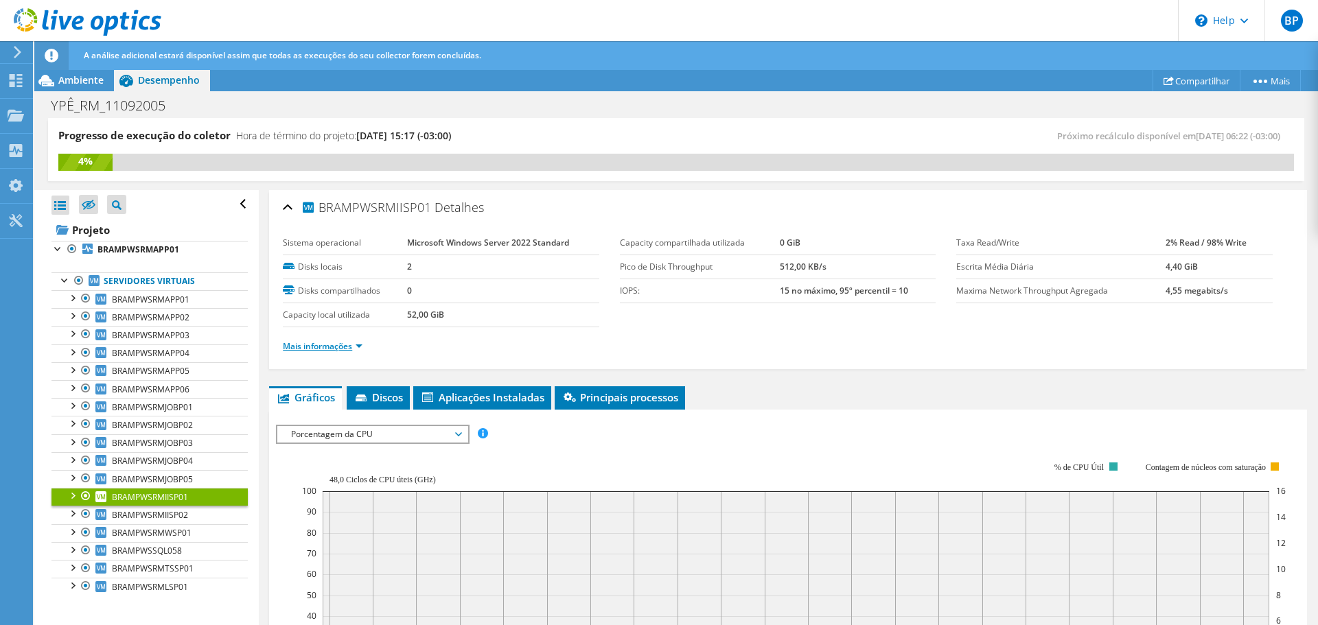
click at [345, 351] on link "Mais informações" at bounding box center [323, 346] width 80 height 12
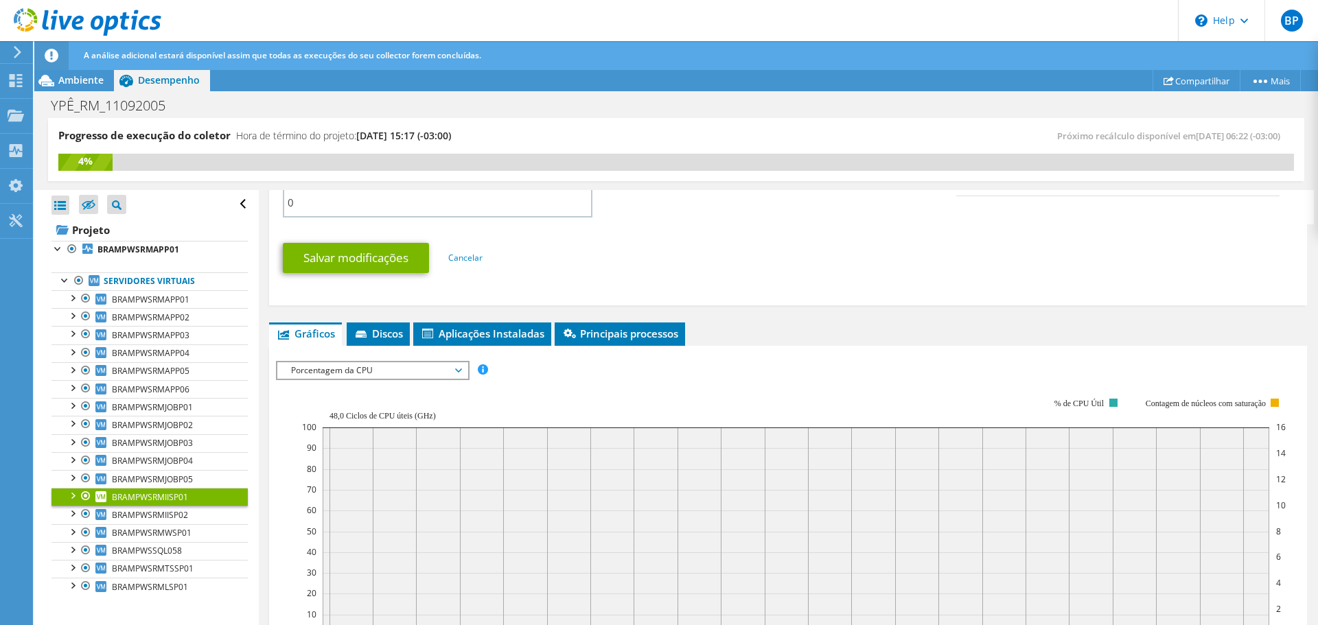
scroll to position [892, 0]
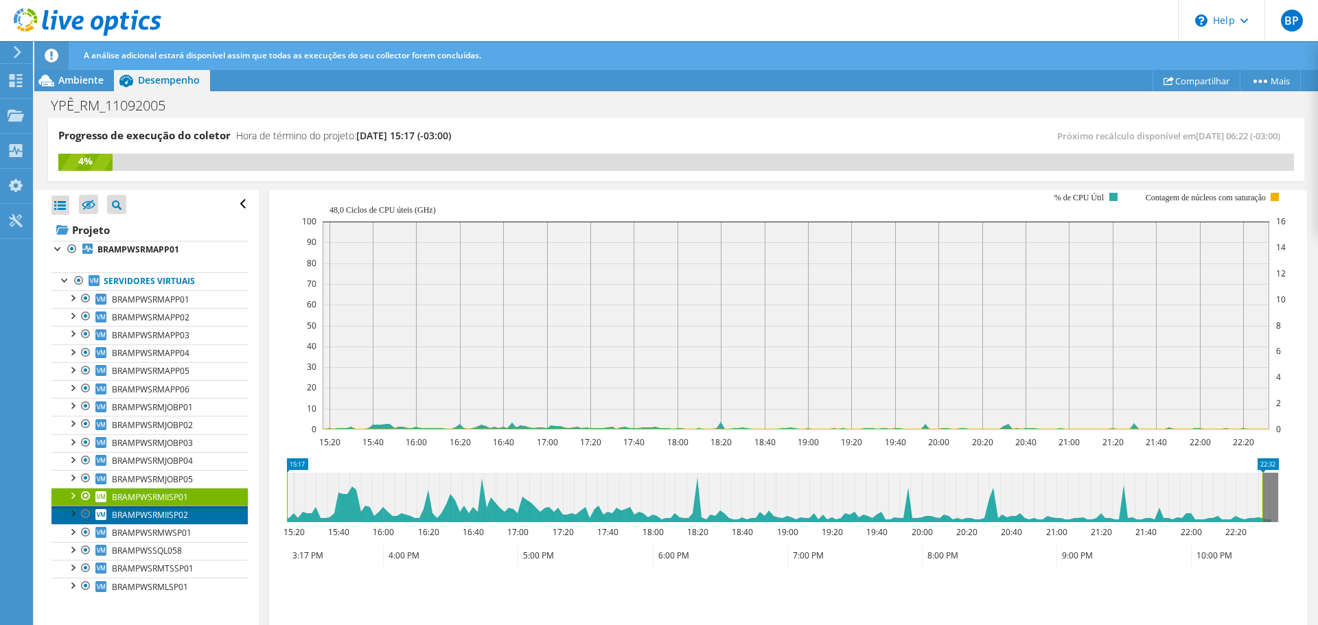
click at [172, 513] on span "BRAMPWSRMIISP02" at bounding box center [150, 515] width 76 height 12
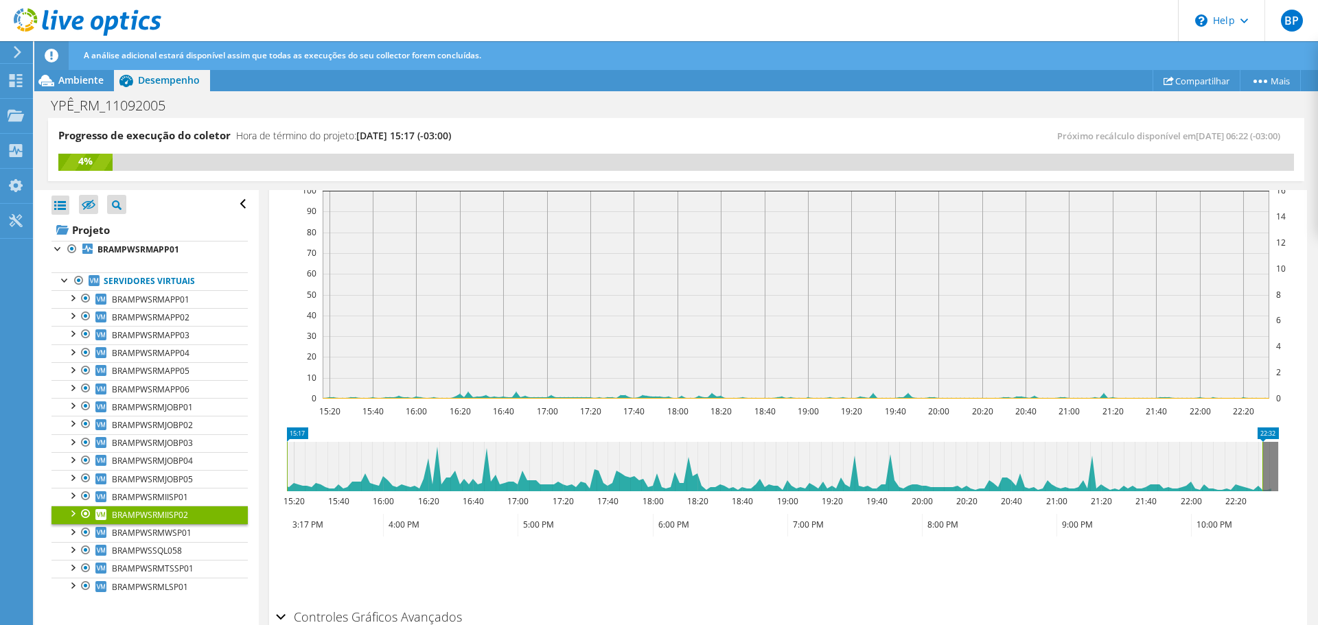
scroll to position [270, 0]
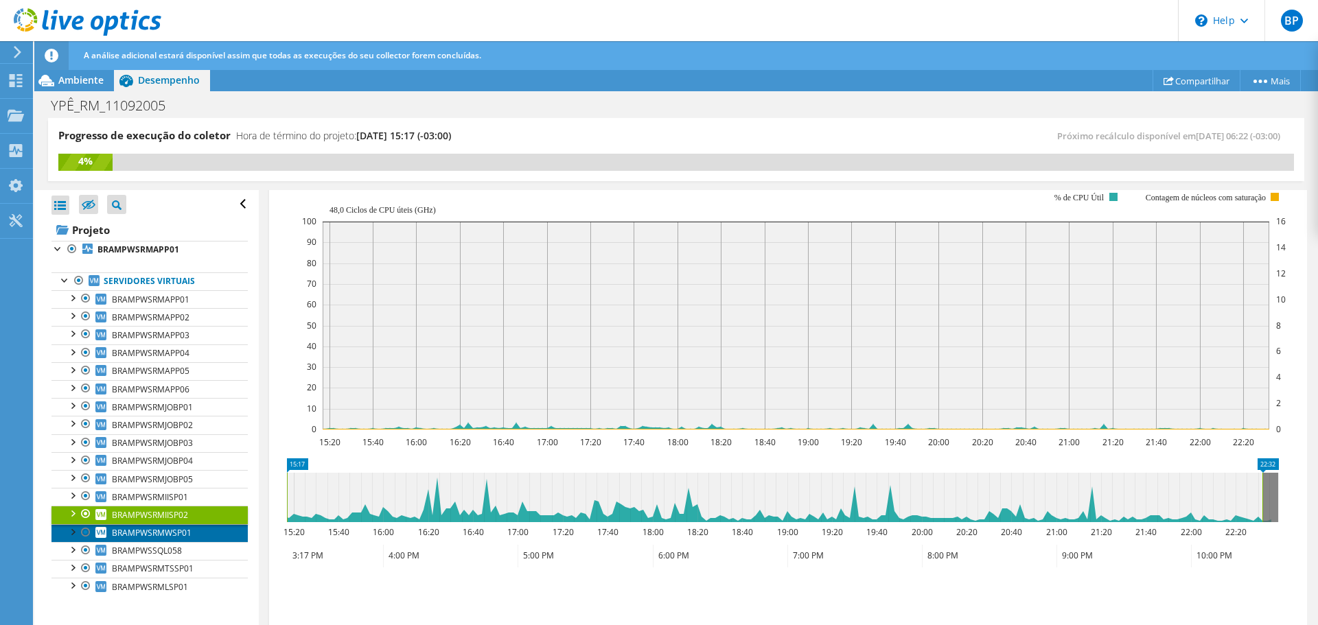
click at [159, 533] on span "BRAMPWSRMWSP01" at bounding box center [152, 533] width 80 height 12
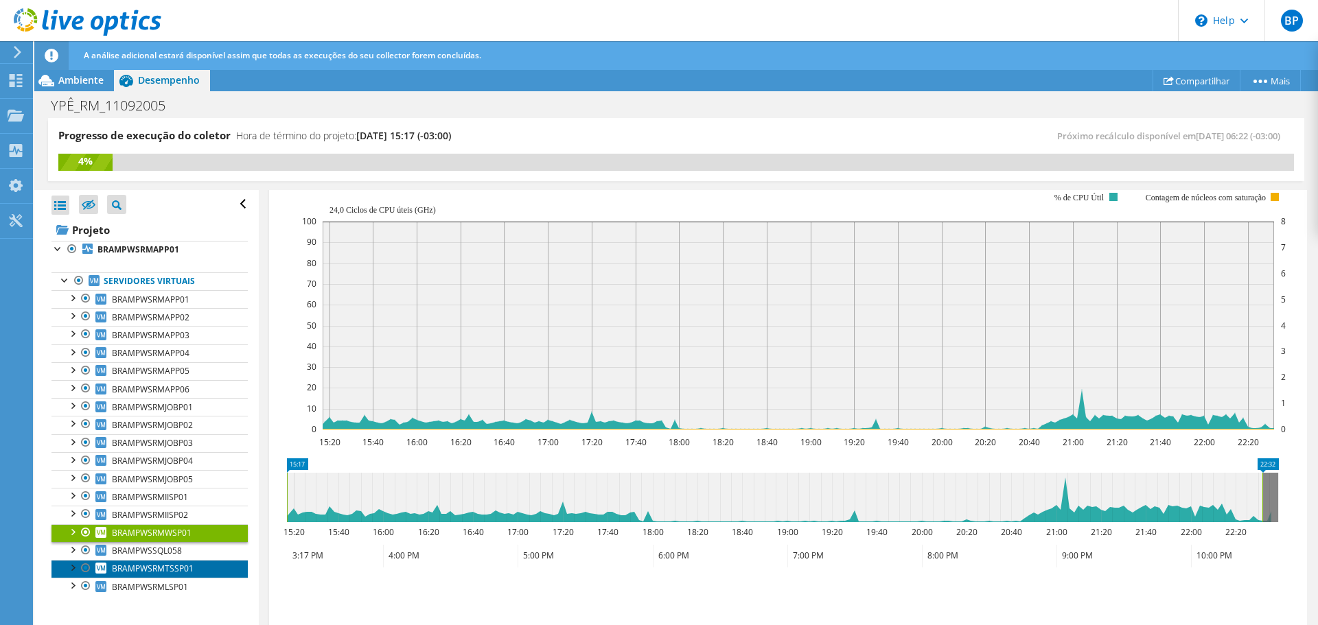
click at [155, 572] on span "BRAMPWSRMTSSP01" at bounding box center [153, 569] width 82 height 12
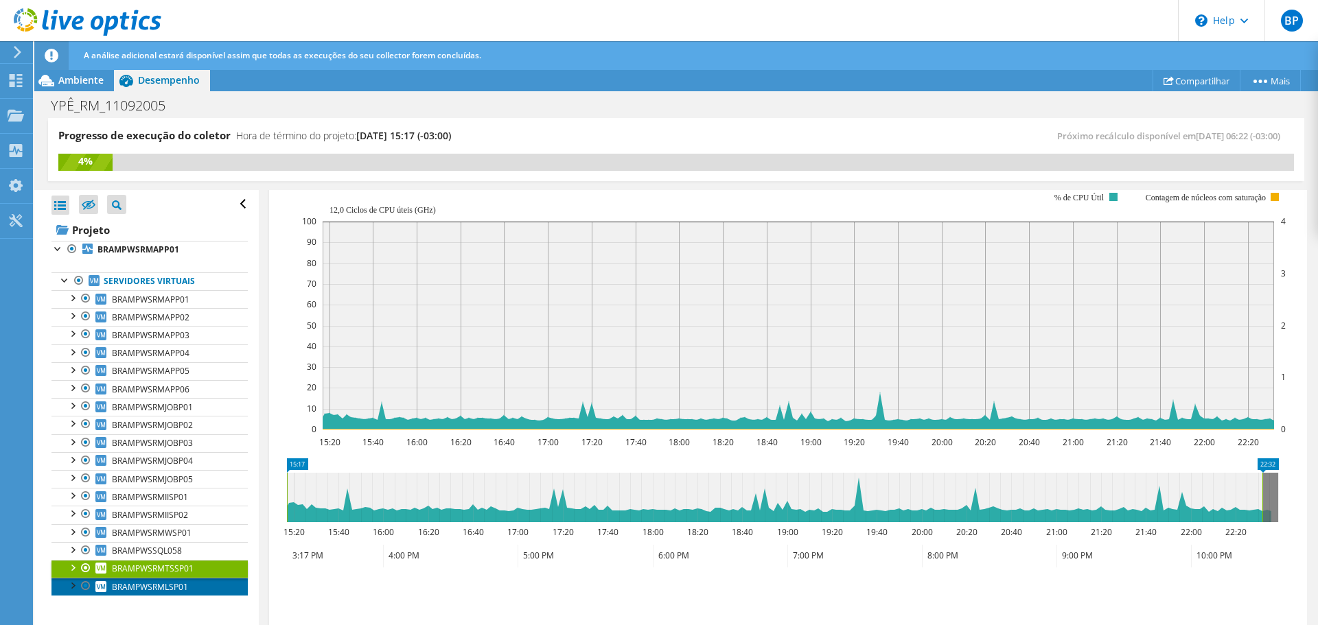
click at [156, 585] on span "BRAMPWSRMLSP01" at bounding box center [150, 587] width 76 height 12
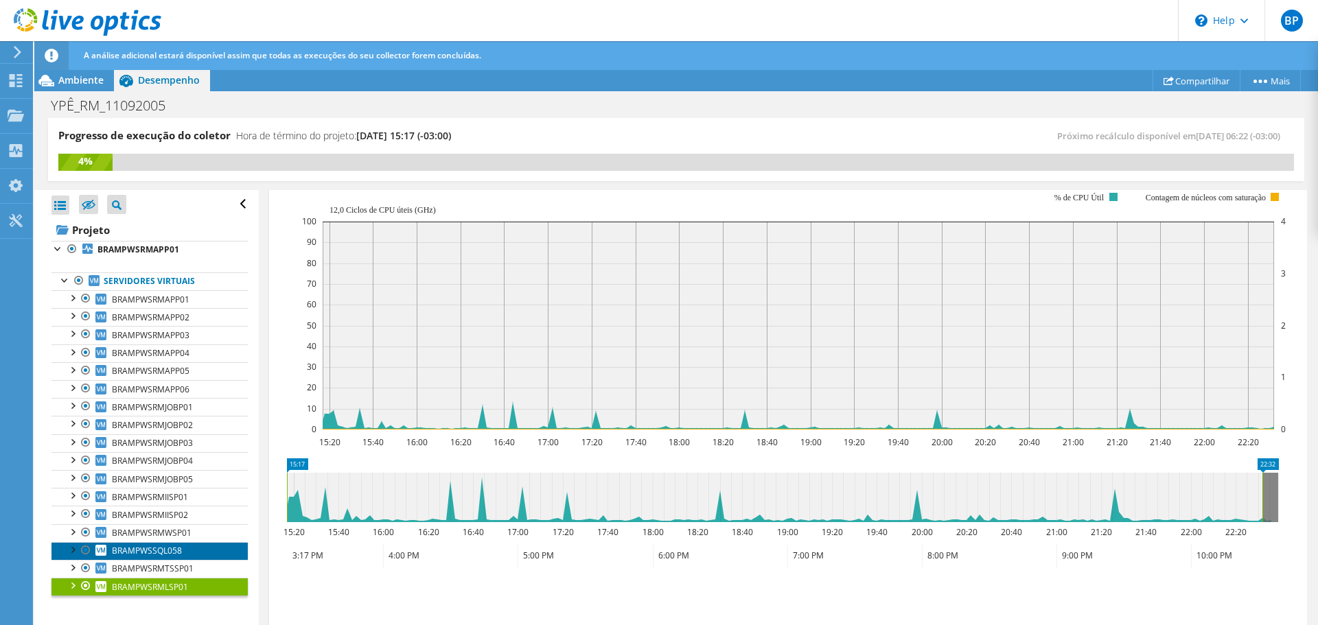
click at [152, 553] on span "BRAMPWSSQL058" at bounding box center [147, 551] width 70 height 12
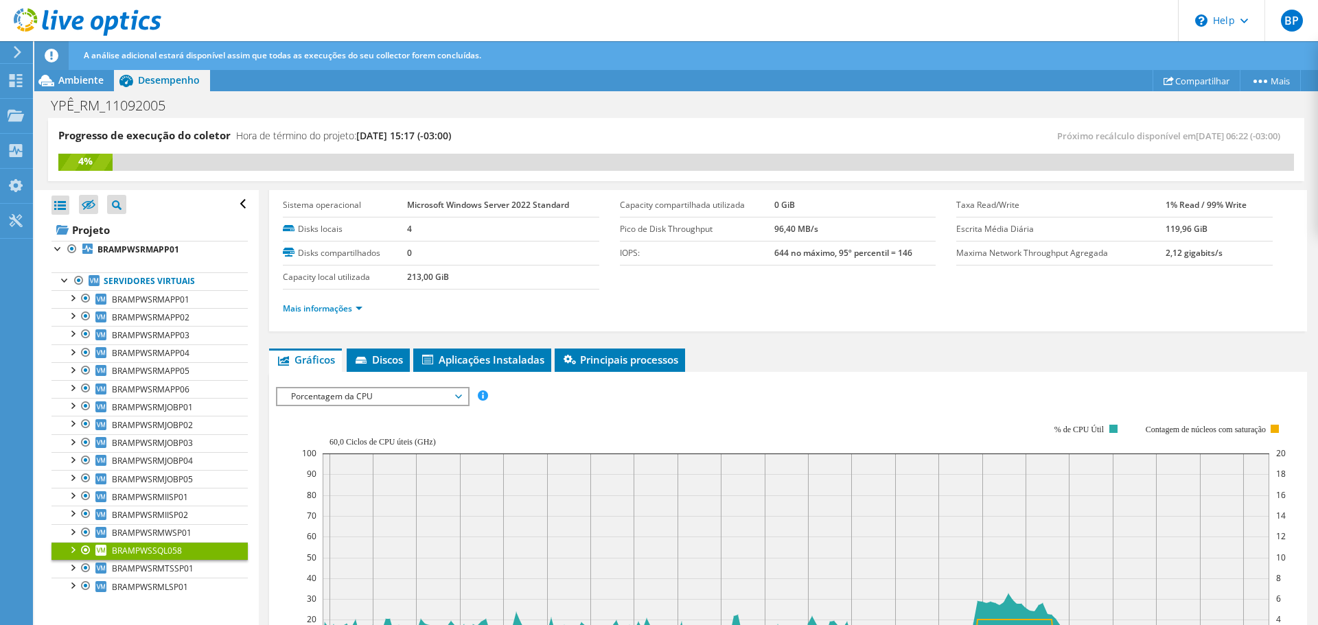
scroll to position [0, 0]
